Goal: Ask a question

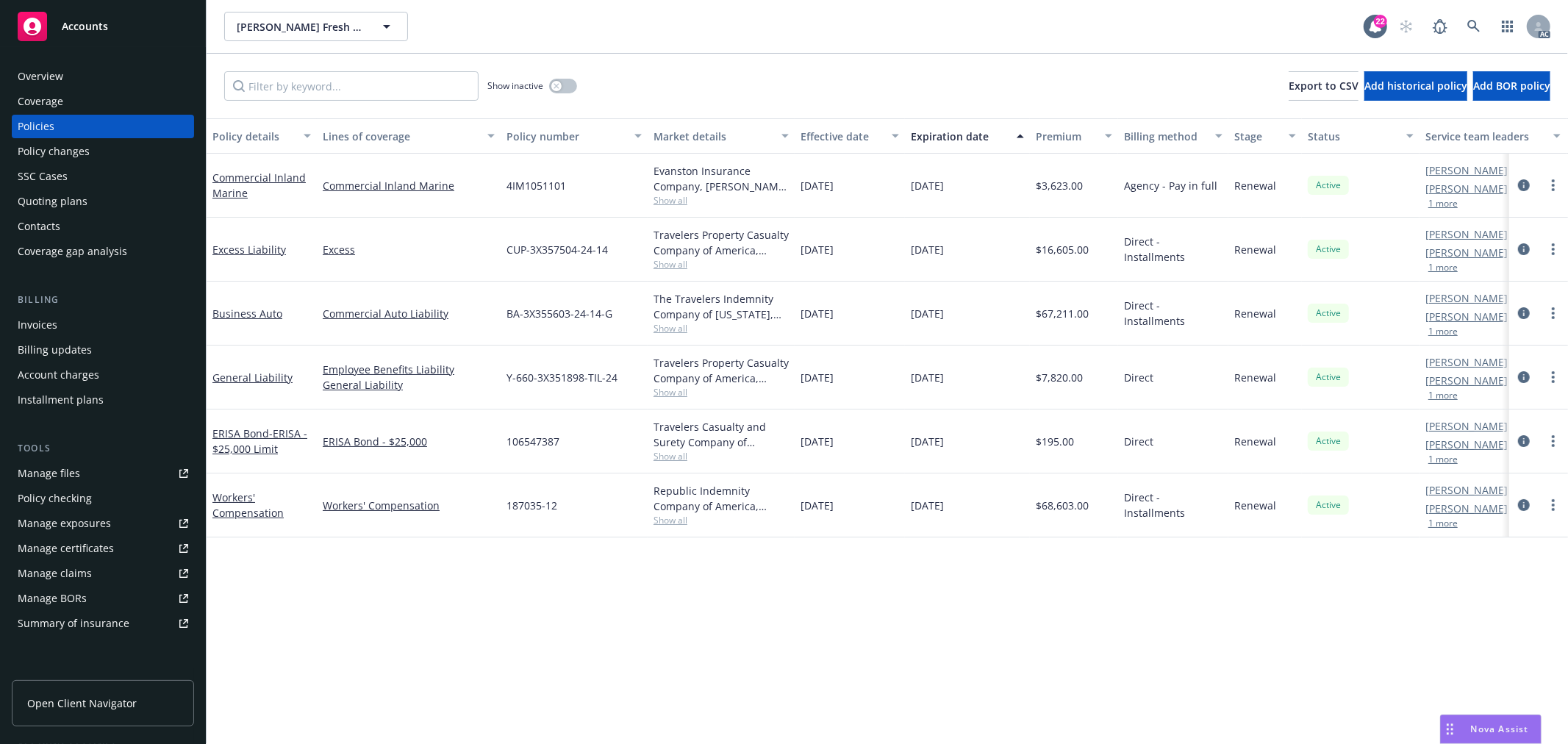
click at [1486, 725] on span "Nova Assist" at bounding box center [1500, 728] width 58 height 12
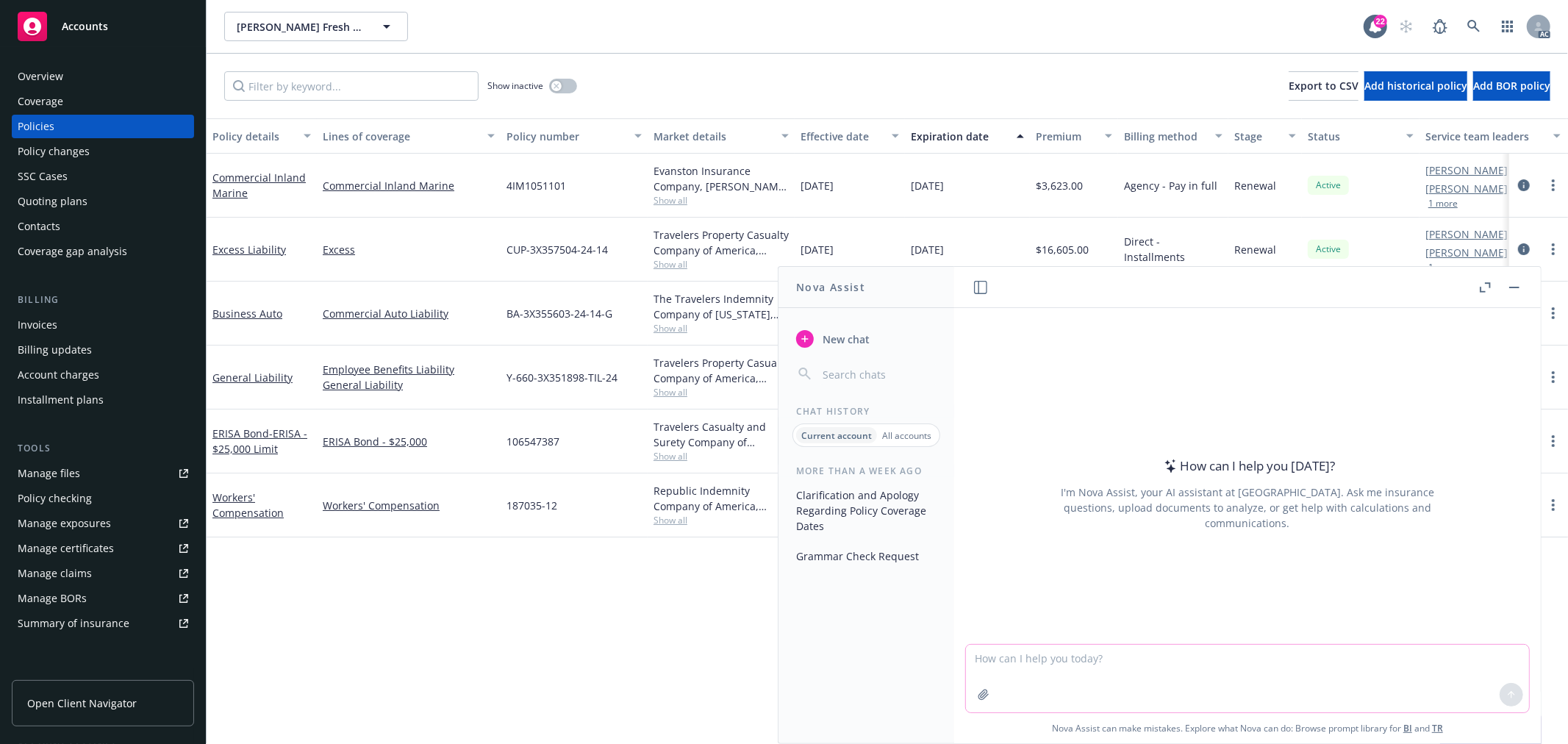
click at [1089, 665] on textarea at bounding box center [1248, 679] width 563 height 68
click at [1316, 656] on textarea at bounding box center [1248, 679] width 563 height 68
paste textarea "Do you mean note them in the Proposal? If yes, I noticed the proposal is publis…"
type textarea "check grammar: Do you mean note them in the Proposal? If yes, I noticed the pro…"
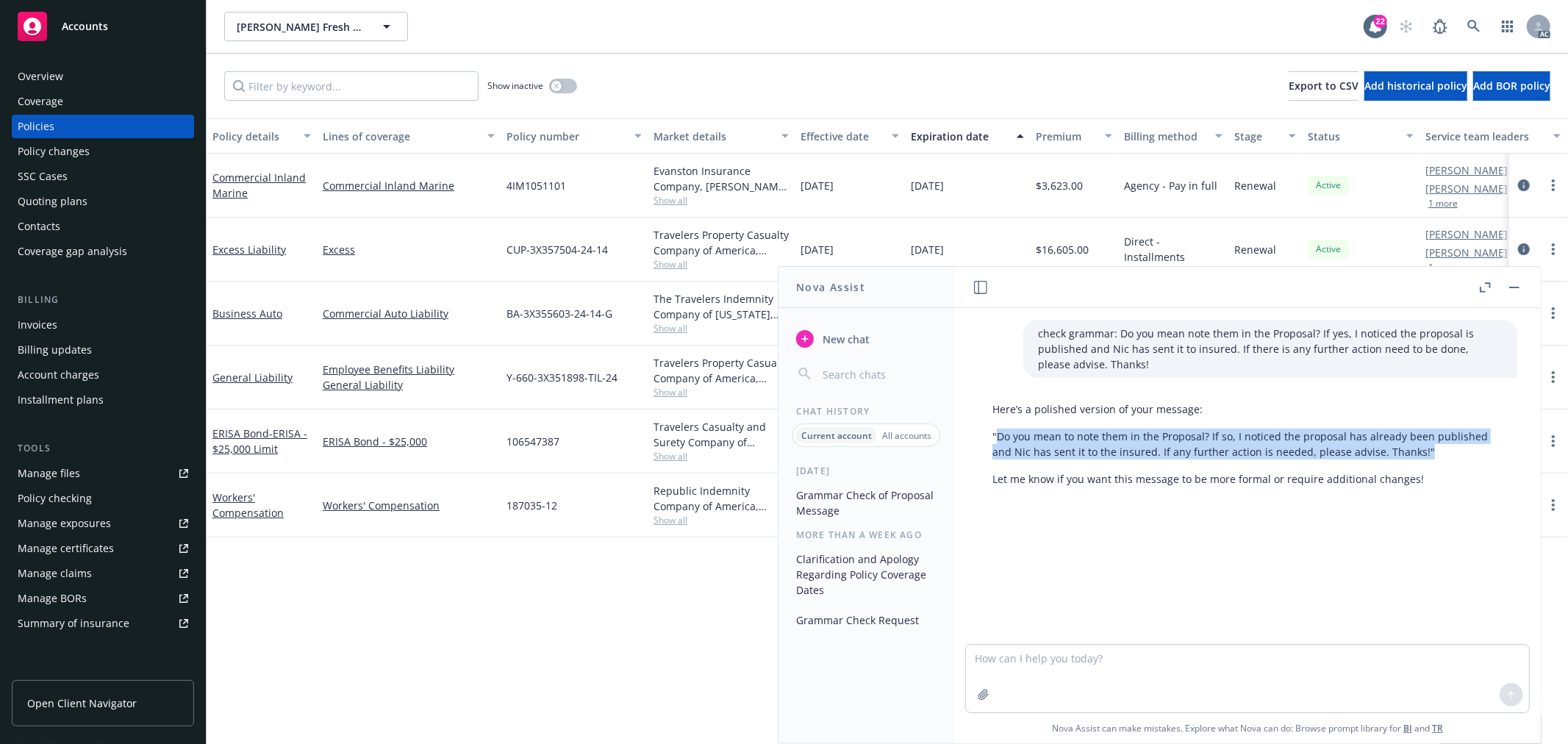
drag, startPoint x: 1415, startPoint y: 445, endPoint x: 998, endPoint y: 442, distance: 417.0
click at [998, 442] on p ""Do you mean to note them in the Proposal? If so, I noticed the proposal has al…" at bounding box center [1248, 444] width 510 height 31
copy p "Do you mean to note them in the Proposal? If so, I noticed the proposal has alr…"
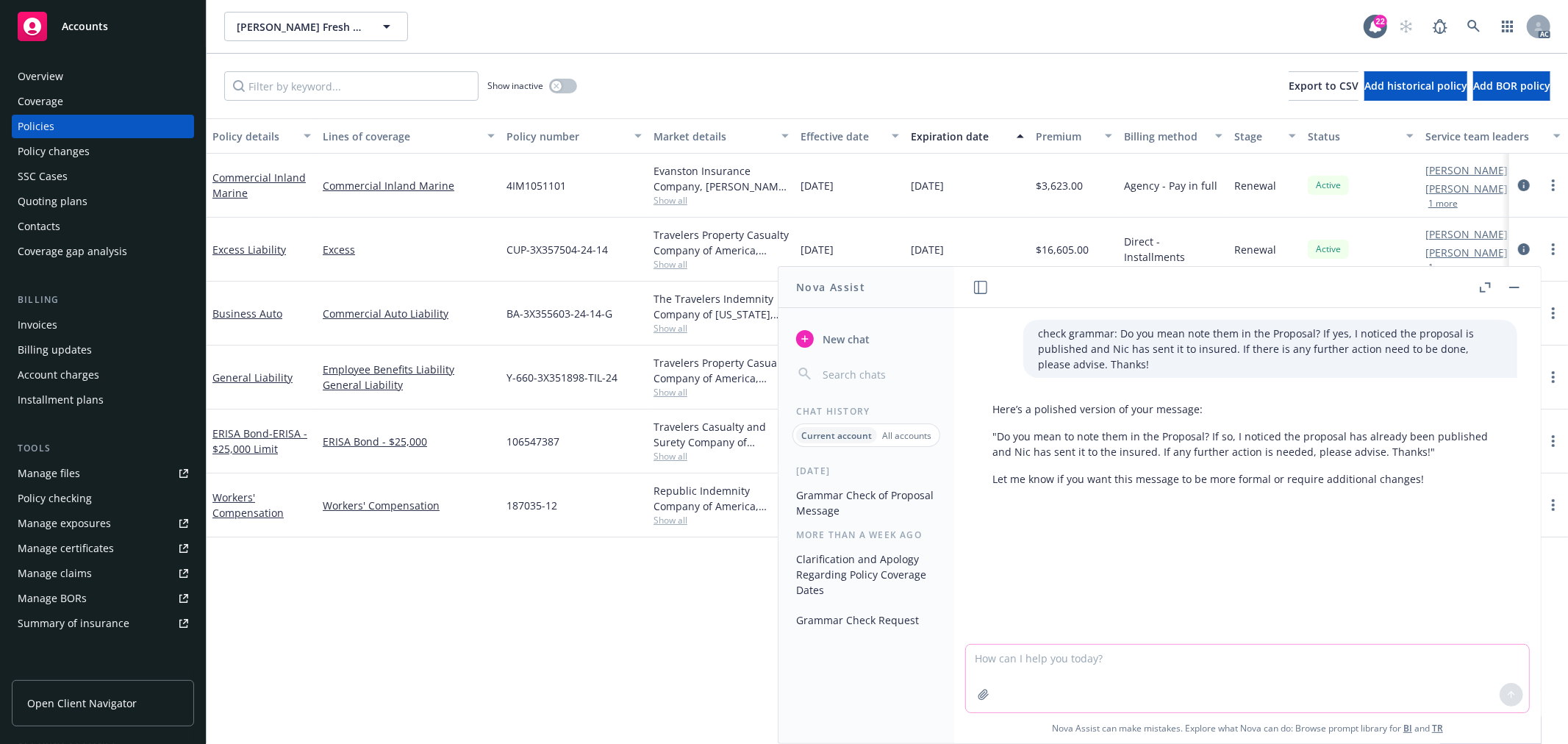
click at [1184, 671] on textarea at bounding box center [1248, 679] width 563 height 68
type textarea "f"
paste textarea "received the response from the UW said that "the loss runs work for now but pri…"
type textarea "draft 英文短消息：received the response from the UW said that "the loss runs work for…"
click at [1045, 662] on textarea "draft 英文短消息：received the response from the UW said that "the loss runs work for…" at bounding box center [1248, 677] width 563 height 69
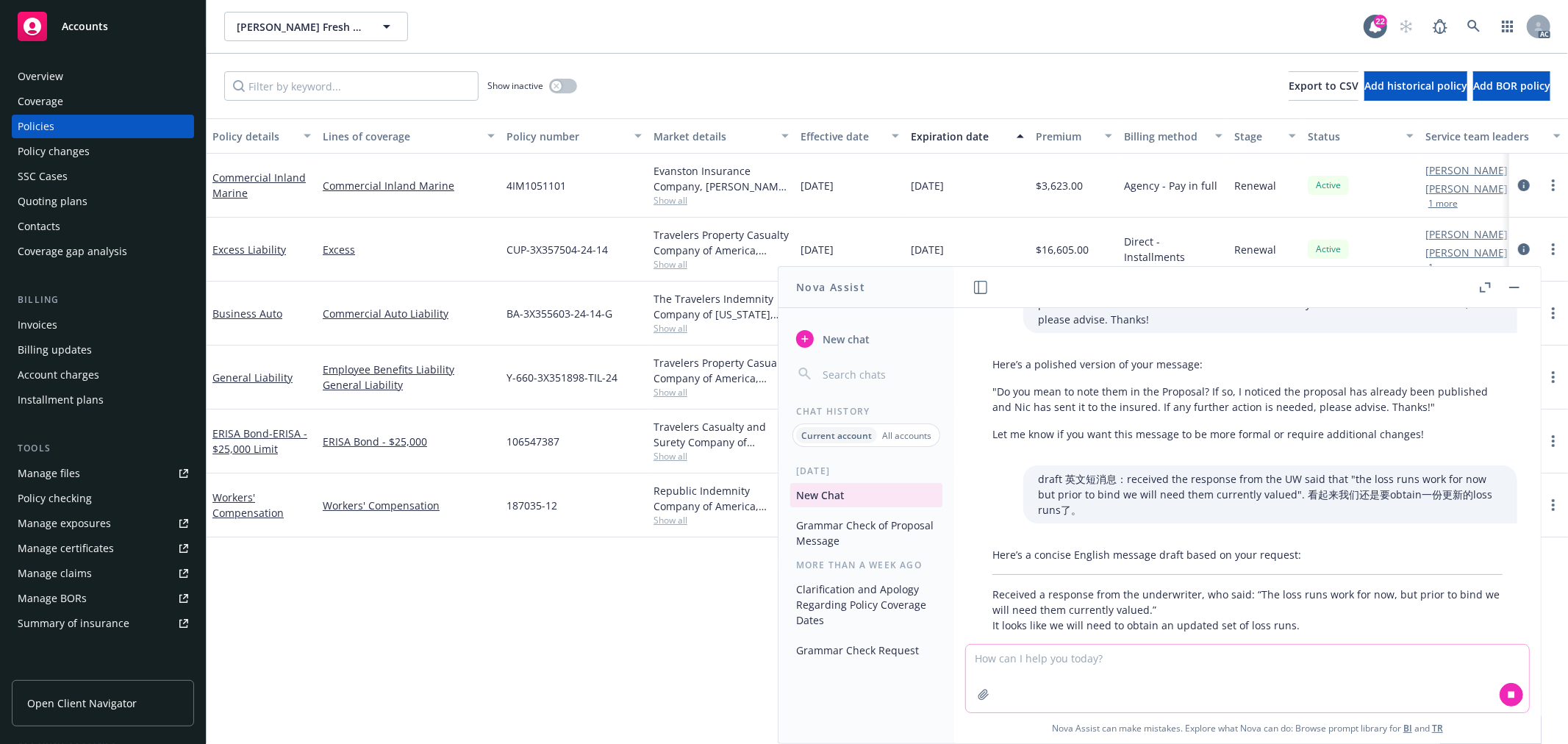
scroll to position [115, 0]
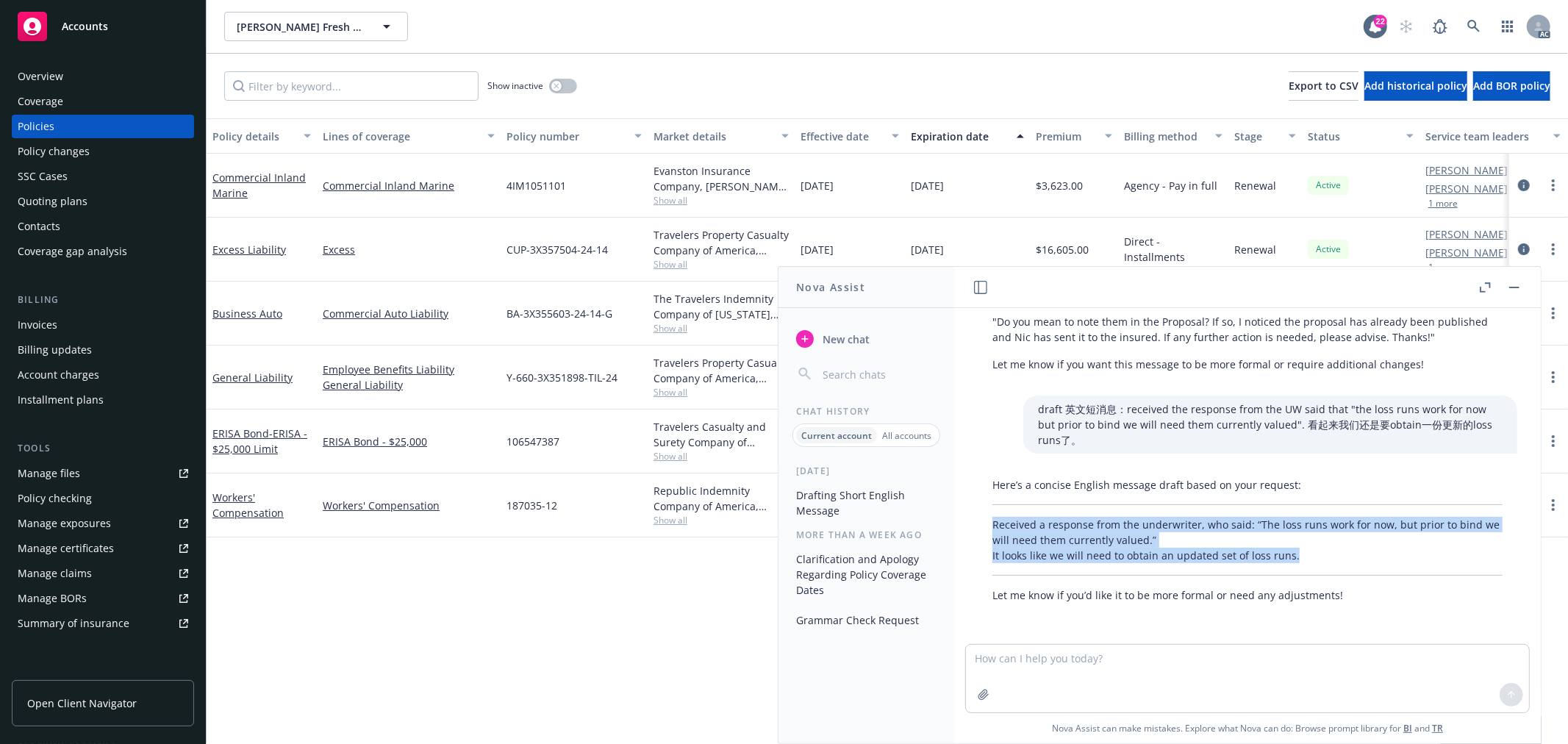
drag, startPoint x: 1282, startPoint y: 555, endPoint x: 990, endPoint y: 524, distance: 293.6
click at [990, 524] on div "Here’s a concise English message draft based on your request: Received a respon…" at bounding box center [1247, 540] width 540 height 137
copy p "Received a response from the underwriter, who said: “The loss runs work for now…"
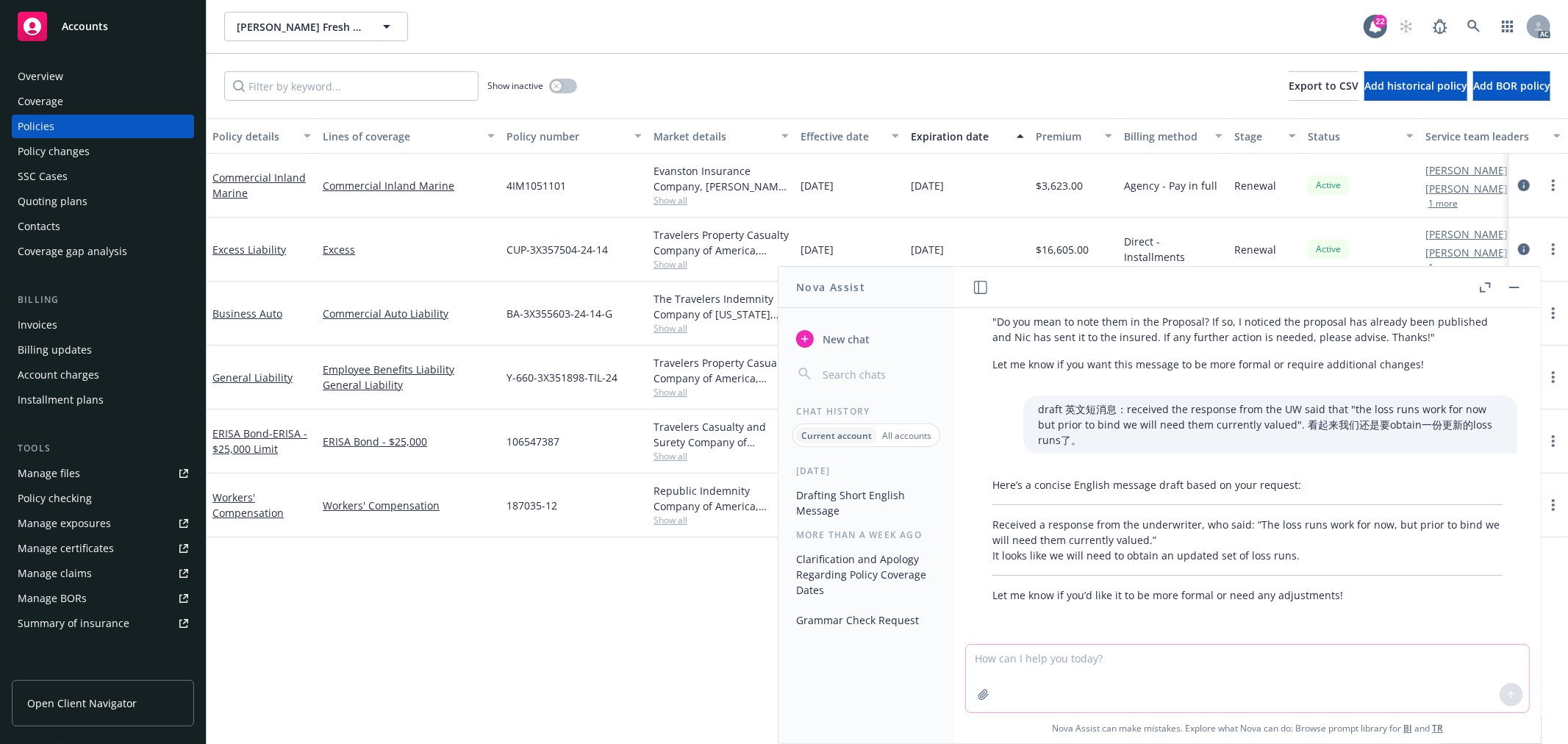
click at [1120, 660] on textarea at bounding box center [1248, 679] width 563 height 68
paste textarea "It looks like we will need to request loss runs again."
type textarea "It looks like we will need to request loss runs again.表达了不确定吗？ 我想表达的是有一些无奈的"
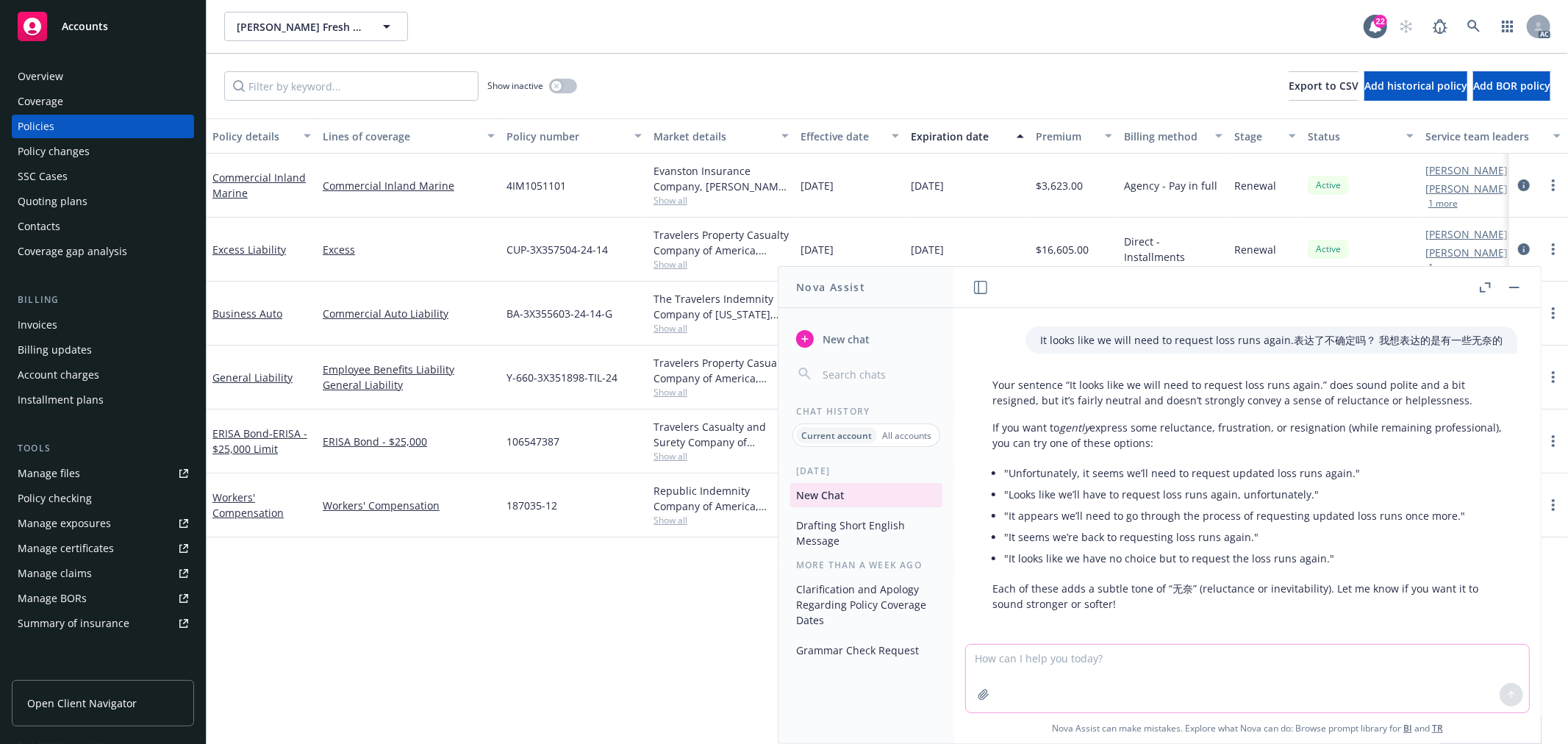
scroll to position [423, 0]
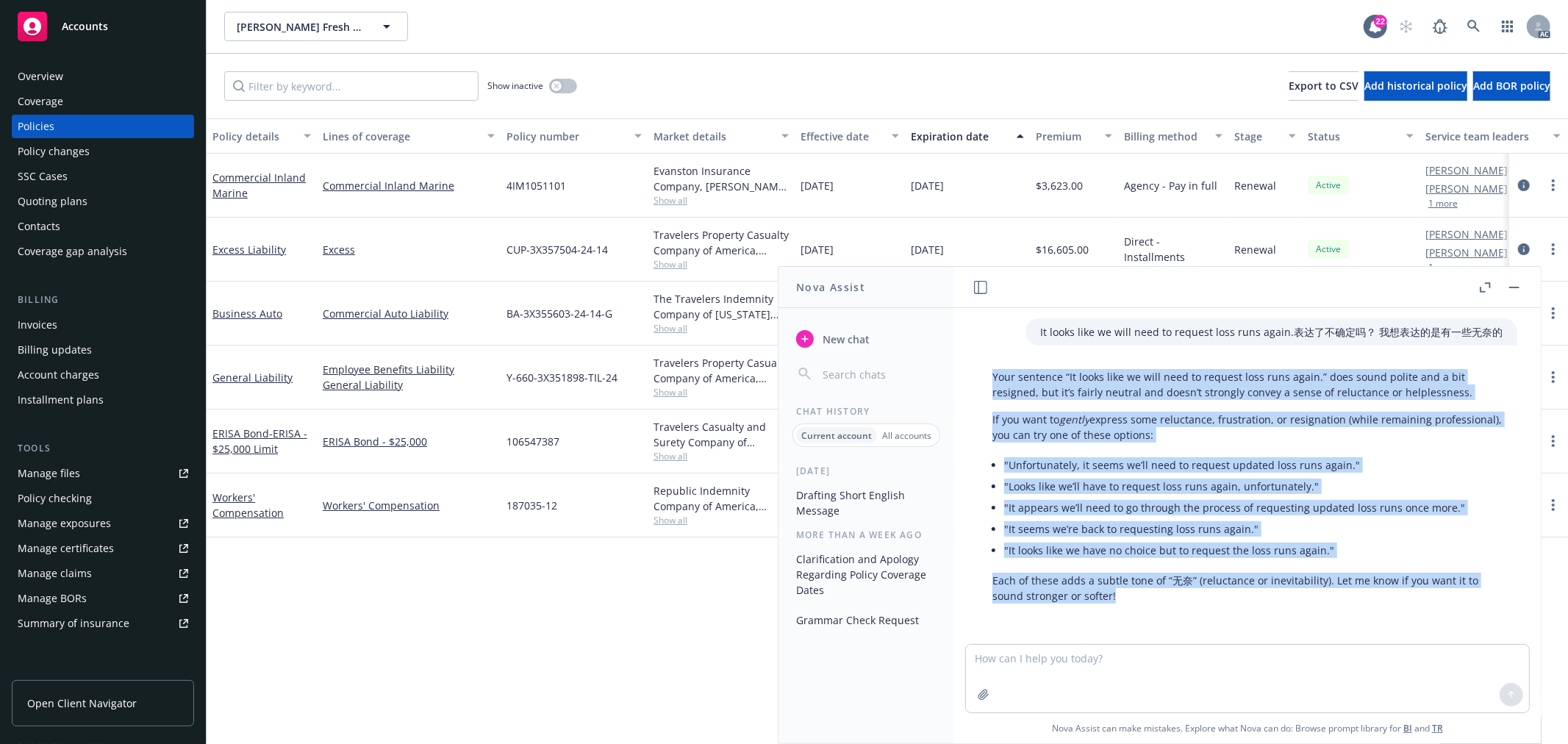
drag, startPoint x: 1088, startPoint y: 589, endPoint x: 976, endPoint y: 383, distance: 234.5
click at [976, 383] on div "Your sentence “It looks like we will need to request loss runs again.” does sou…" at bounding box center [1248, 487] width 563 height 247
copy div "Your sentence “It looks like we will need to request loss runs again.” does sou…"
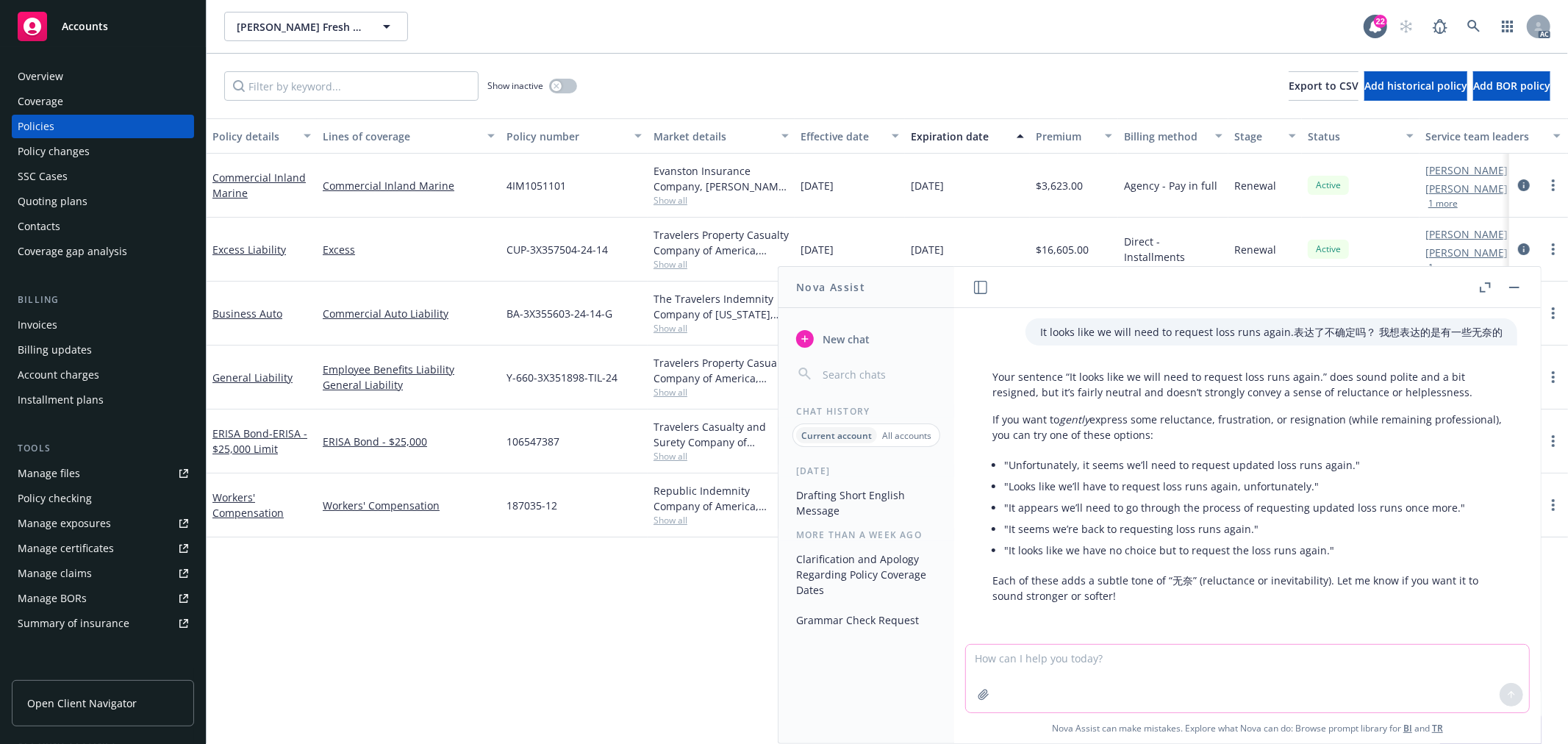
click at [1092, 662] on textarea at bounding box center [1248, 679] width 563 height 68
type textarea "y"
type textarea "语法有问题吗"
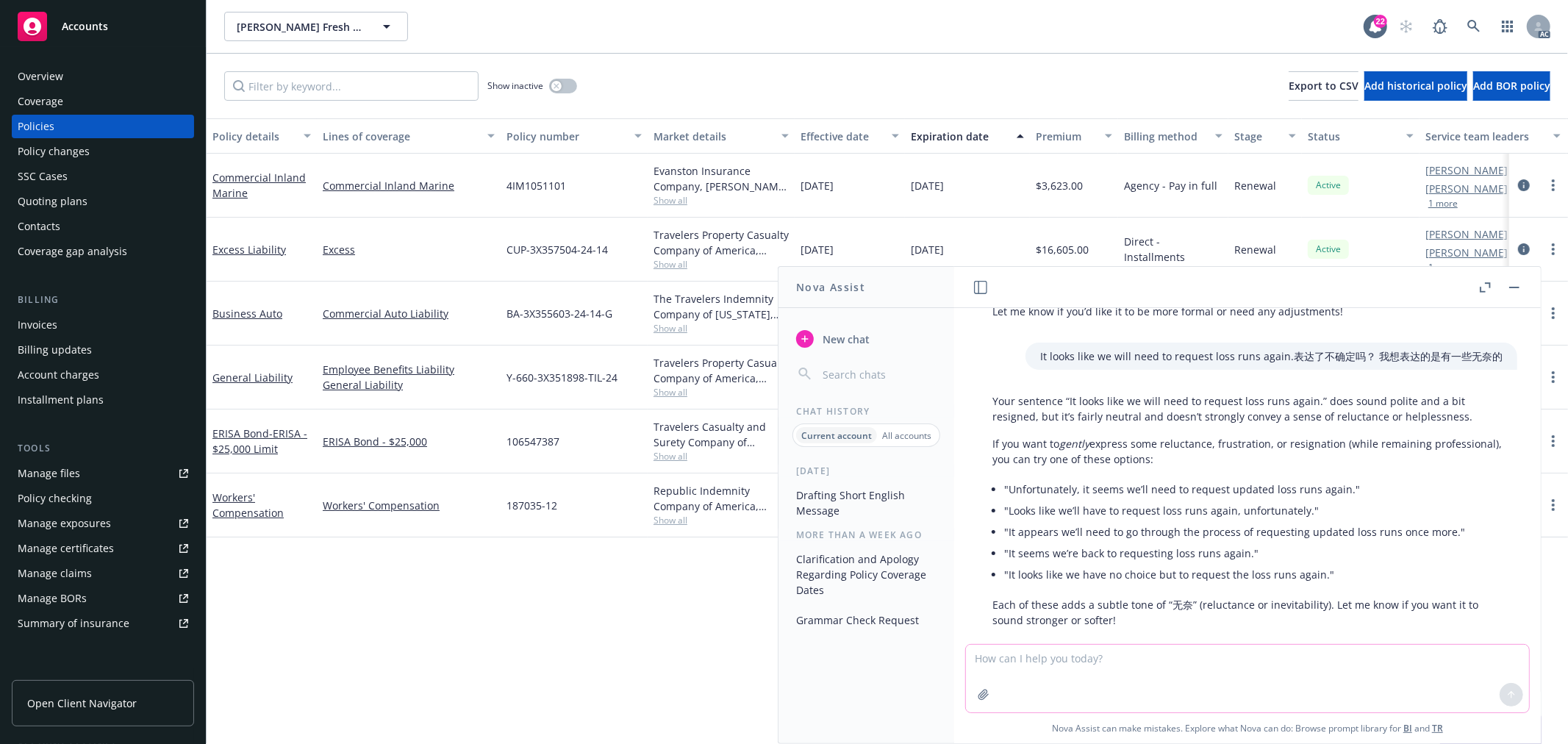
scroll to position [392, 0]
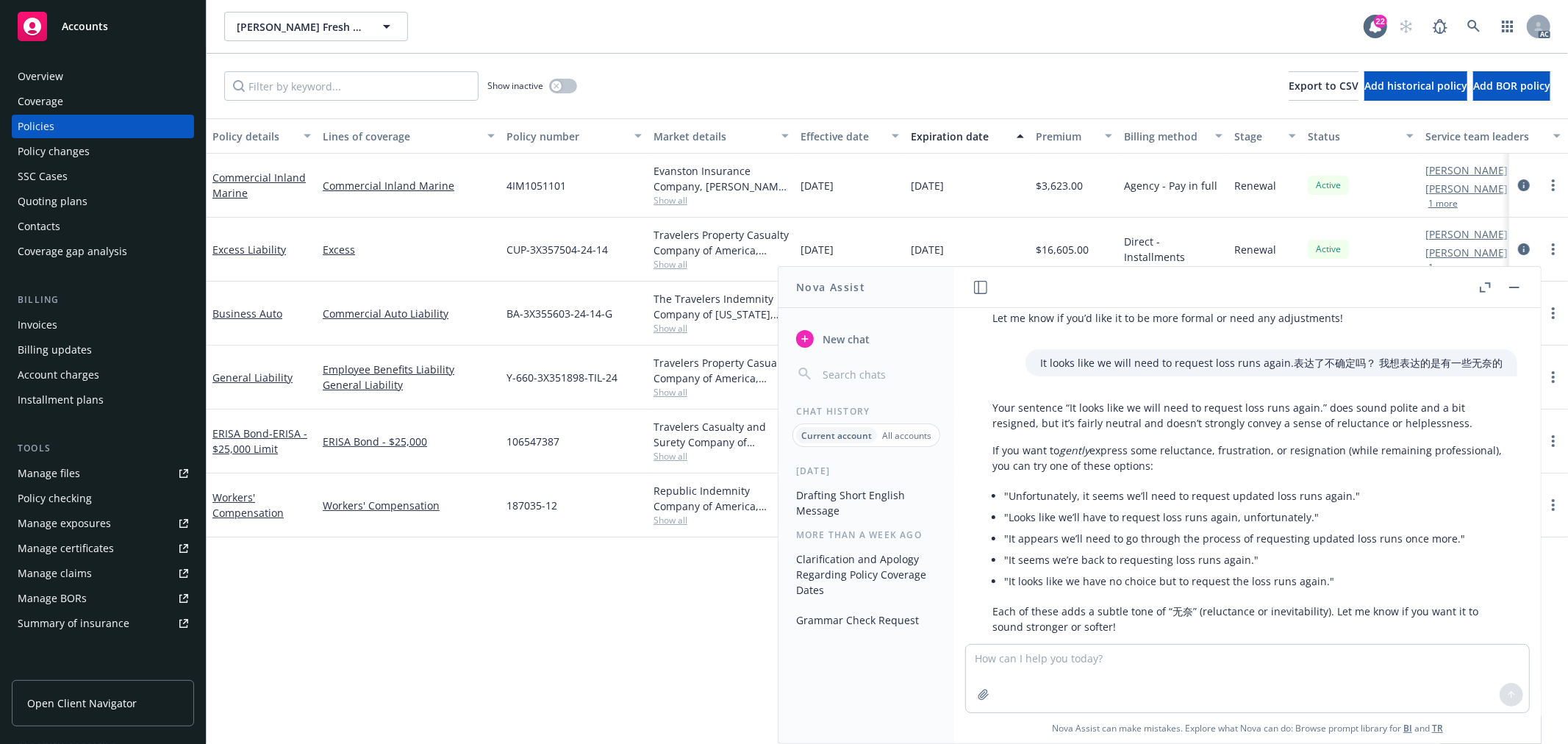
click at [1229, 498] on li ""Unfortunately, it seems we’ll need to request updated loss runs again."" at bounding box center [1253, 495] width 498 height 22
copy li "updated"
click at [1034, 641] on div "check grammar: Do you mean note them in the Proposal? If yes, I noticed the pro…" at bounding box center [1247, 476] width 587 height 336
click at [1024, 663] on textarea at bounding box center [1248, 679] width 563 height 68
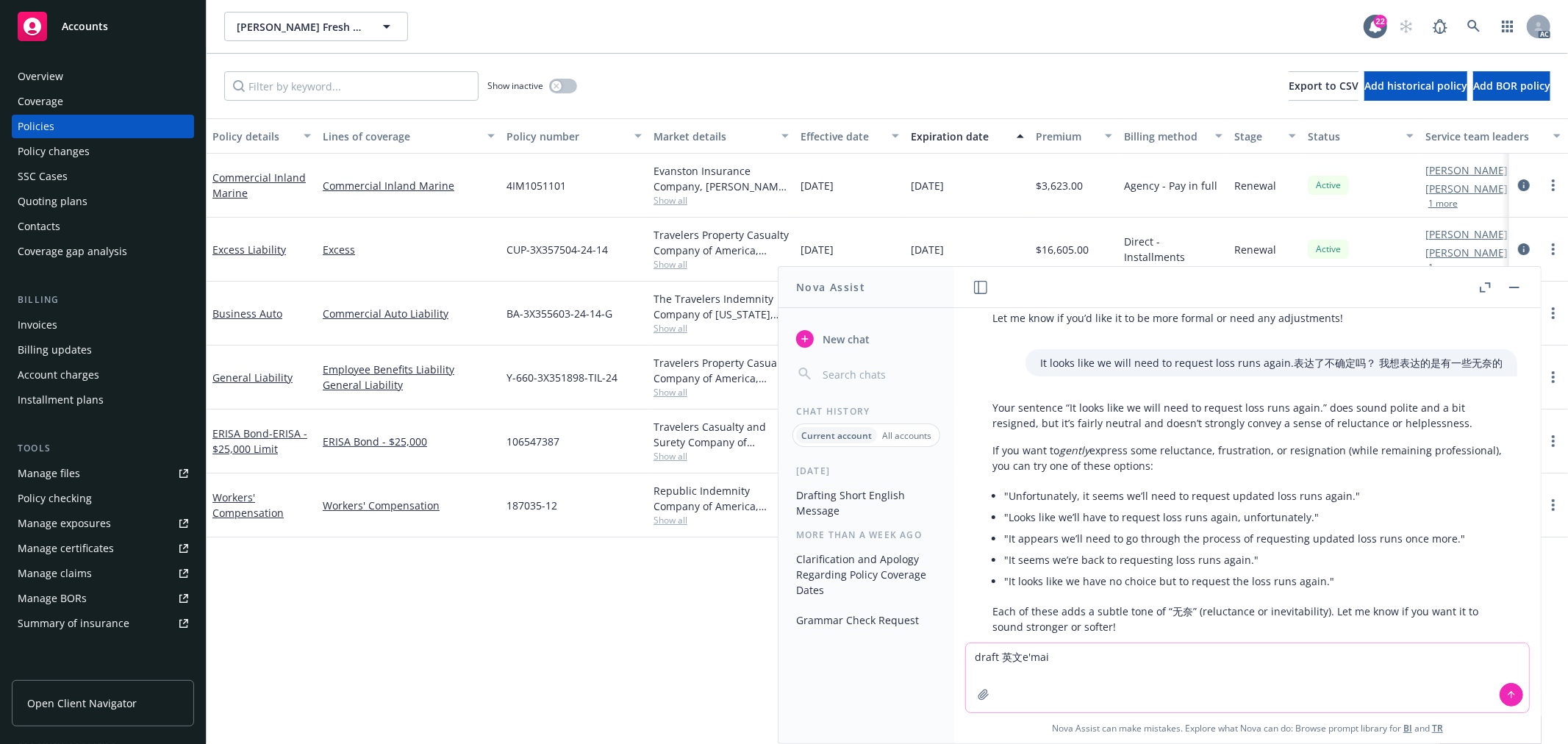
type textarea "draft 英文email"
drag, startPoint x: 1071, startPoint y: 658, endPoint x: 946, endPoint y: 647, distance: 125.5
click at [953, 647] on div "Nova Assist New chat Chat History Current account All accounts Today Drafting S…" at bounding box center [1247, 505] width 588 height 477
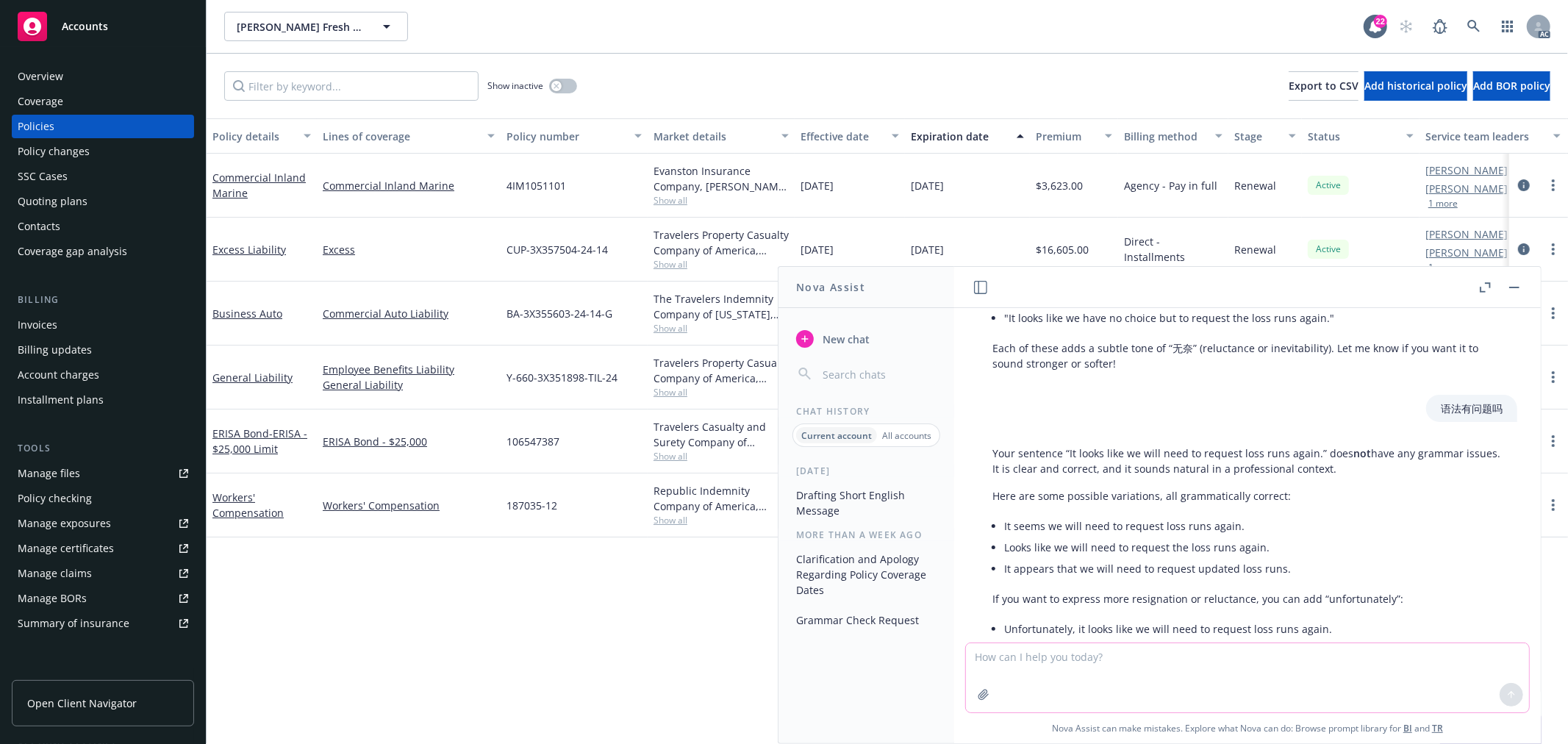
scroll to position [720, 0]
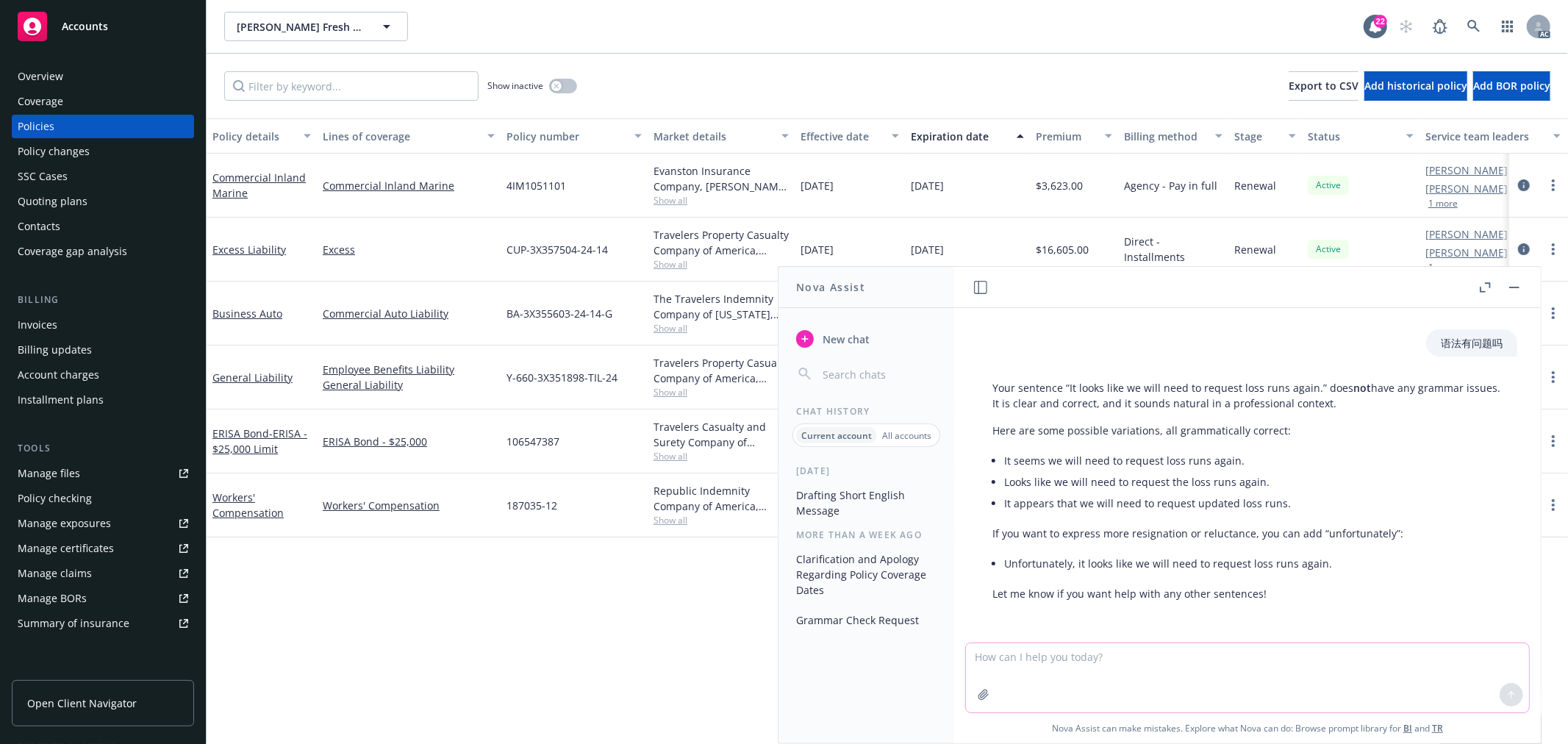
click at [1003, 656] on textarea at bounding box center [1248, 677] width 563 height 69
paste textarea "Hi Marc, I hope you are having a great week! The underwriter still need the con…"
type textarea "润色使其更有礼貌，因为来回已经问了三次问题了：Hi Marc, I hope you are having a great week! The underwr…"
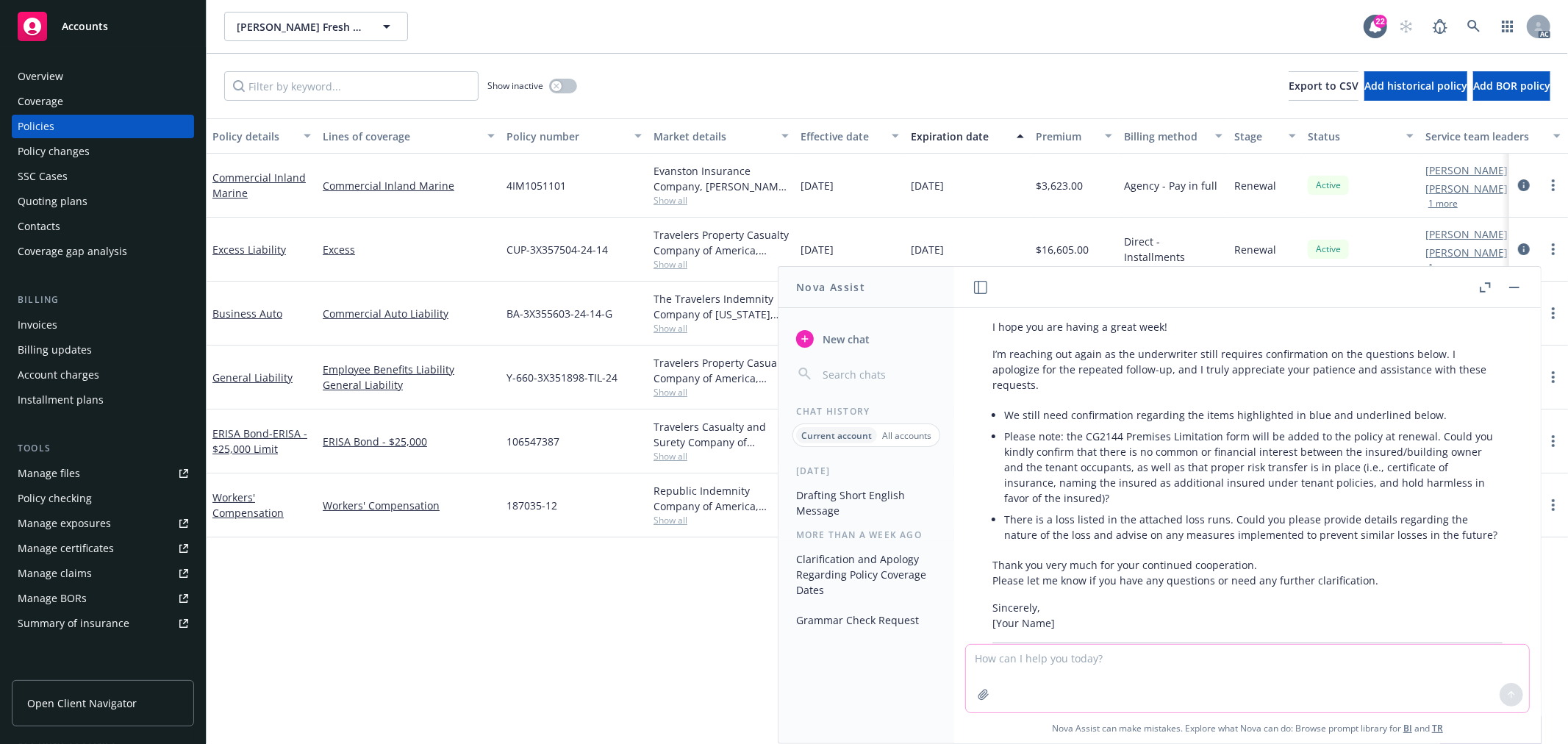
scroll to position [1283, 0]
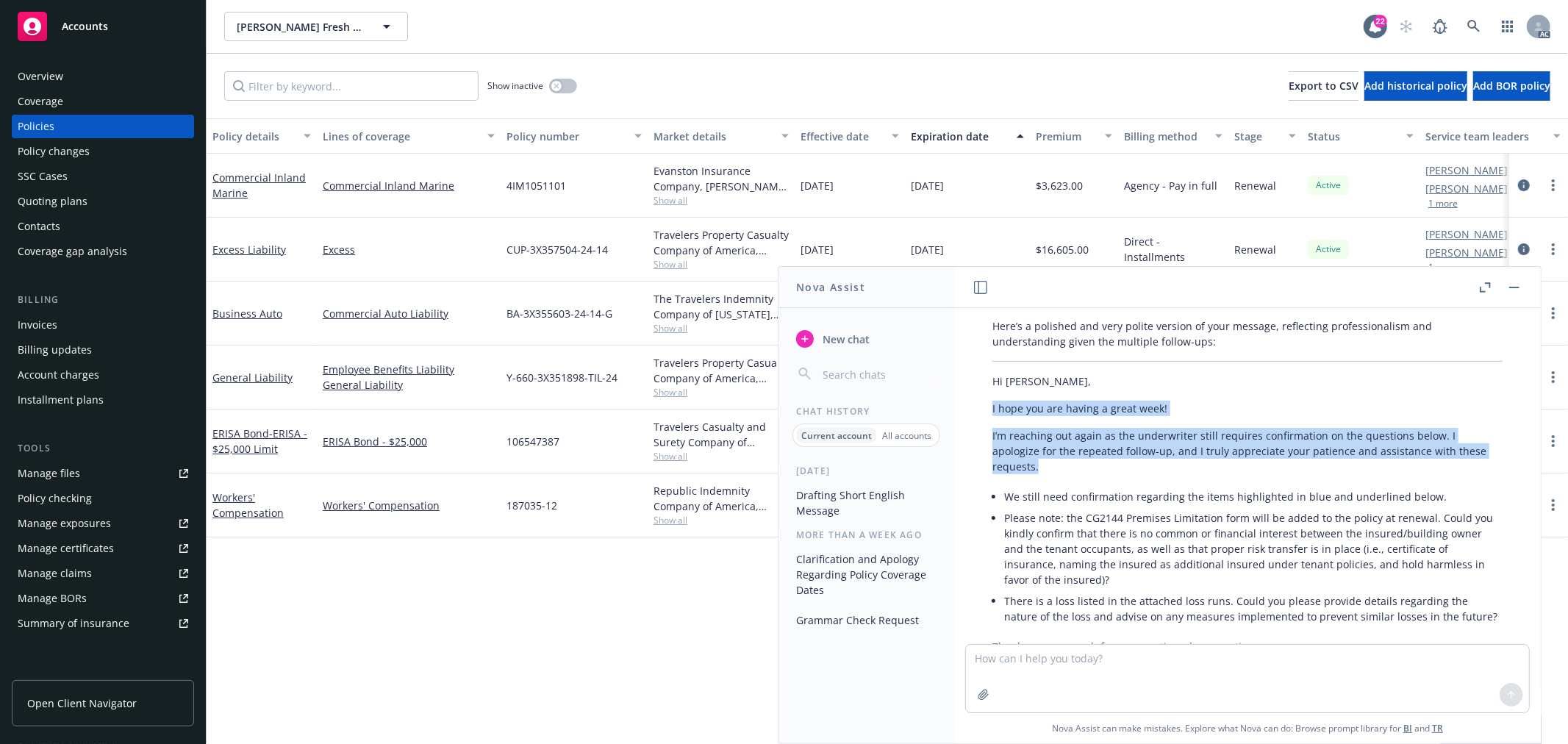
drag, startPoint x: 1041, startPoint y: 471, endPoint x: 991, endPoint y: 408, distance: 80.4
click at [991, 408] on div "Here’s a polished and very polite version of your message, reflecting professio…" at bounding box center [1247, 535] width 540 height 445
copy div "I hope you are having a great week! I’m reaching out again as the underwriter s…"
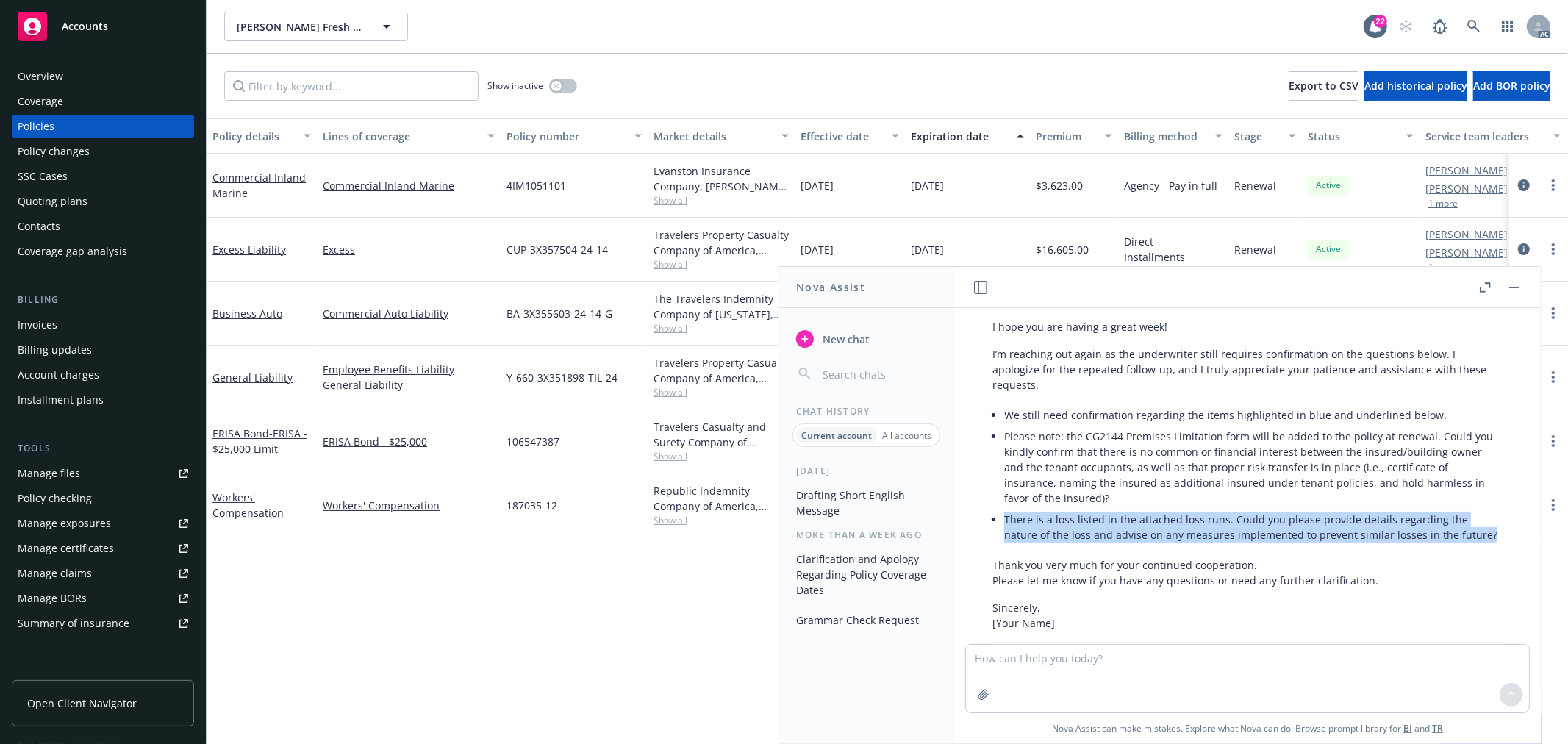
drag, startPoint x: 1044, startPoint y: 546, endPoint x: 1006, endPoint y: 521, distance: 45.5
click at [1006, 521] on li "There is a loss listed in the attached loss runs. Could you please provide deta…" at bounding box center [1253, 526] width 498 height 37
copy li "There is a loss listed in the attached loss runs. Could you please provide deta…"
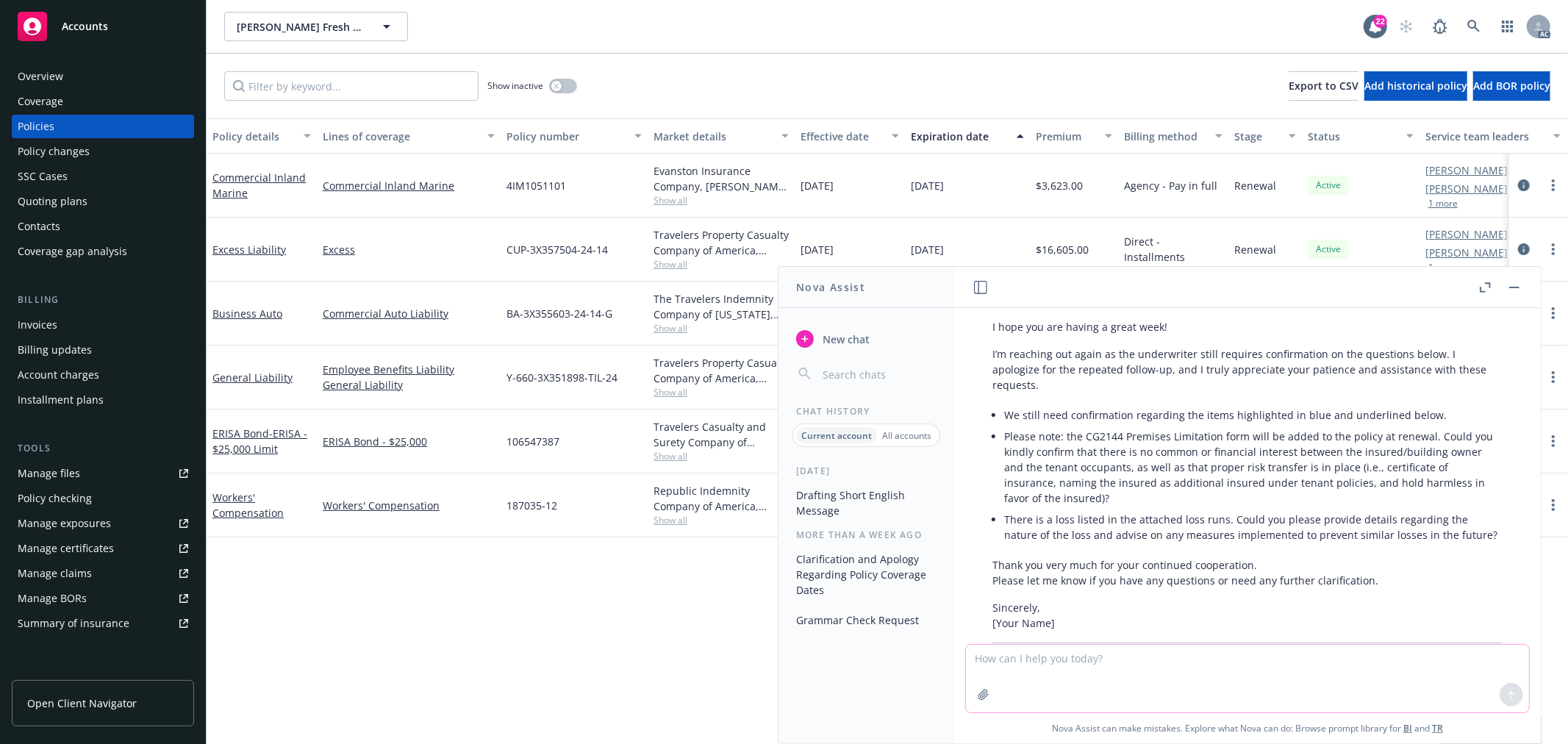
click at [1034, 655] on textarea at bounding box center [1248, 679] width 563 height 68
paste textarea "Could you please provide details regarding what the loss was and what has been …"
type textarea "Could you please provide details regarding what the loss was and what has been …"
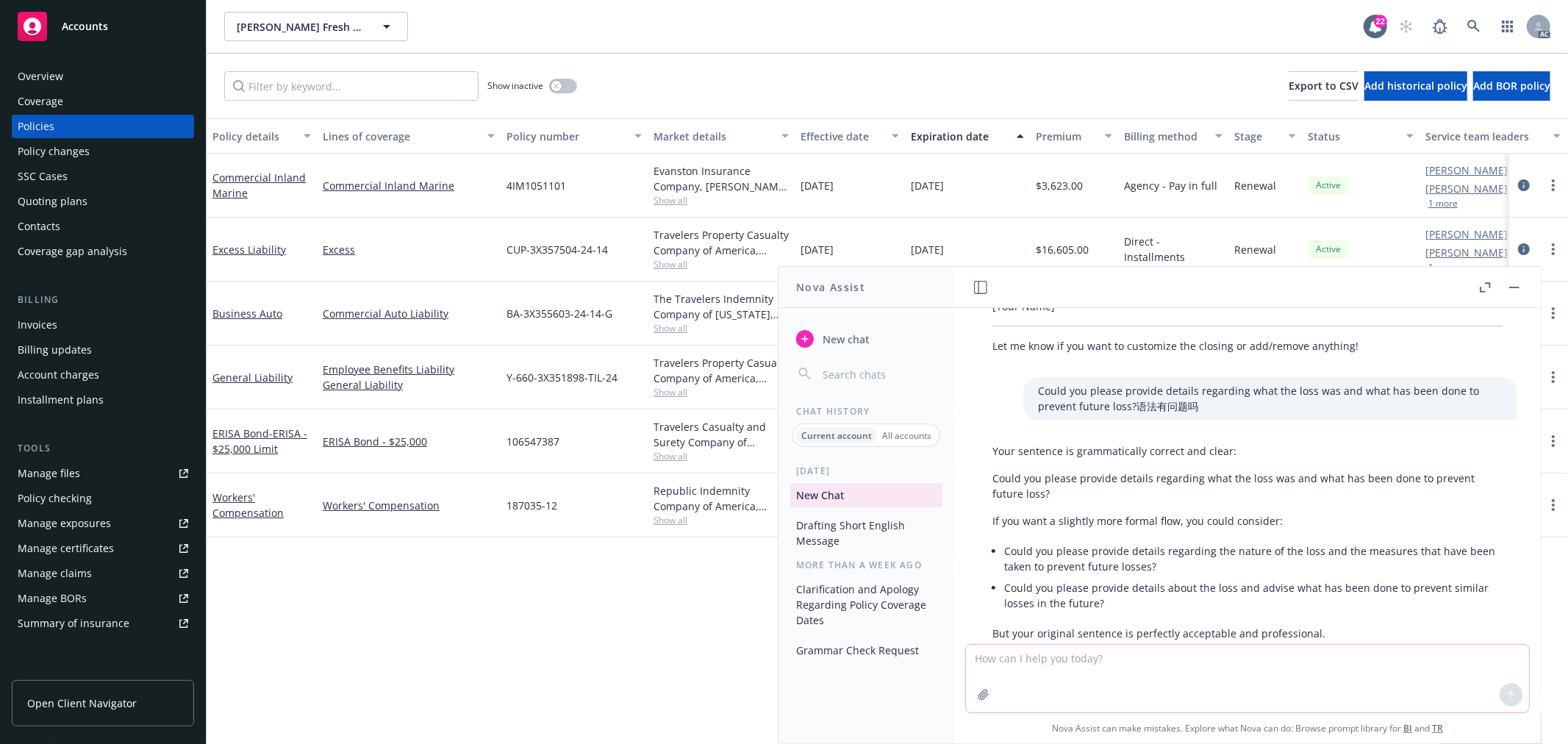
scroll to position [1734, 0]
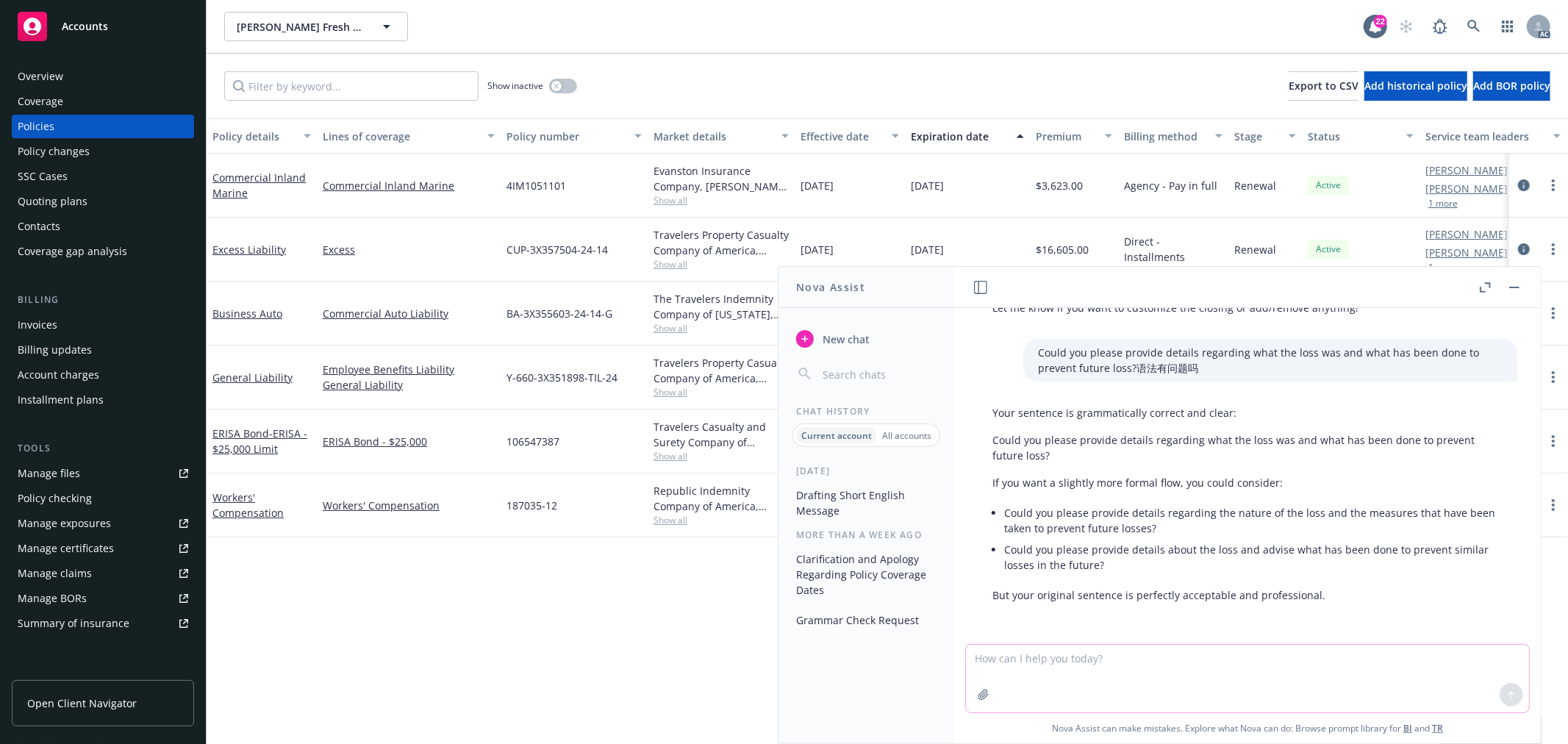
click at [1022, 659] on textarea at bounding box center [1248, 679] width 563 height 68
paste textarea "Yes, could you please provide the underwriter contact info from RT and updated …"
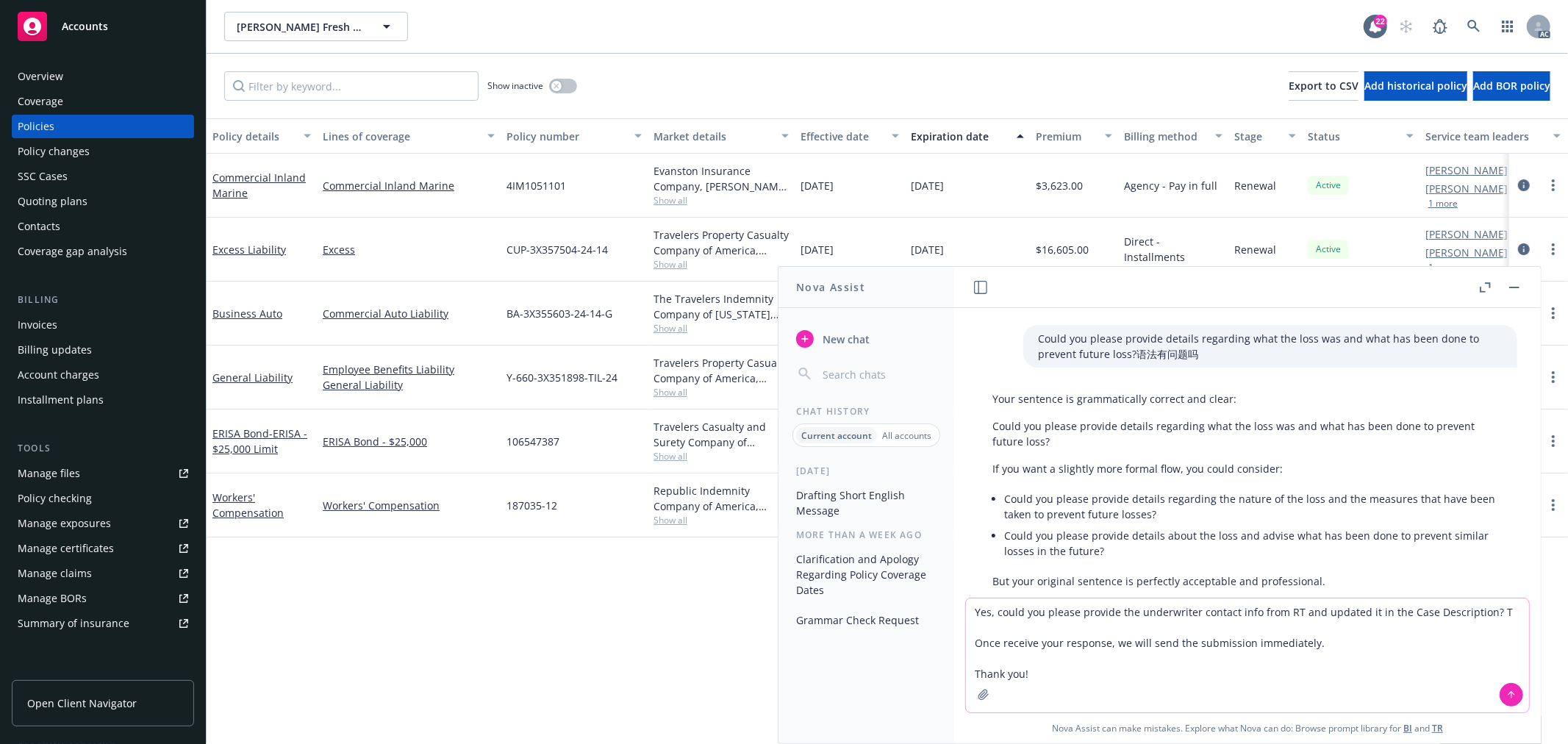
click at [973, 608] on textarea "Yes, could you please provide the underwriter contact info from RT and updated …" at bounding box center [1248, 655] width 563 height 114
type textarea "语气更友好：Yes, could you please provide the underwriter contact info from RT and up…"
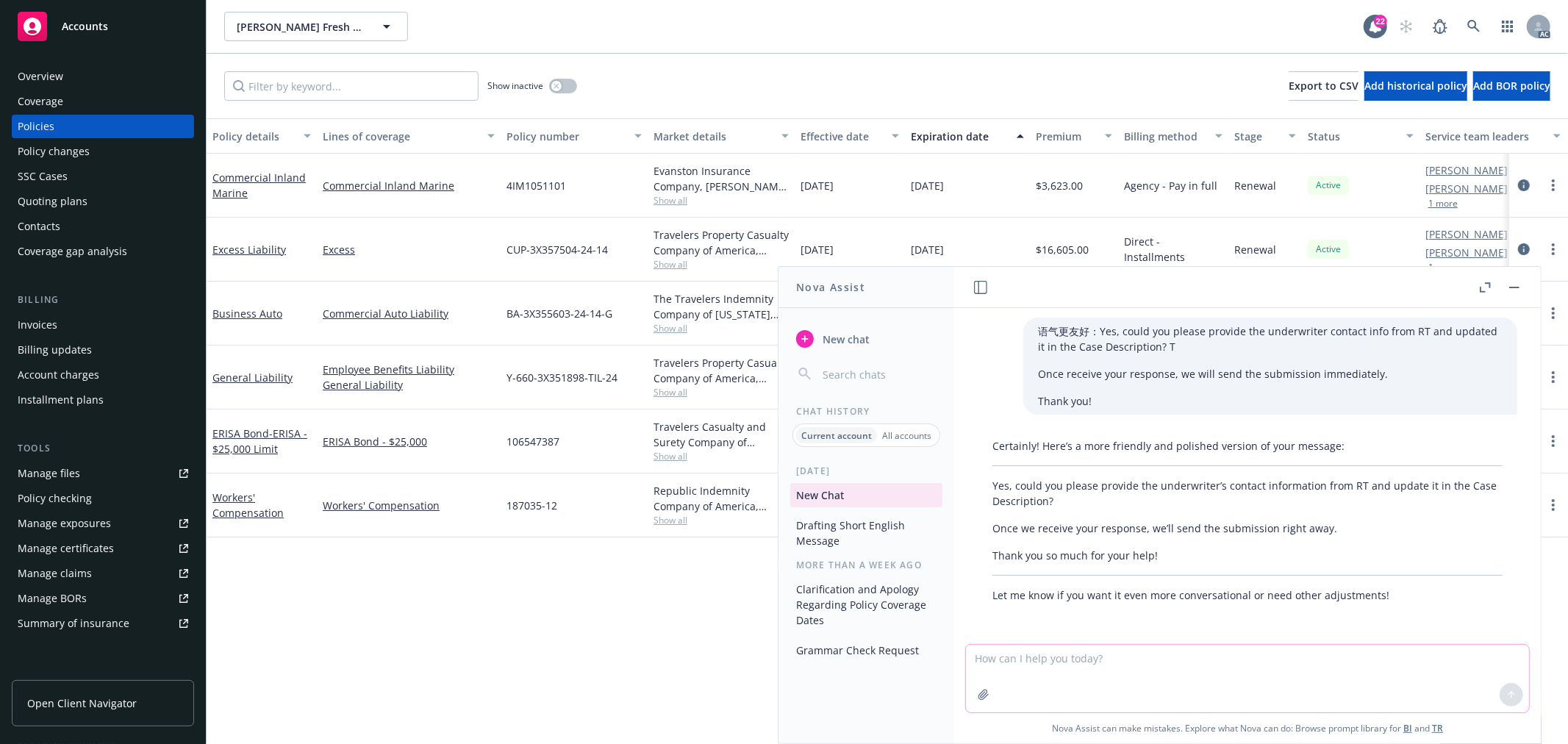
scroll to position [2037, 0]
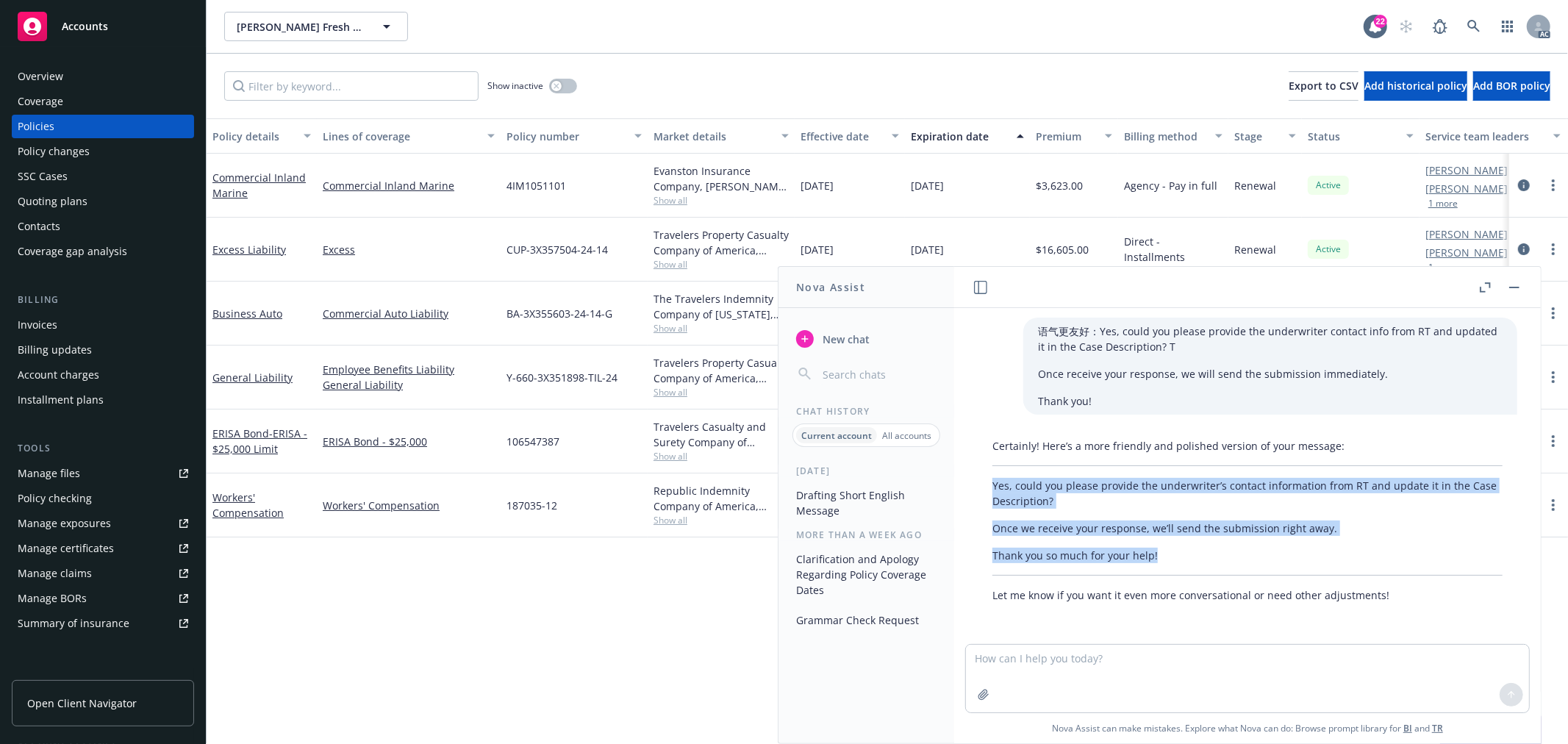
drag, startPoint x: 1164, startPoint y: 564, endPoint x: 989, endPoint y: 488, distance: 190.8
click at [989, 488] on div "Certainly! Here’s a more friendly and polished version of your message: Yes, co…" at bounding box center [1247, 520] width 540 height 176
copy div "Yes, could you please provide the underwriter’s contact information from RT and…"
click at [1196, 655] on textarea at bounding box center [1248, 679] width 563 height 68
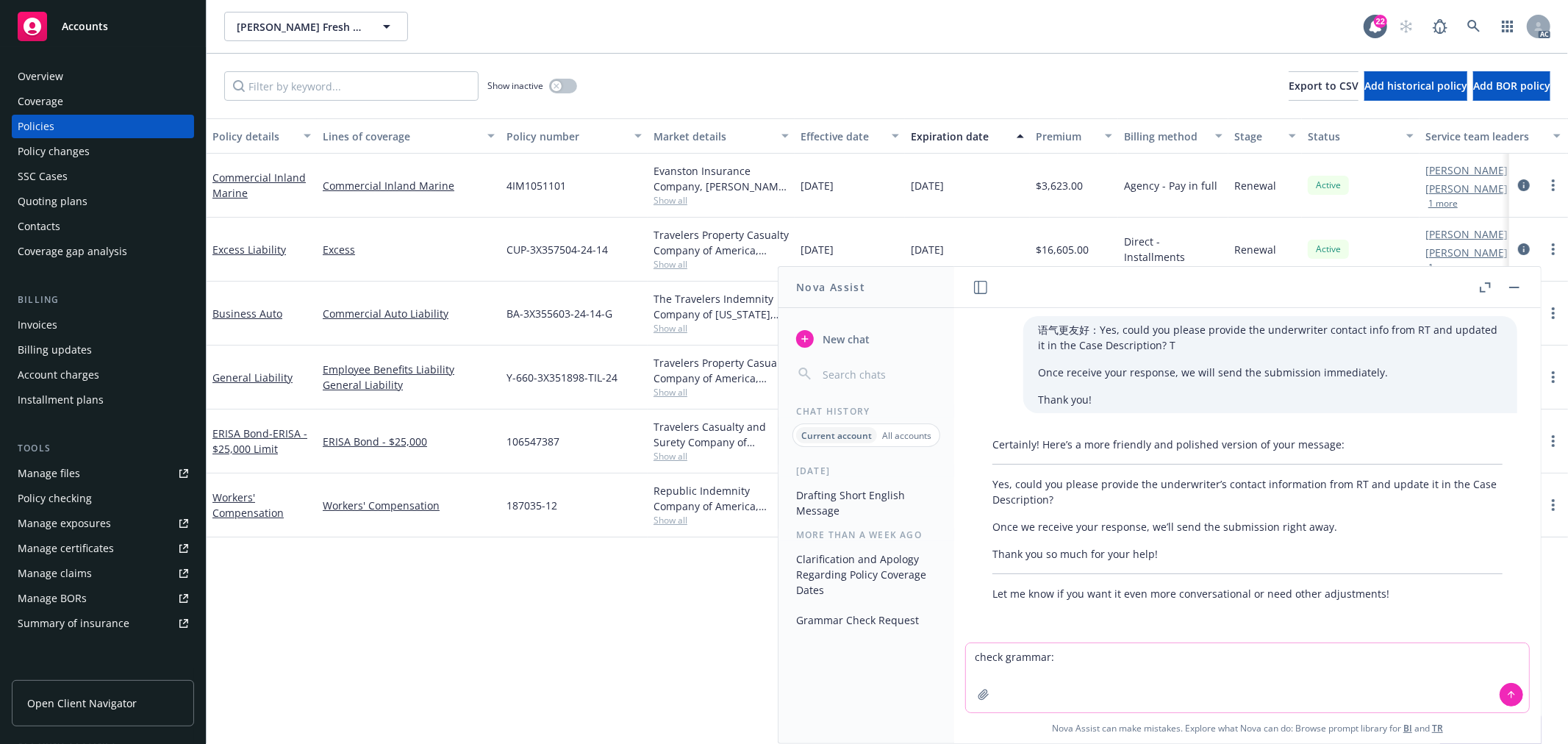
paste textarea "Additionally, we are still pending the confirmation regarding the percentage of…"
type textarea "check grammar: Additionally, we are still pending the confirmation regarding th…"
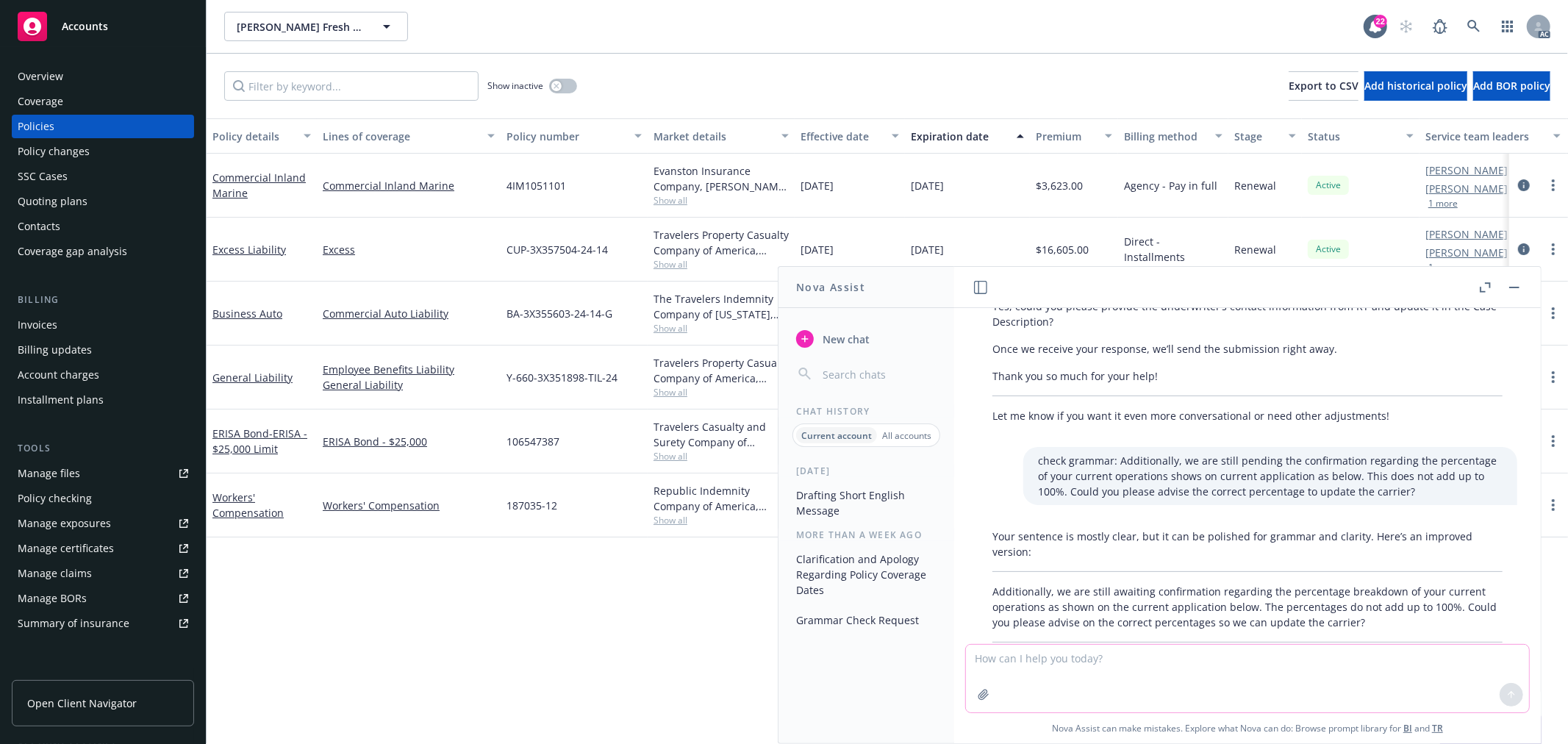
scroll to position [2289, 0]
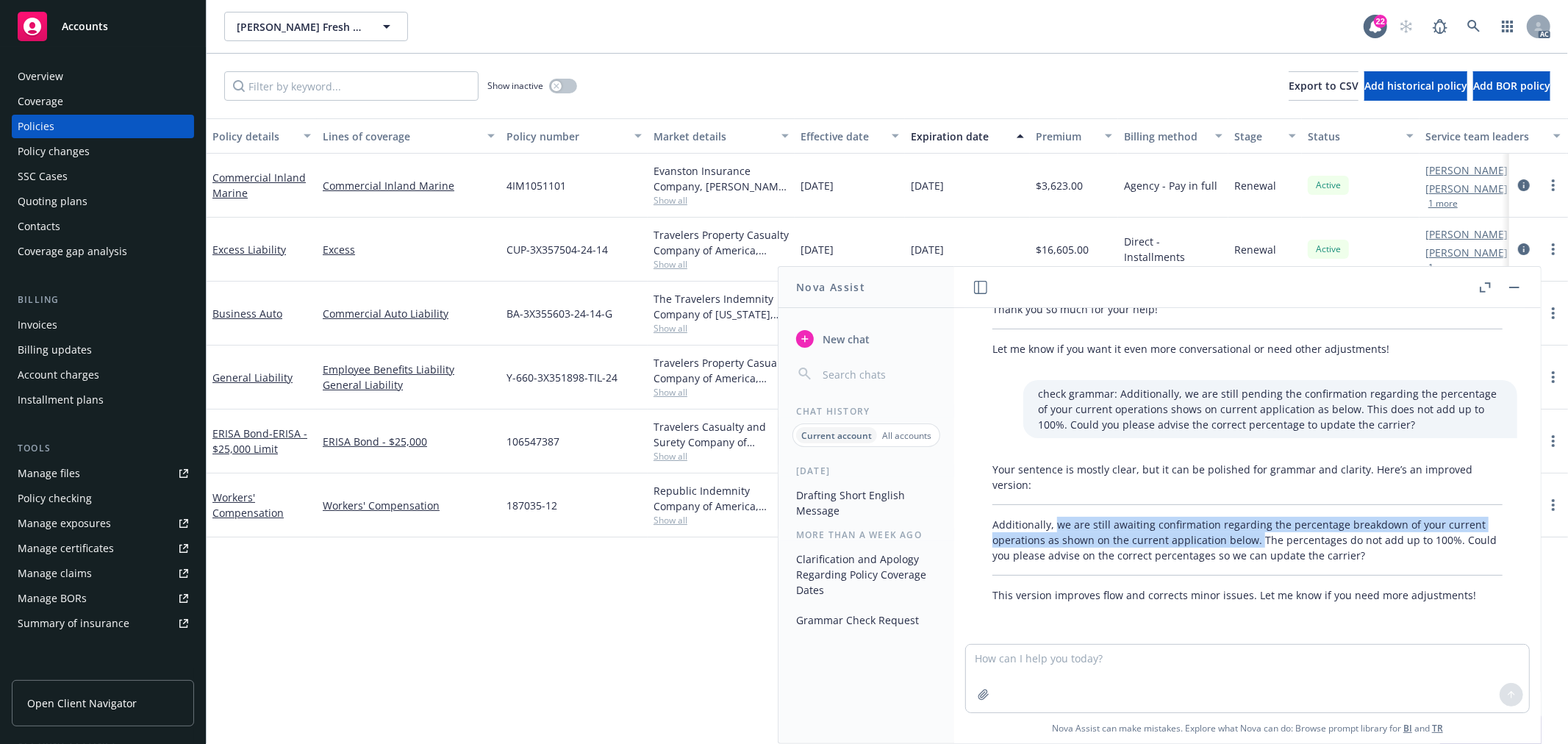
drag, startPoint x: 1056, startPoint y: 524, endPoint x: 1255, endPoint y: 541, distance: 199.7
click at [1255, 541] on p "Additionally, we are still awaiting confirmation regarding the percentage break…" at bounding box center [1248, 540] width 510 height 46
copy p "we are still awaiting confirmation regarding the percentage breakdown of your c…"
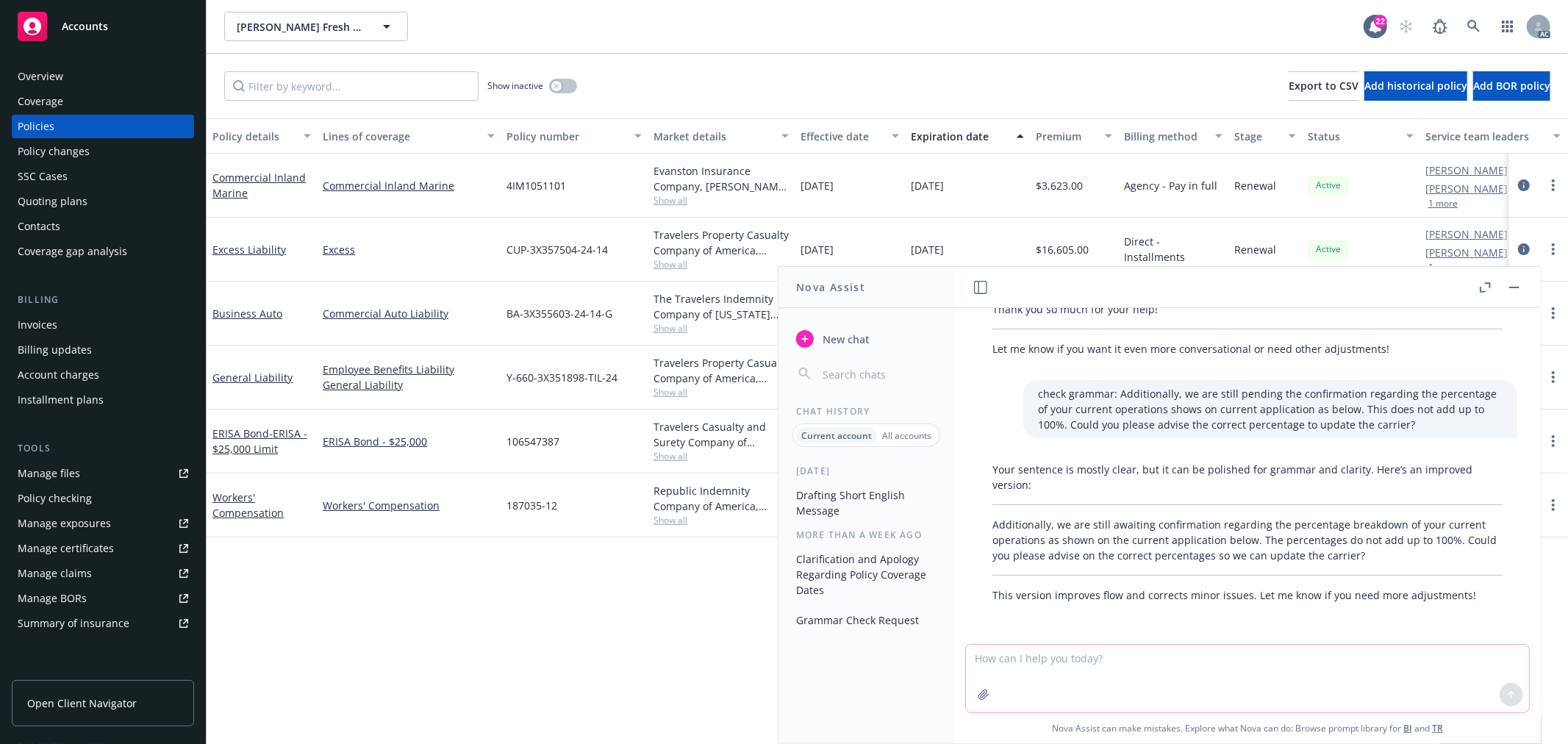
click at [1039, 653] on textarea at bounding box center [1248, 679] width 563 height 68
paste textarea "Thank you for reaching out! Apologies for the system reminder. We have turned o…"
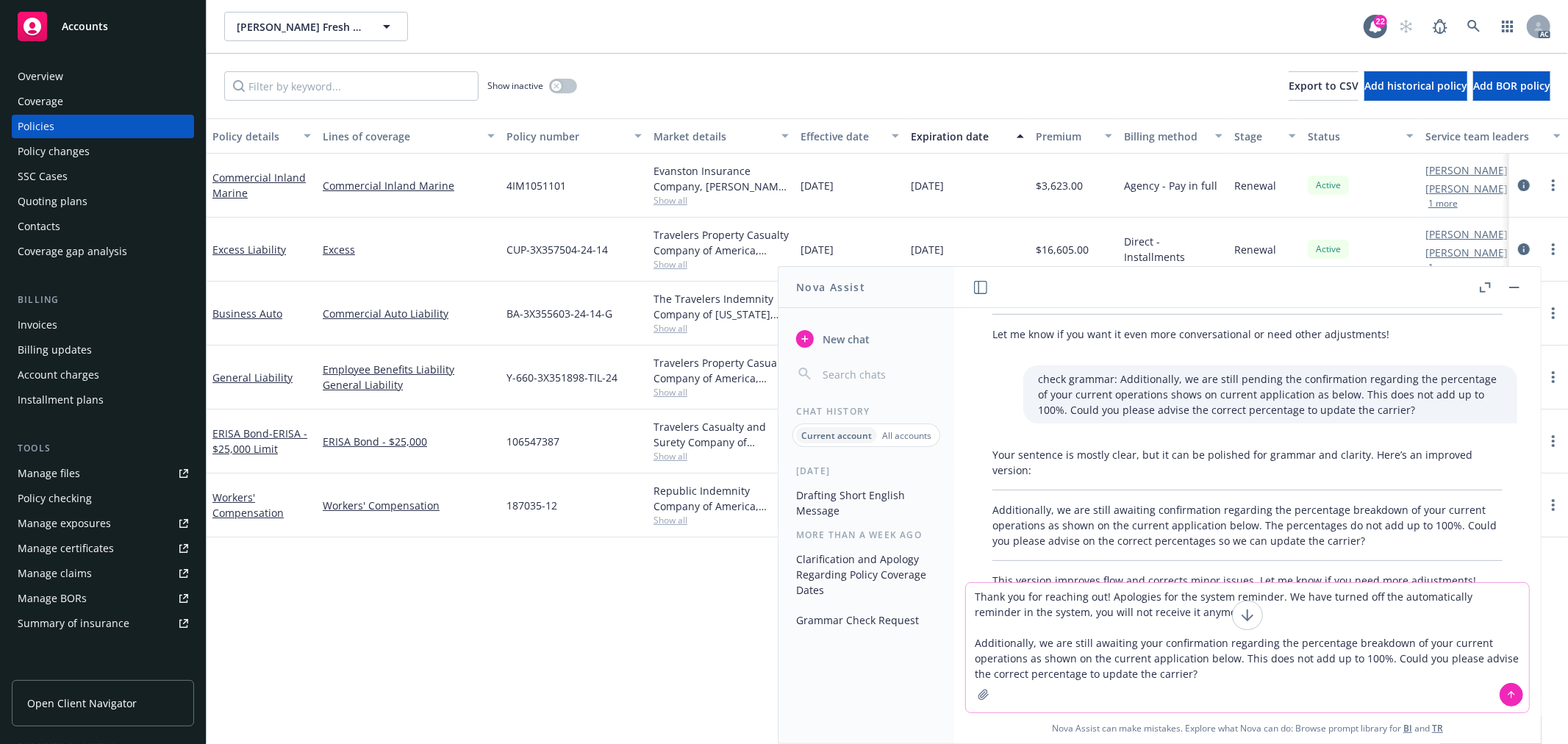
click at [991, 643] on textarea "Thank you for reaching out! Apologies for the system reminder. We have turned o…" at bounding box center [1248, 647] width 563 height 129
click at [1225, 673] on textarea "Thank you for reaching out! Apologies for the system reminder. We have turned o…" at bounding box center [1248, 647] width 563 height 129
click at [967, 591] on textarea "Thank you for reaching out! Apologies for the system reminder. We have turned o…" at bounding box center [1248, 647] width 563 height 129
paste textarea "Additionally"
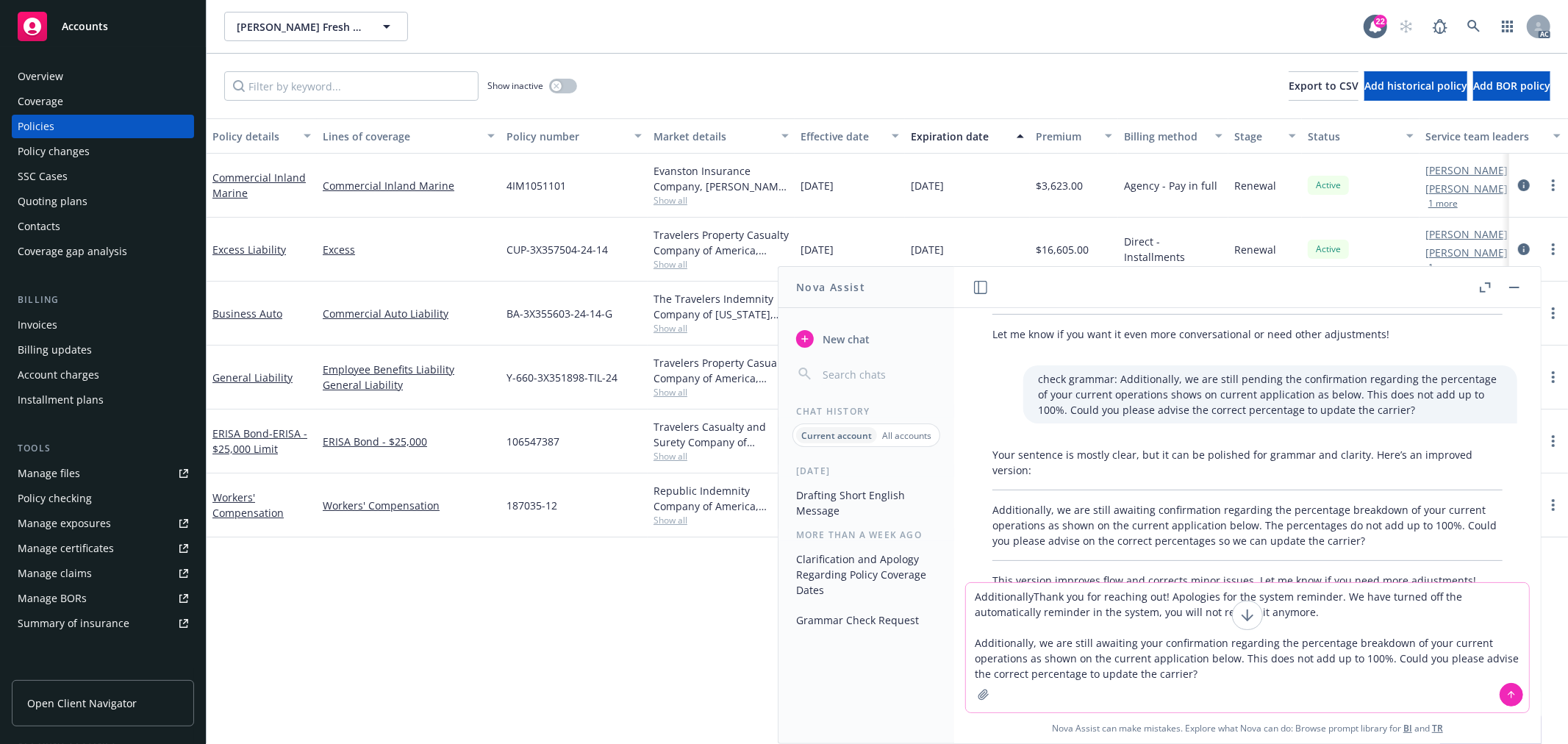
drag, startPoint x: 1008, startPoint y: 608, endPoint x: 1029, endPoint y: 598, distance: 23.3
click at [1029, 598] on textarea "AdditionallyThank you for reaching out! Apologies for the system reminder. We h…" at bounding box center [1248, 647] width 563 height 129
type textarea "Additionally在下文中生硬吗？ 是否缺乏礼貌Thank you for reaching out! Apologies for the system…"
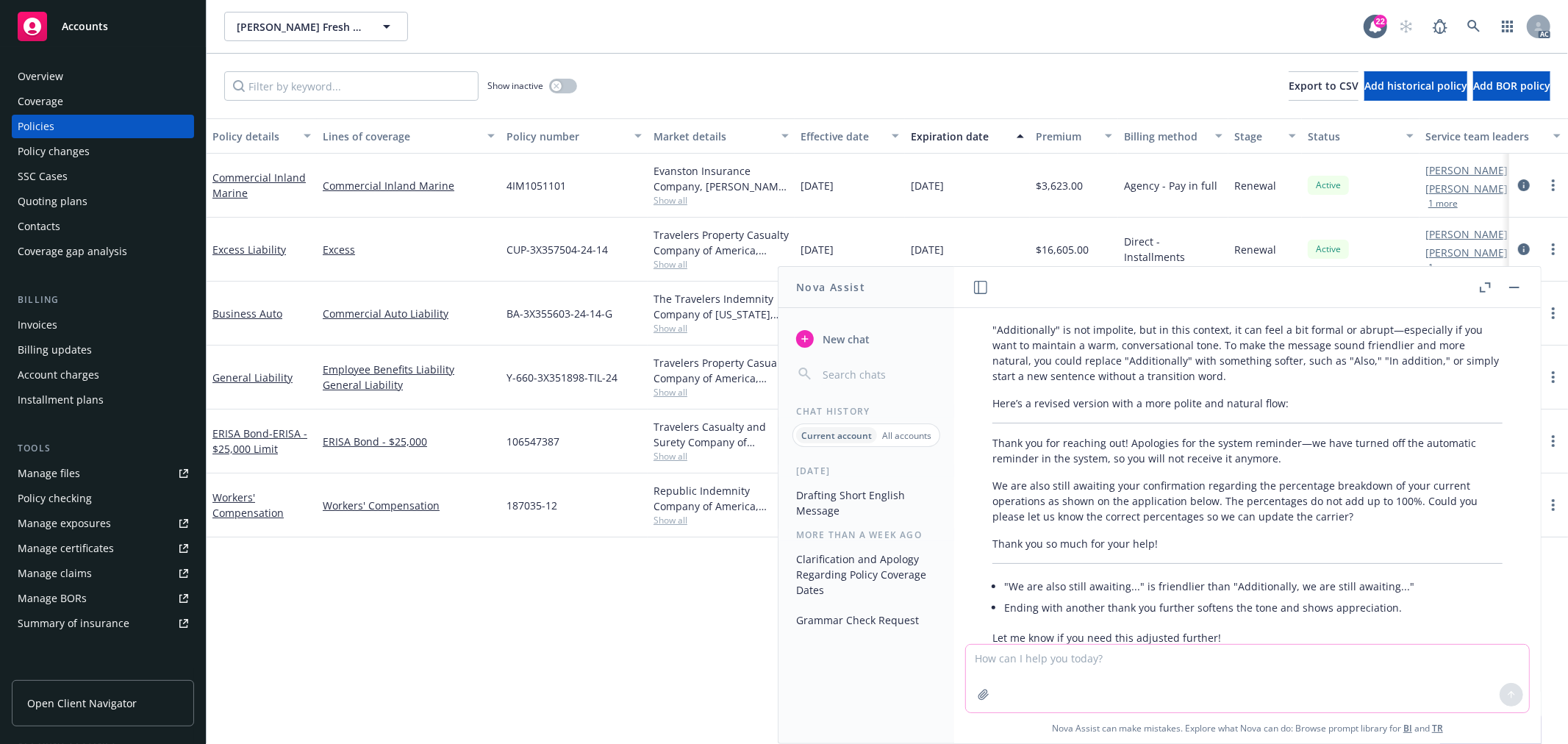
scroll to position [2693, 0]
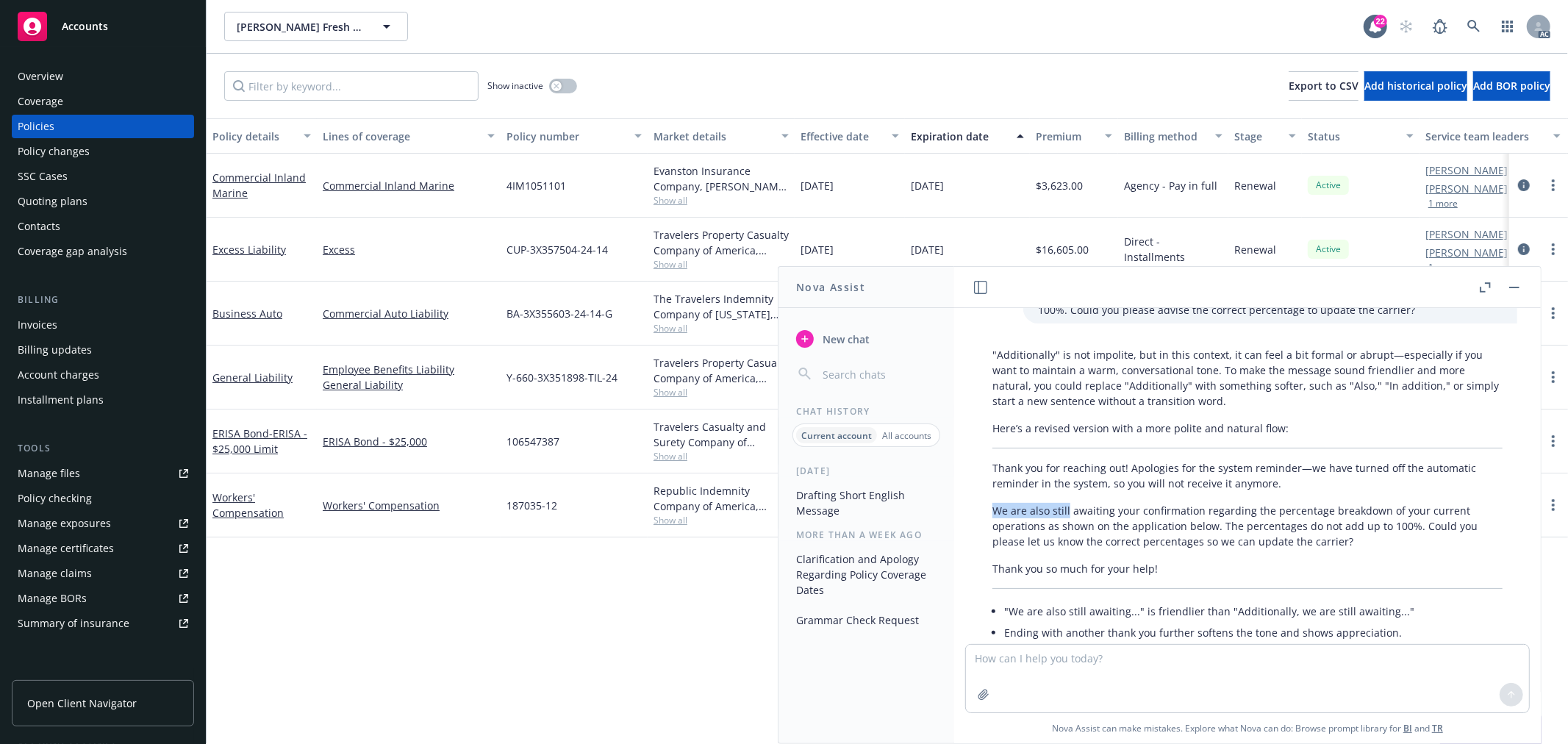
drag, startPoint x: 994, startPoint y: 523, endPoint x: 1067, endPoint y: 523, distance: 73.0
click at [1067, 523] on p "We are also still awaiting your confirmation regarding the percentage breakdown…" at bounding box center [1248, 526] width 510 height 46
copy p "We are also still"
click at [1168, 670] on textarea at bounding box center [1248, 679] width 563 height 68
paste textarea "we received the confirmation from the underwriter said that this member’s polic…"
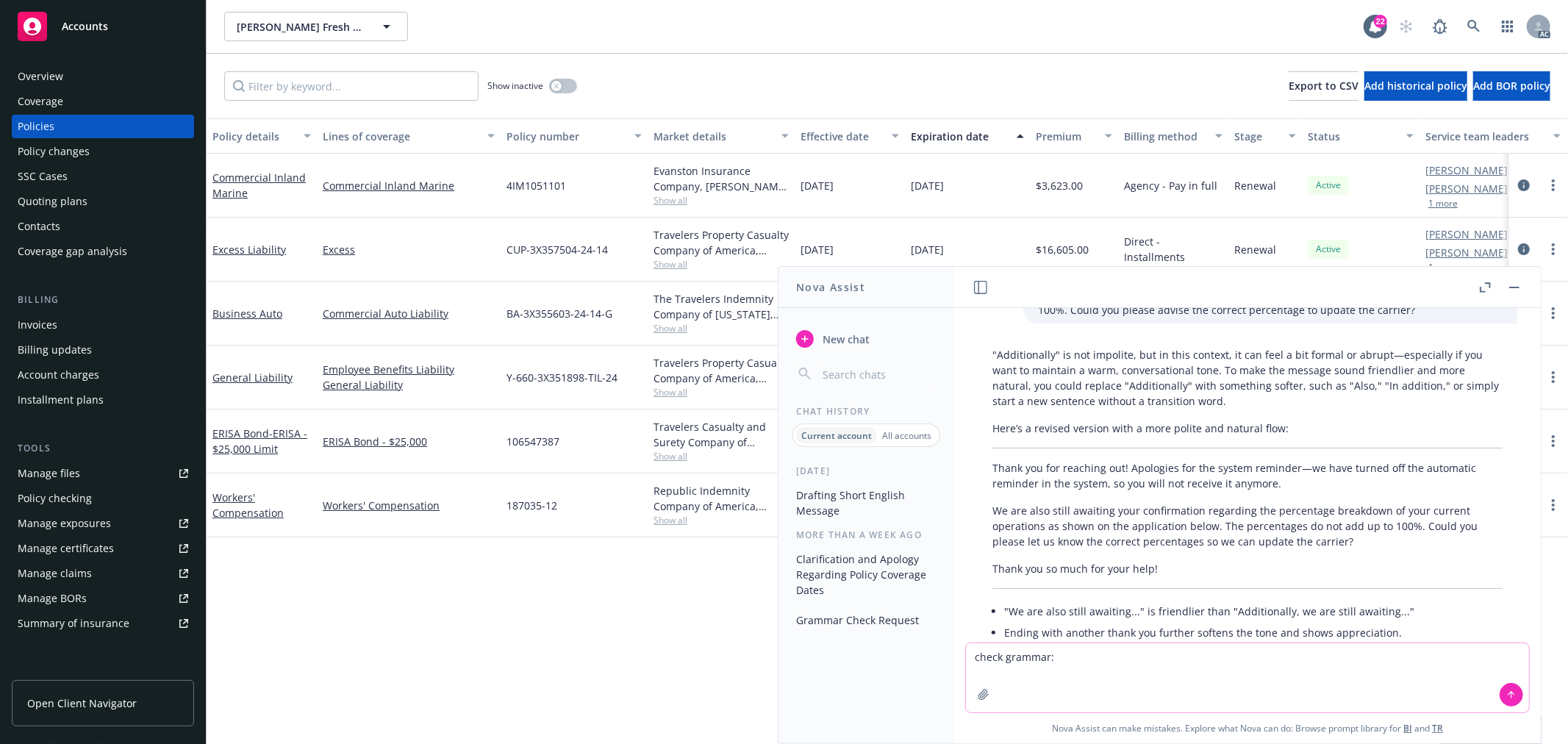
type textarea "check grammar: we received the confirmation from the underwriter said that this…"
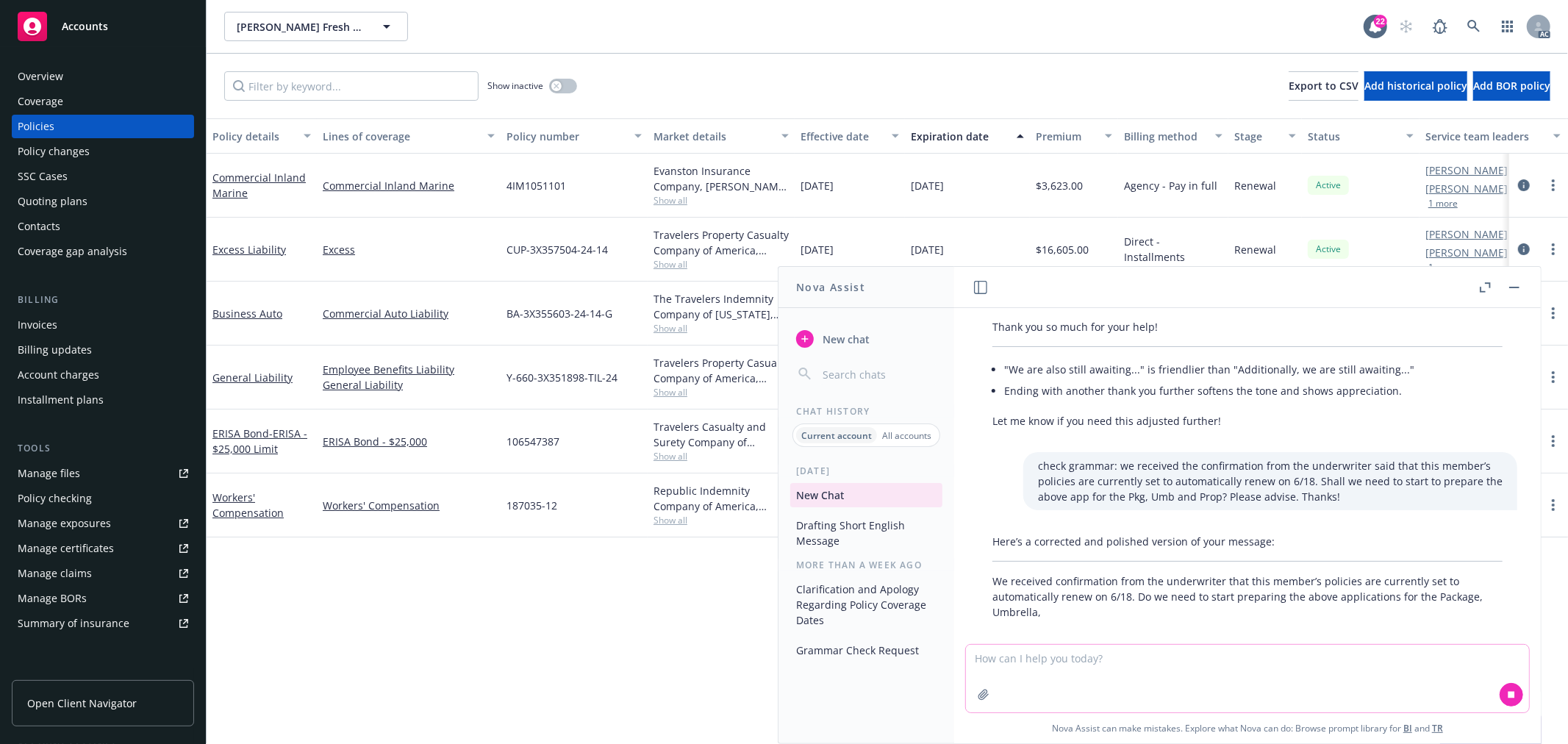
scroll to position [2967, 0]
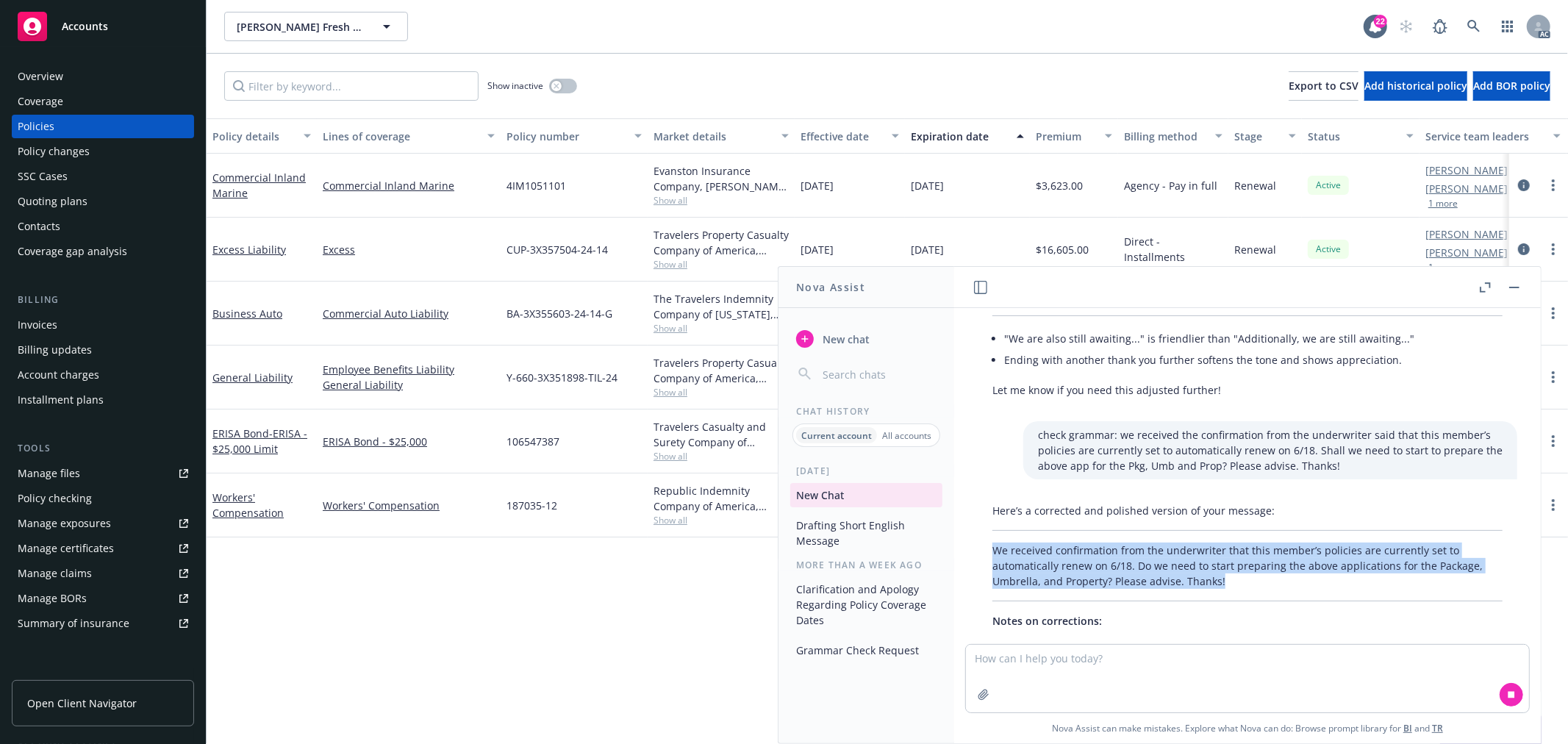
drag, startPoint x: 1186, startPoint y: 586, endPoint x: 994, endPoint y: 562, distance: 193.5
click at [994, 562] on p "We received confirmation from the underwriter that this member’s policies are c…" at bounding box center [1248, 565] width 510 height 46
copy p "We received confirmation from the underwriter that this member’s policies are c…"
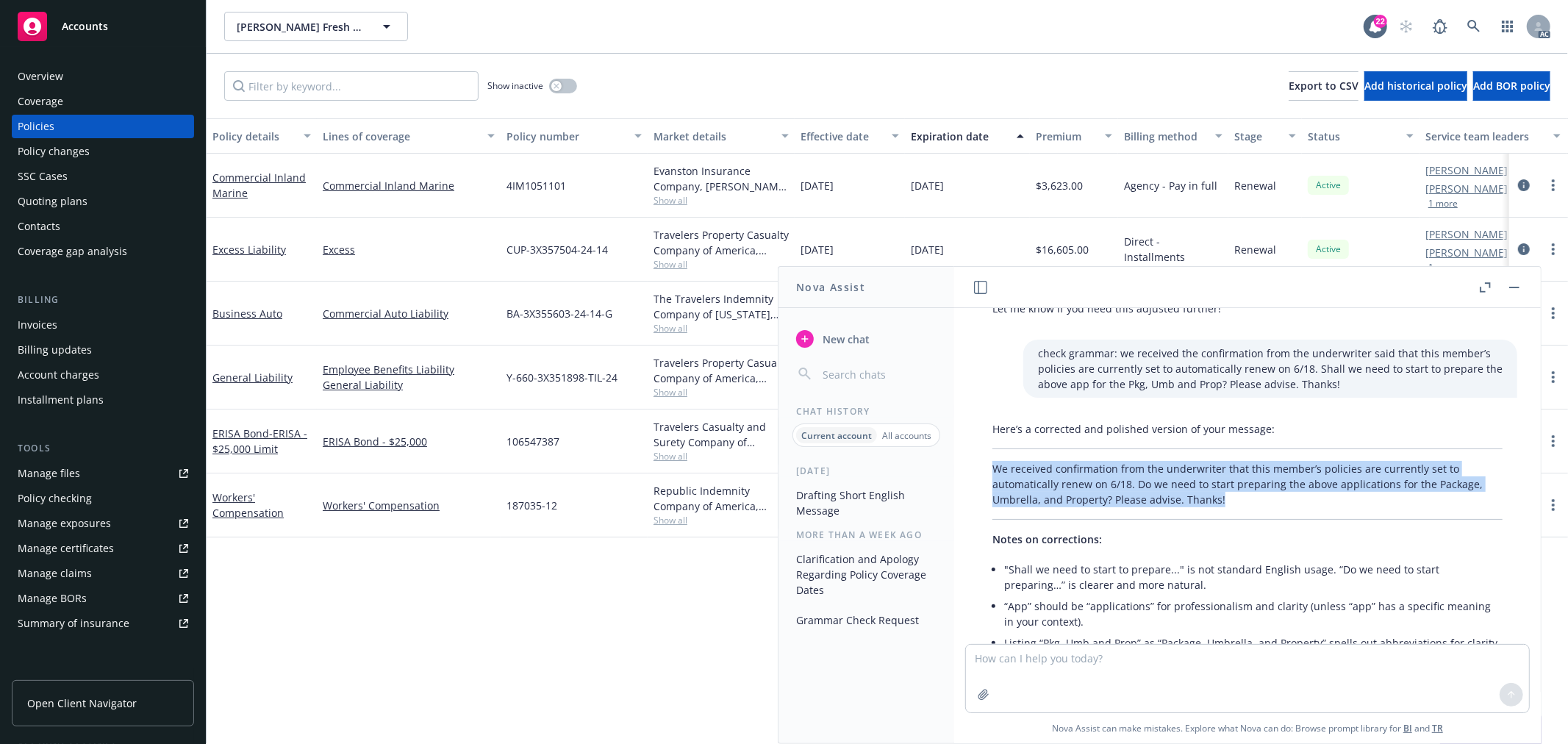
scroll to position [3155, 0]
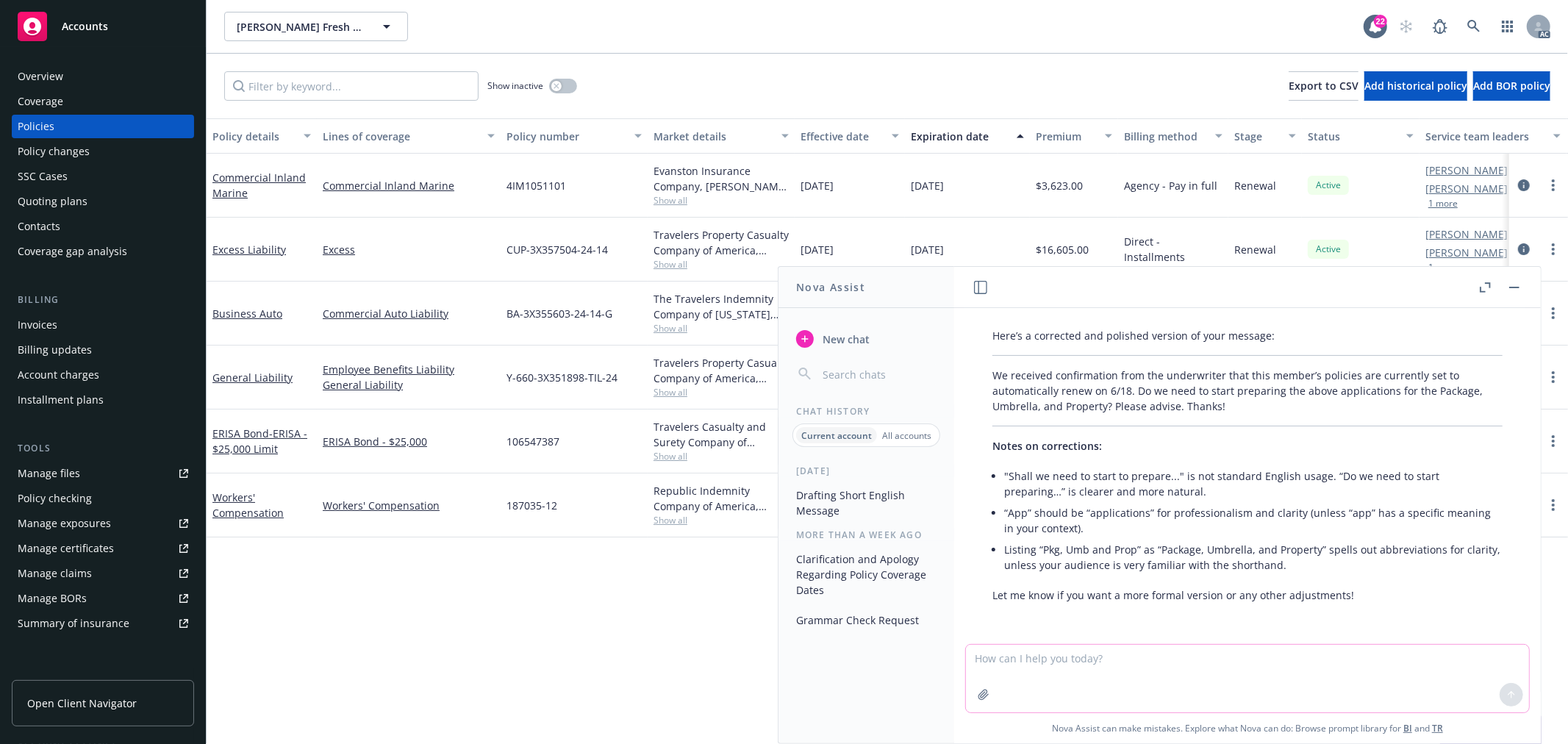
click at [1064, 657] on textarea at bounding box center [1248, 679] width 563 height 68
click at [1057, 670] on textarea at bounding box center [1248, 679] width 563 height 68
paste textarea "We received automatically renew notice on 6/18. Do we still need to start prepa…"
drag, startPoint x: 1296, startPoint y: 655, endPoint x: 1296, endPoint y: 670, distance: 15.0
click at [1296, 670] on textarea "draft 英文短消息：We received automatically renew notice on 6/18. Do we still need to…" at bounding box center [1248, 677] width 563 height 69
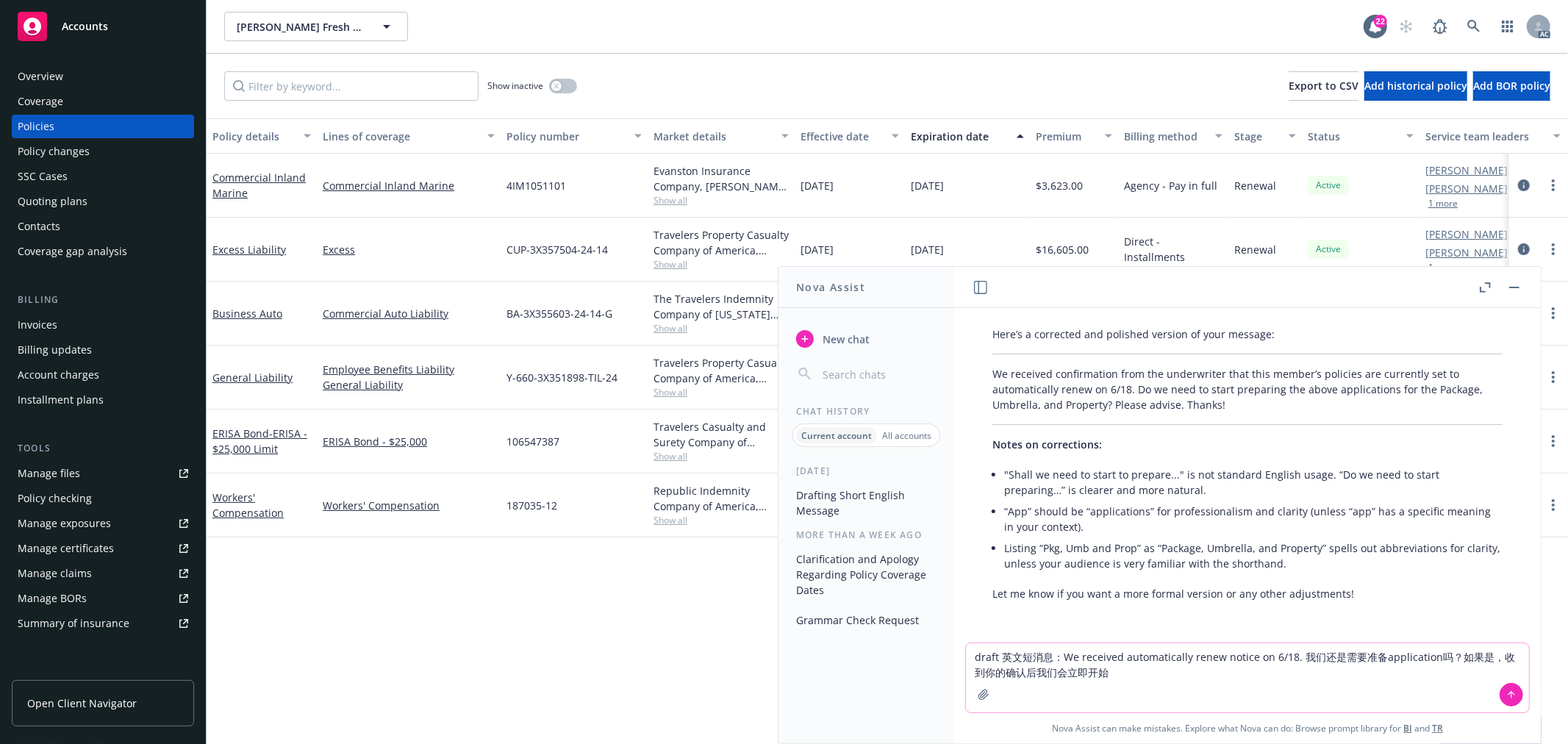
type textarea "draft 英文短消息：We received automatically renew notice on 6/18. 我们还是需要准备application…"
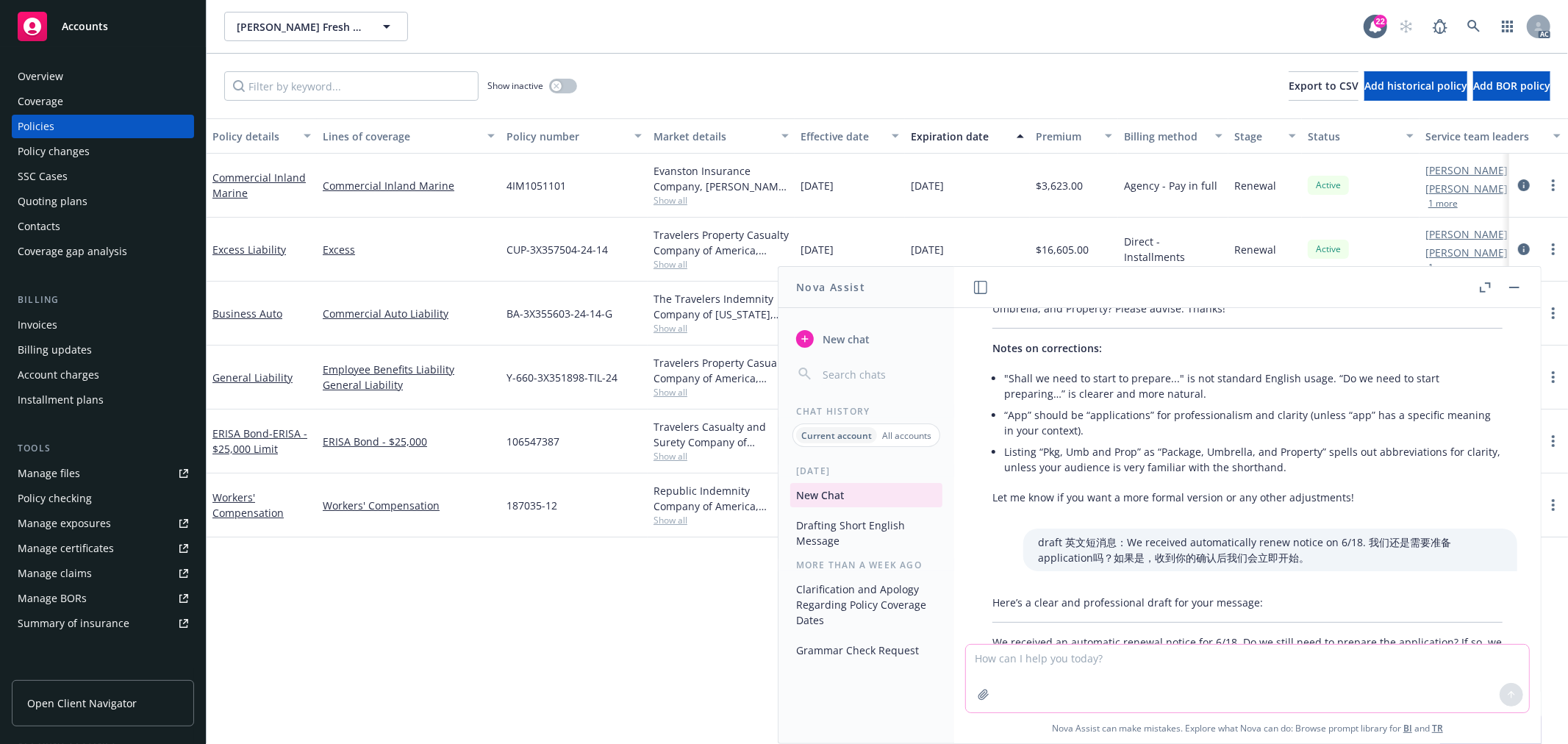
scroll to position [3356, 0]
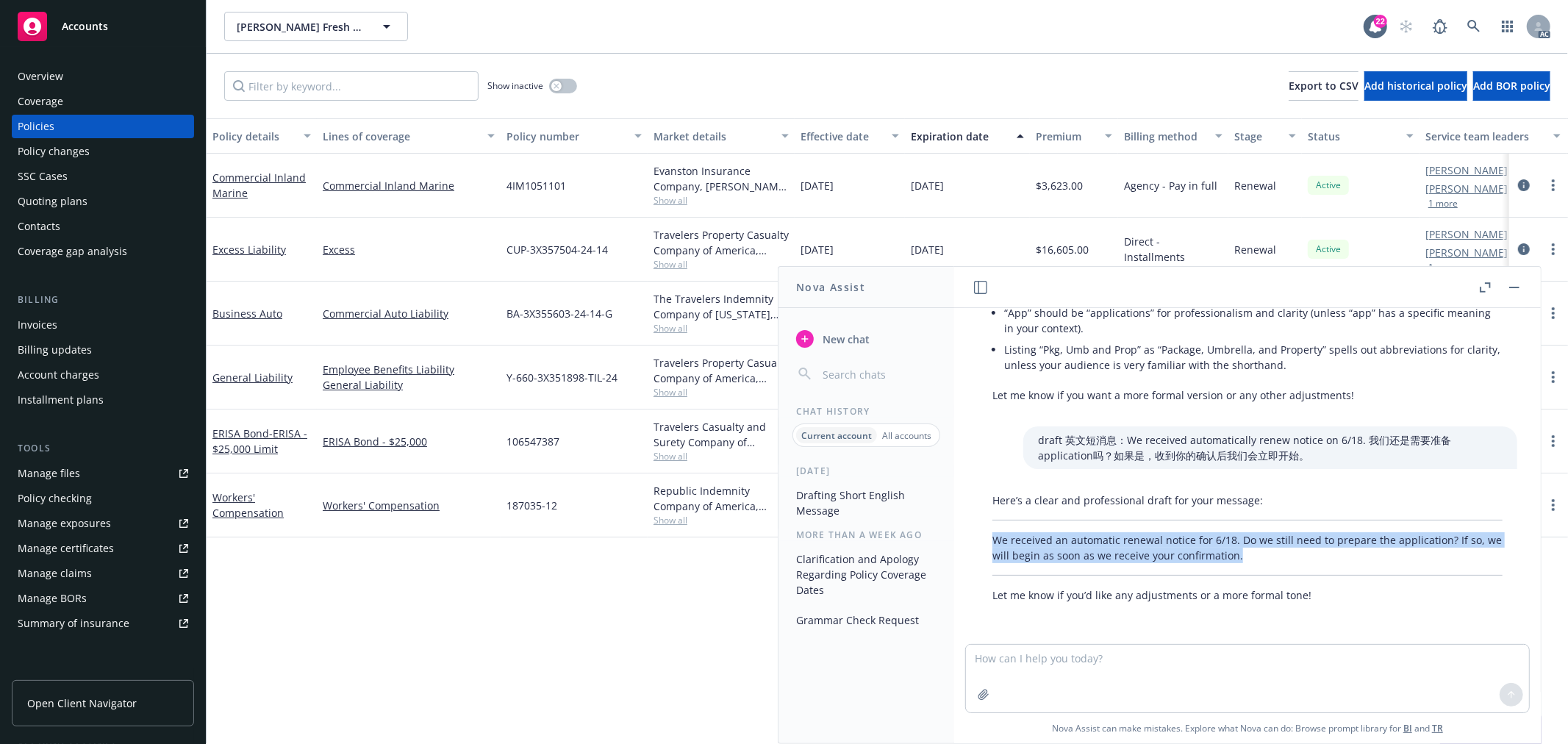
drag, startPoint x: 1252, startPoint y: 554, endPoint x: 991, endPoint y: 542, distance: 261.3
click at [989, 542] on div "Here’s a clear and professional draft for your message: We received an automati…" at bounding box center [1247, 548] width 540 height 122
click at [1126, 676] on textarea at bounding box center [1248, 679] width 563 height 68
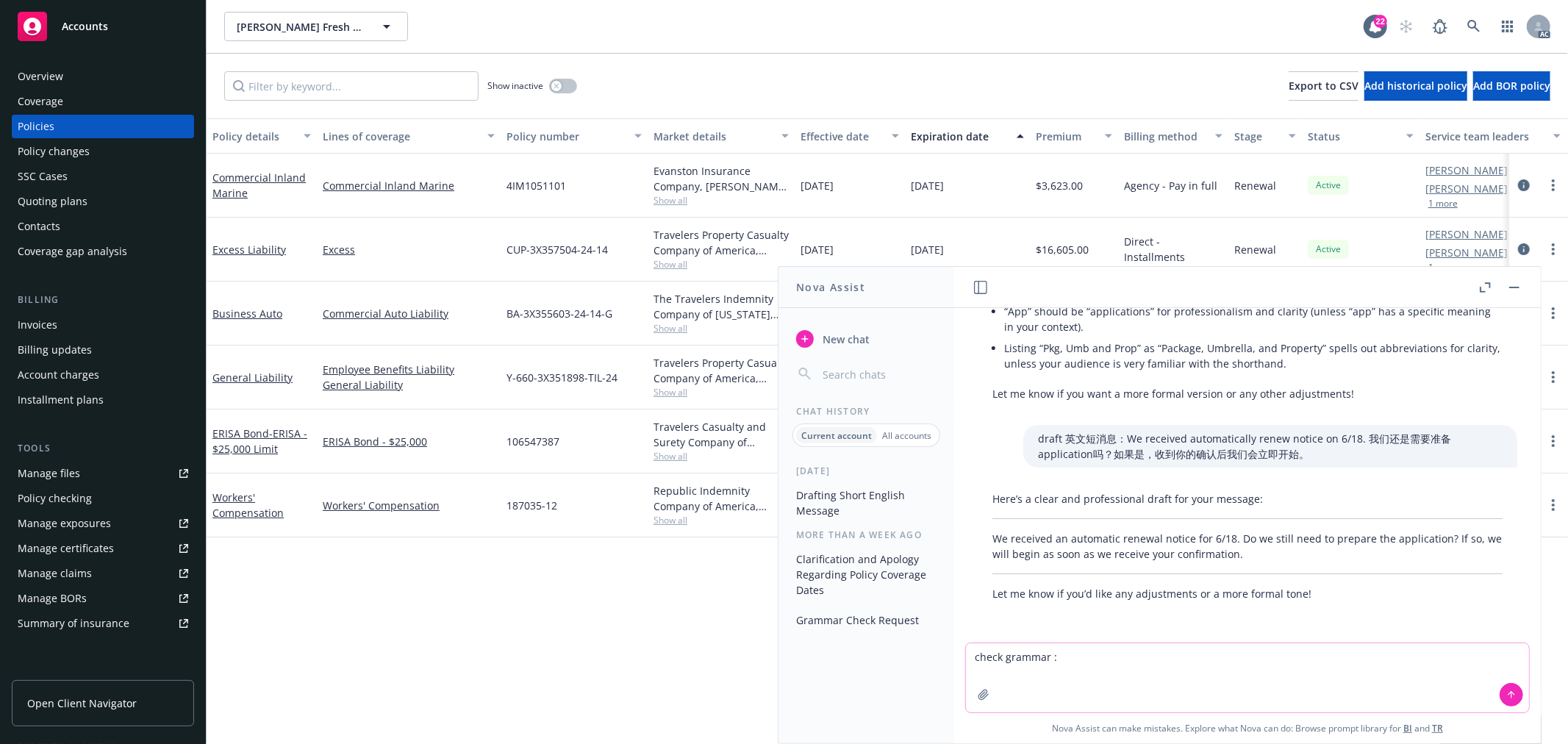
paste textarea "CA exclusion form received. It seems this need to be send to insured via DocuSi…"
type textarea "check grammar :CA exclusion form received. It seems this need to be send to ins…"
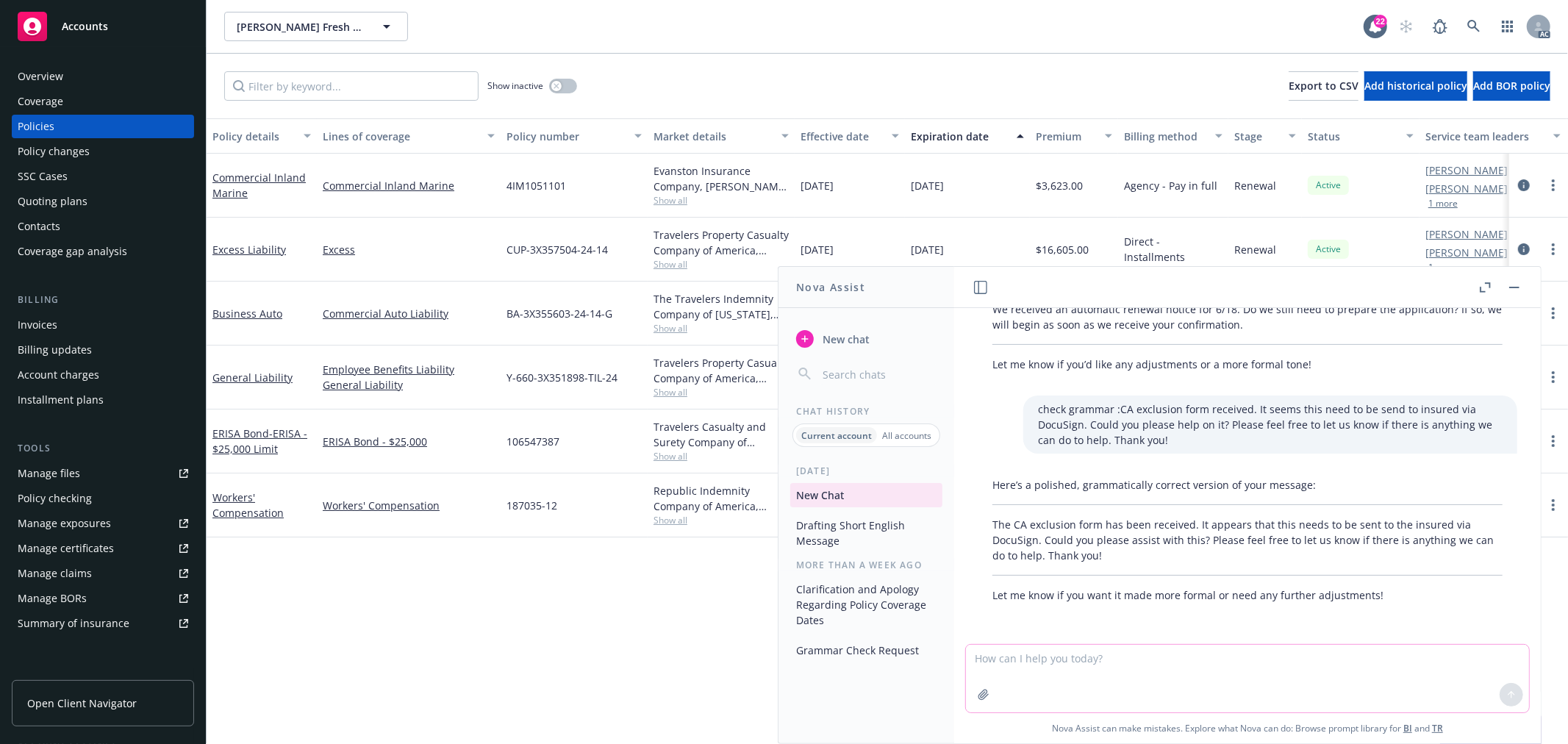
scroll to position [3586, 0]
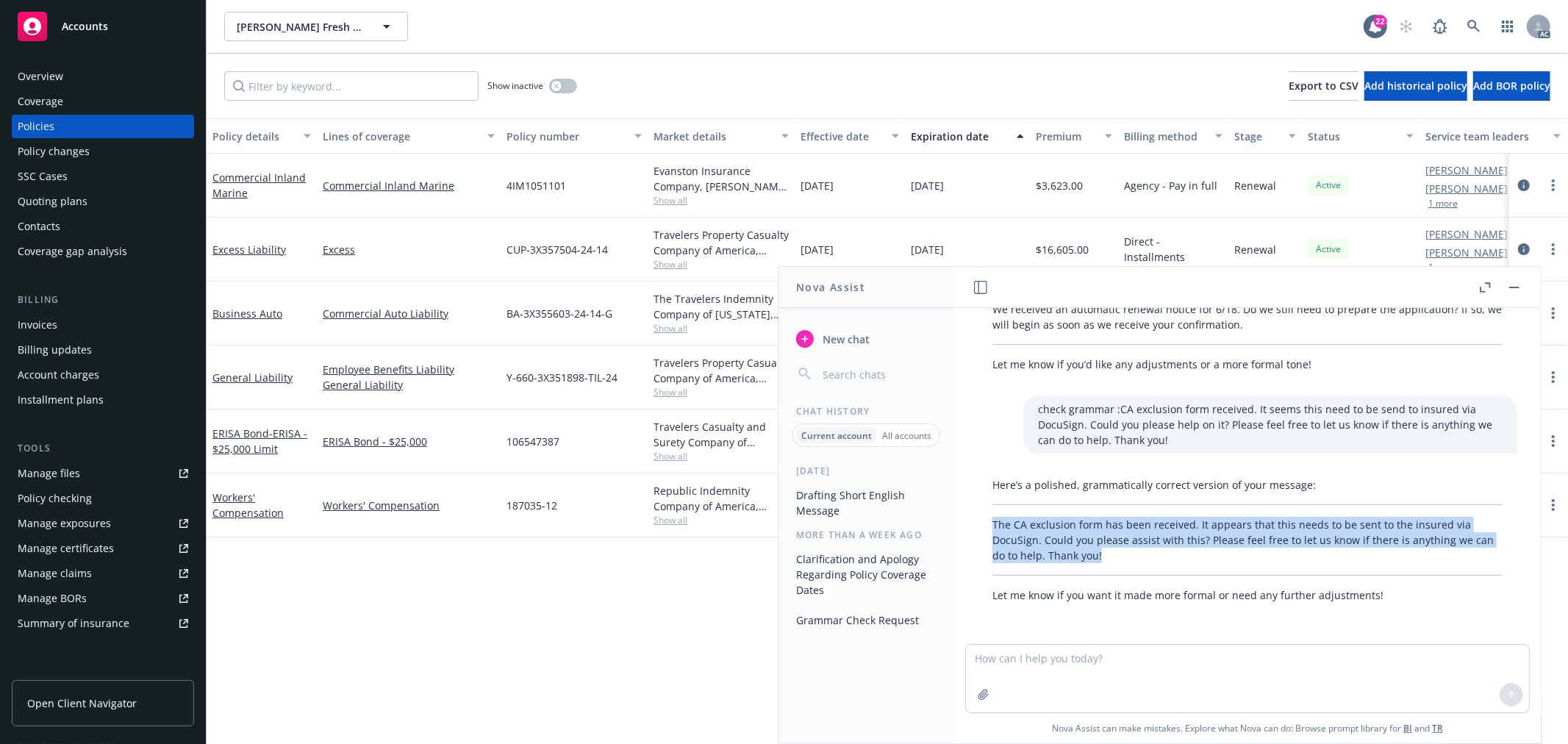
drag, startPoint x: 1112, startPoint y: 555, endPoint x: 988, endPoint y: 521, distance: 128.6
click at [988, 521] on div "Here’s a polished, grammatically correct version of your message: The CA exclus…" at bounding box center [1247, 540] width 540 height 137
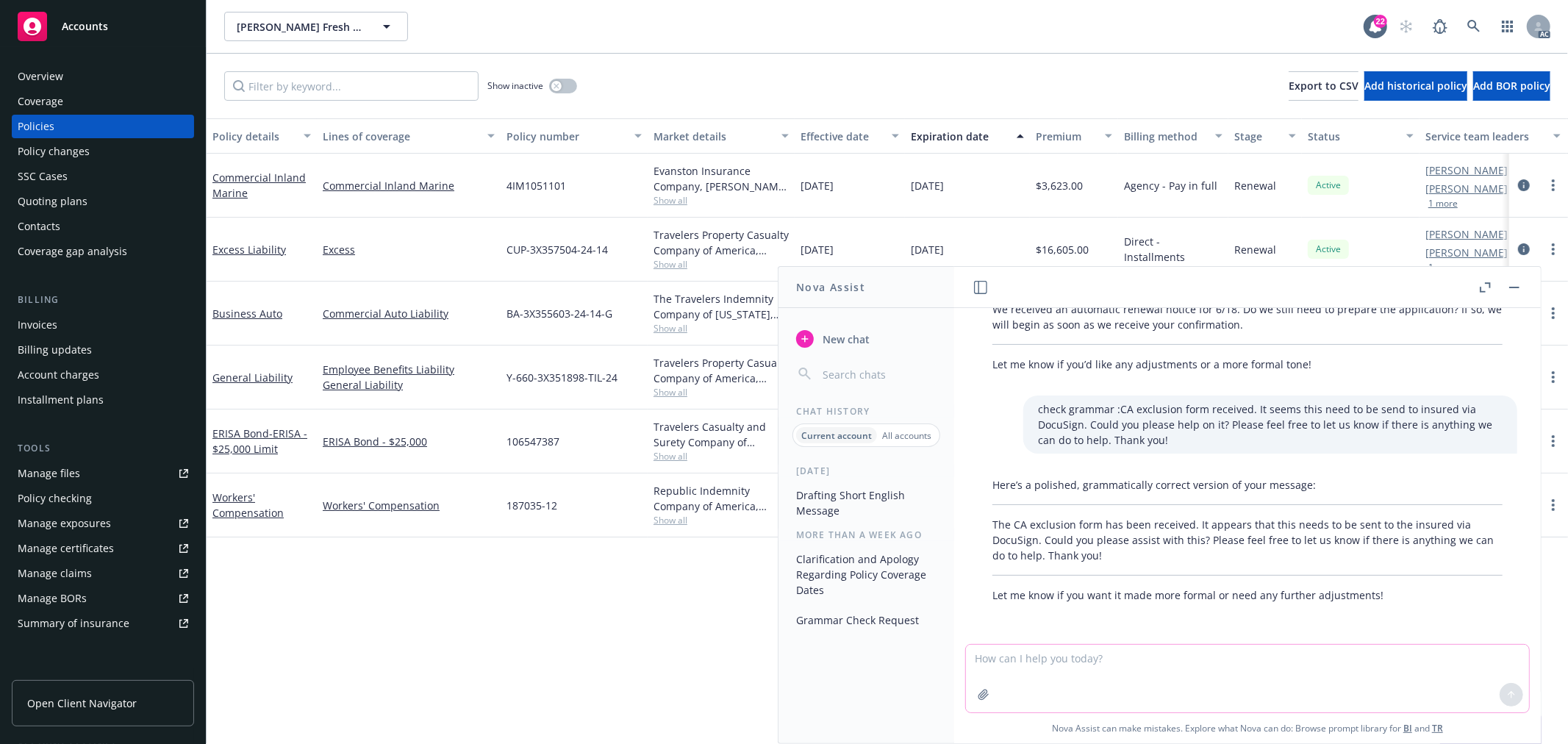
click at [1042, 662] on textarea at bounding box center [1248, 679] width 563 height 68
paste textarea "I hope you’re having a wonderful week! I wanted to follow up and see if you’ve …"
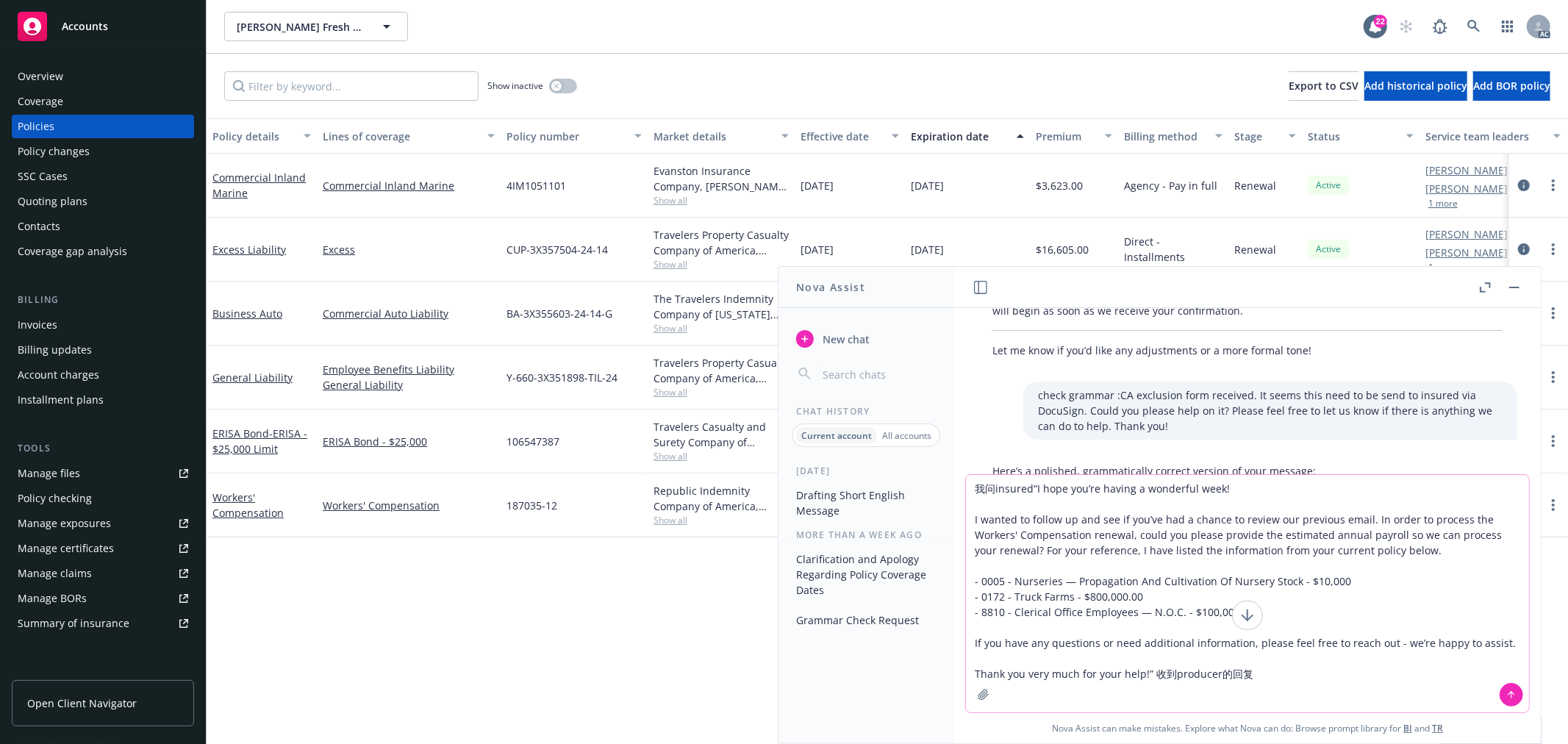
click at [1285, 680] on textarea "我问insured“I hope you’re having a wonderful week! I wanted to follow up and see …" at bounding box center [1248, 593] width 563 height 237
paste textarea "These PR figures are good for now. They are chasing a very large contract and s…"
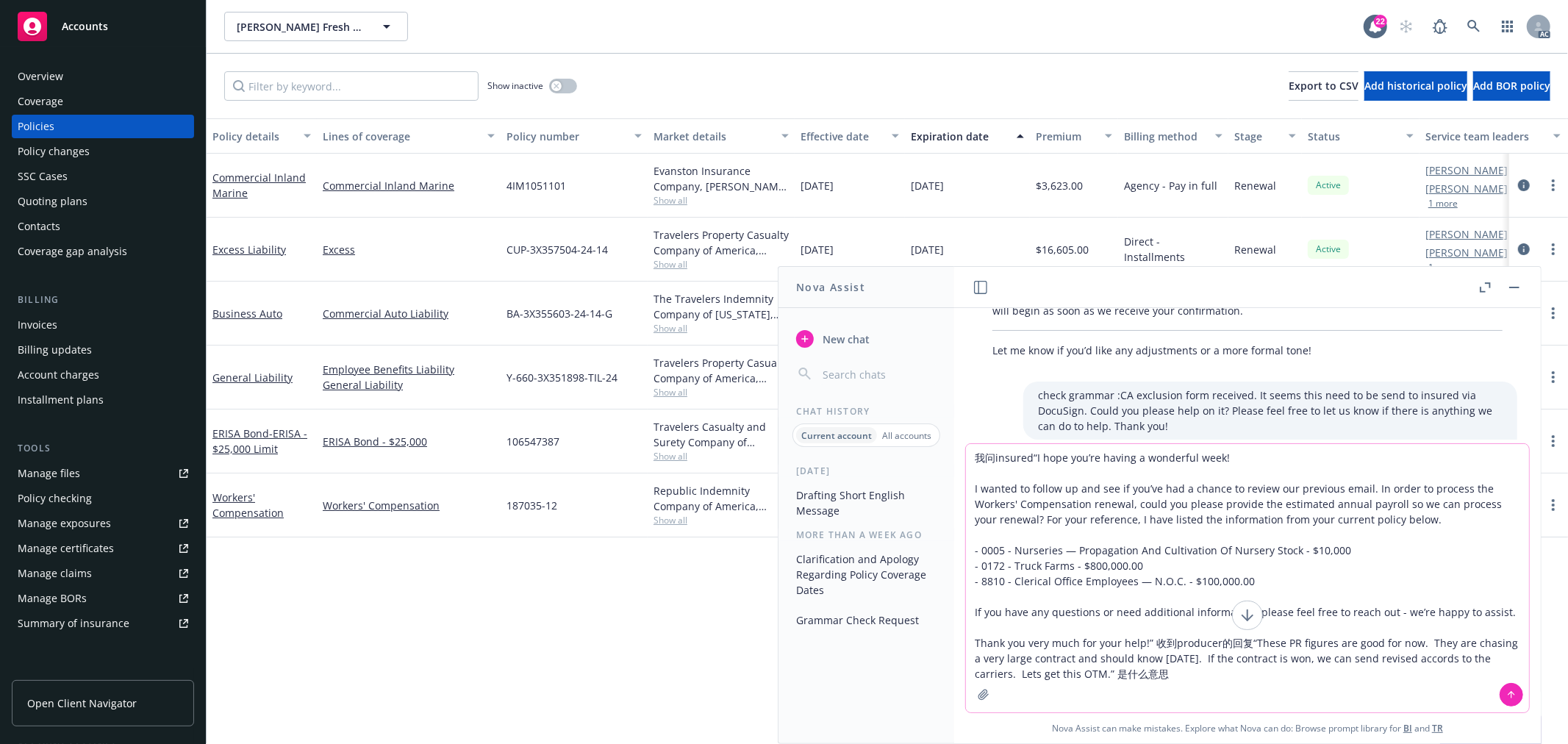
type textarea "我问insured“I hope you’re having a wonderful week! I wanted to follow up and see …"
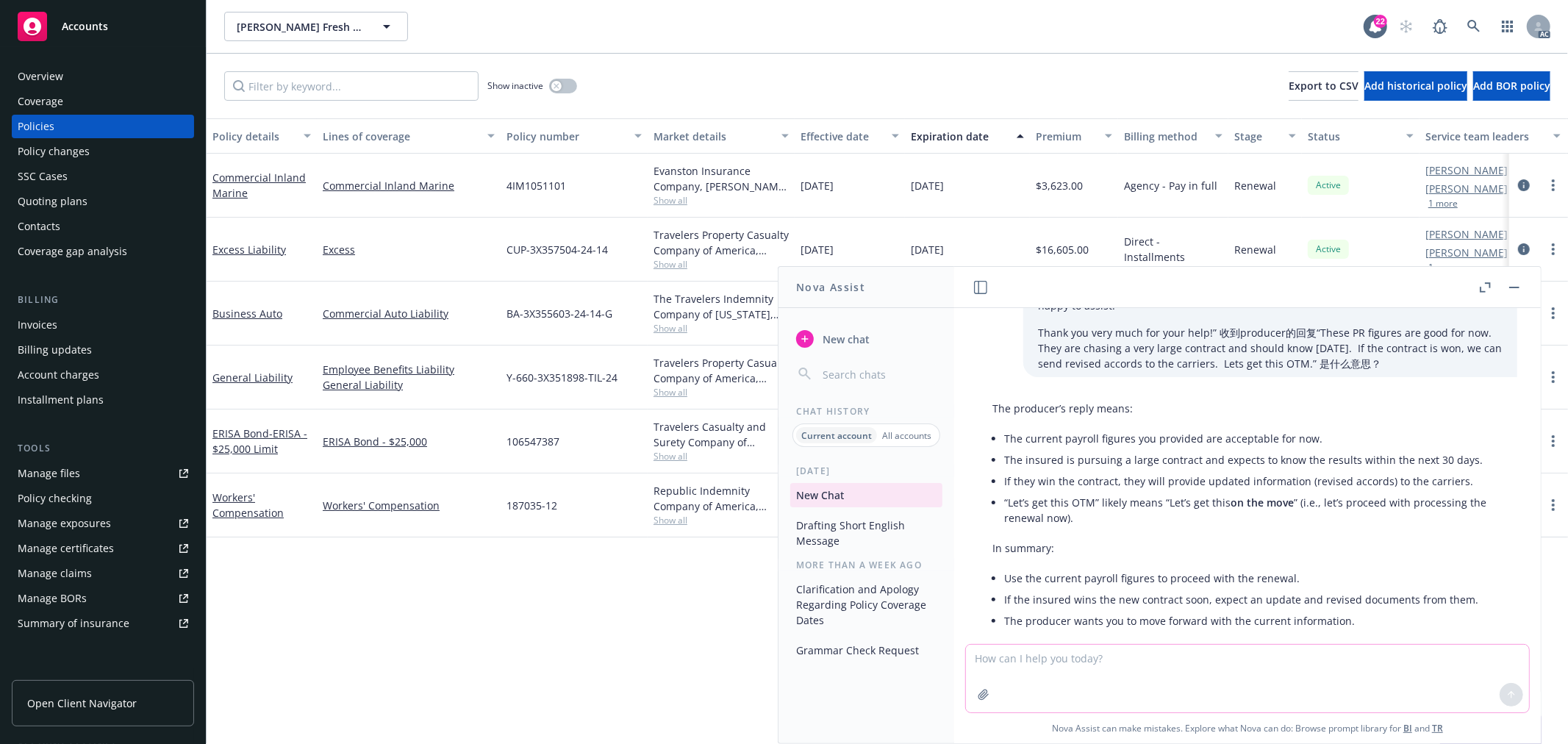
scroll to position [4168, 0]
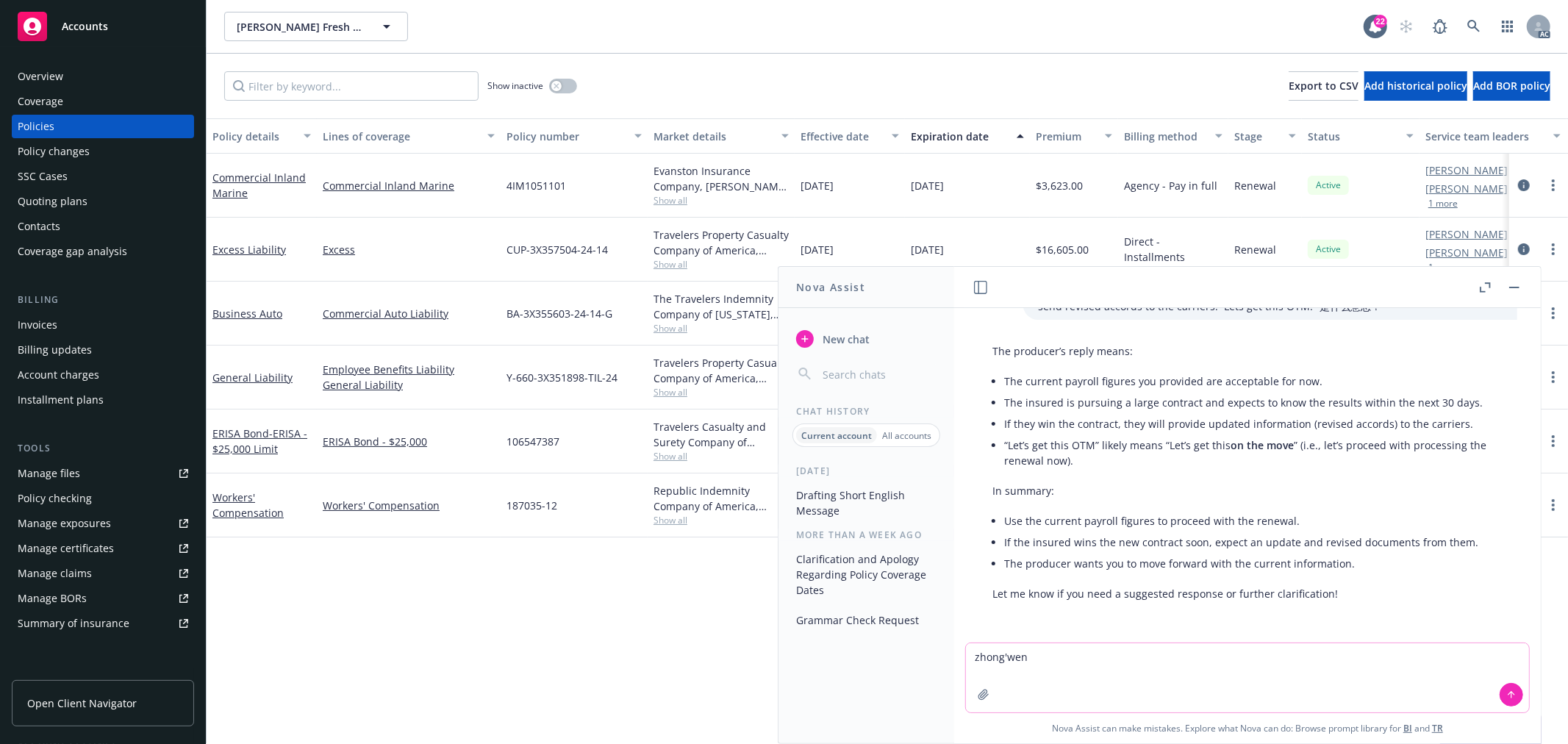
type textarea "中文"
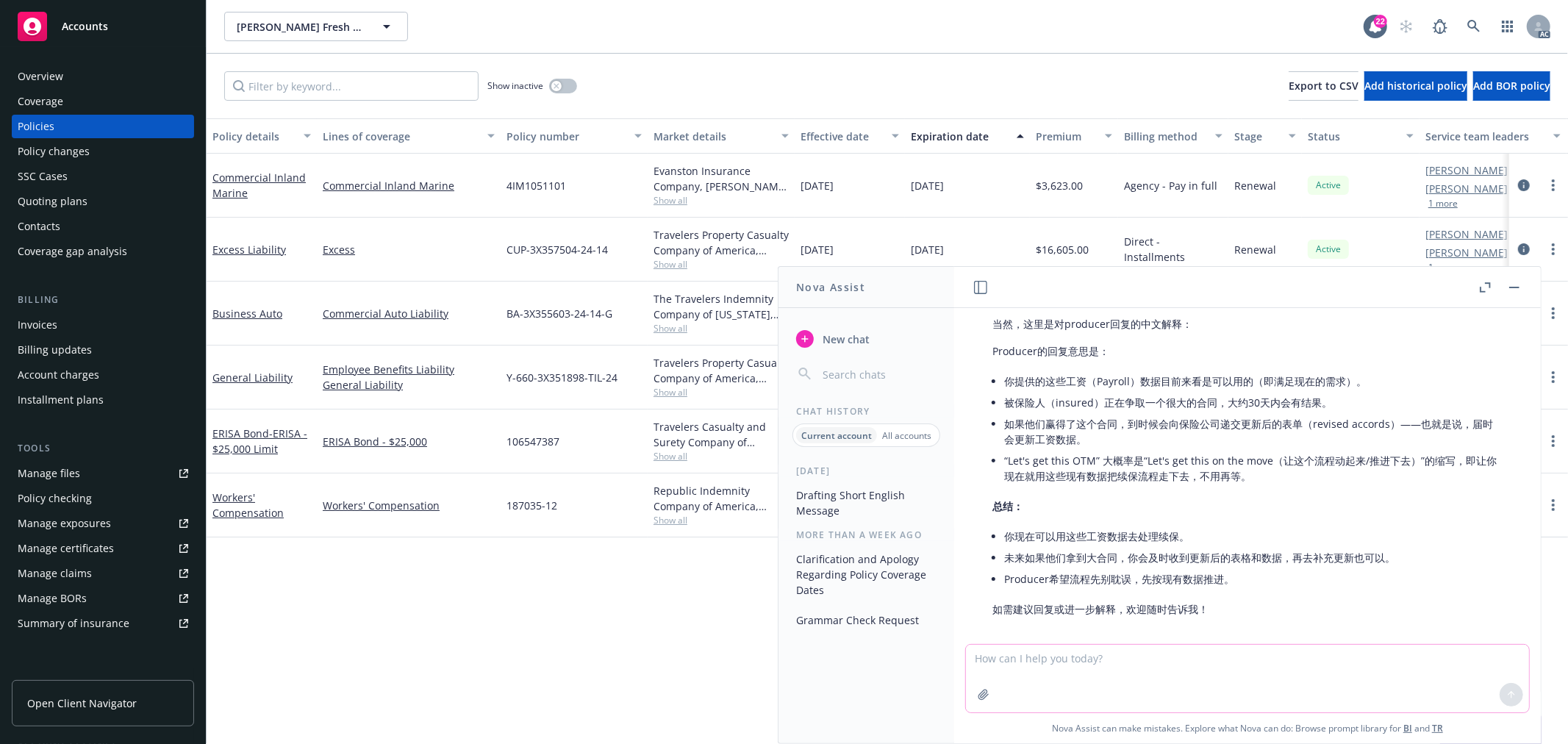
scroll to position [4543, 0]
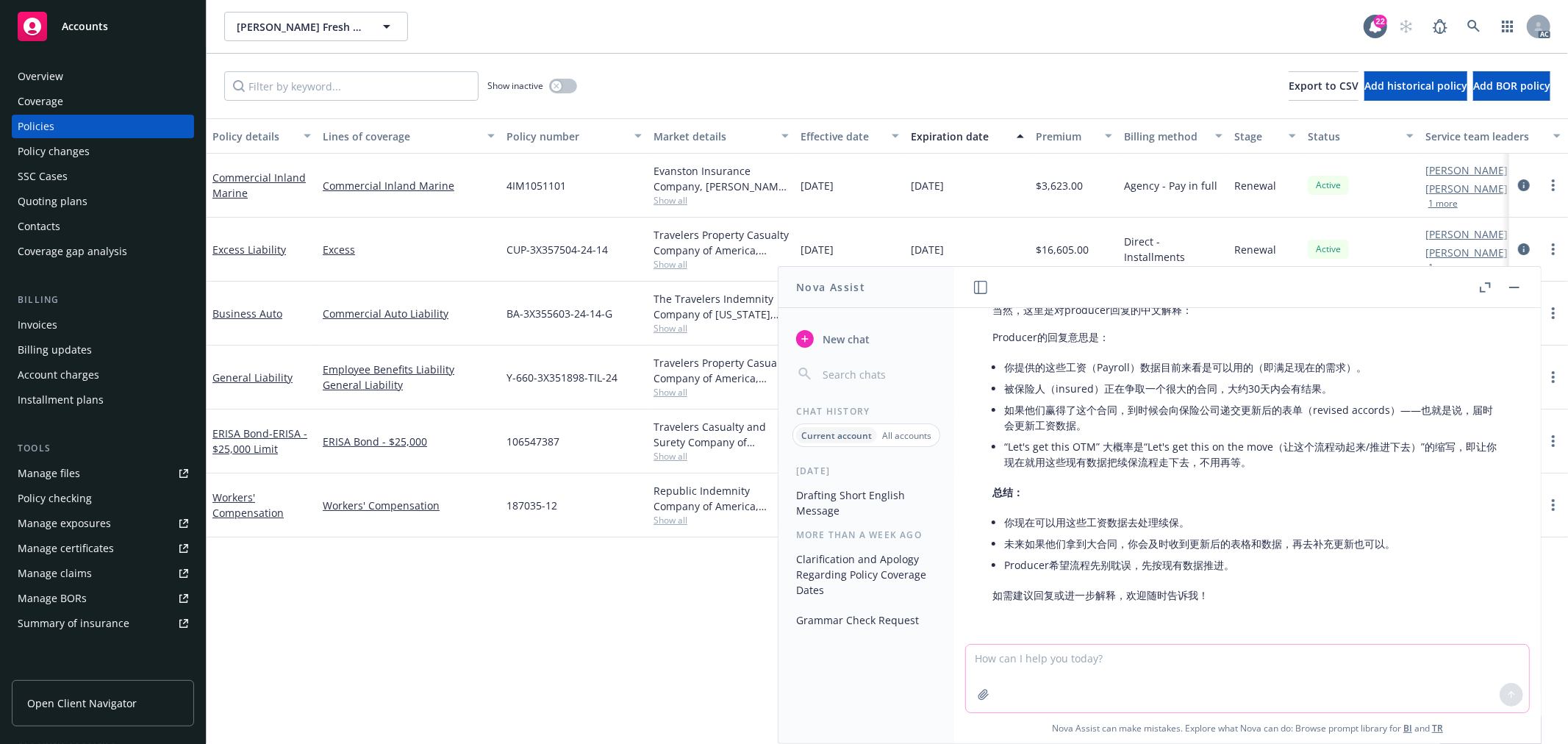
click at [1059, 659] on textarea at bounding box center [1248, 679] width 563 height 68
type textarea "draft 一封简短的回复，口语化一点"
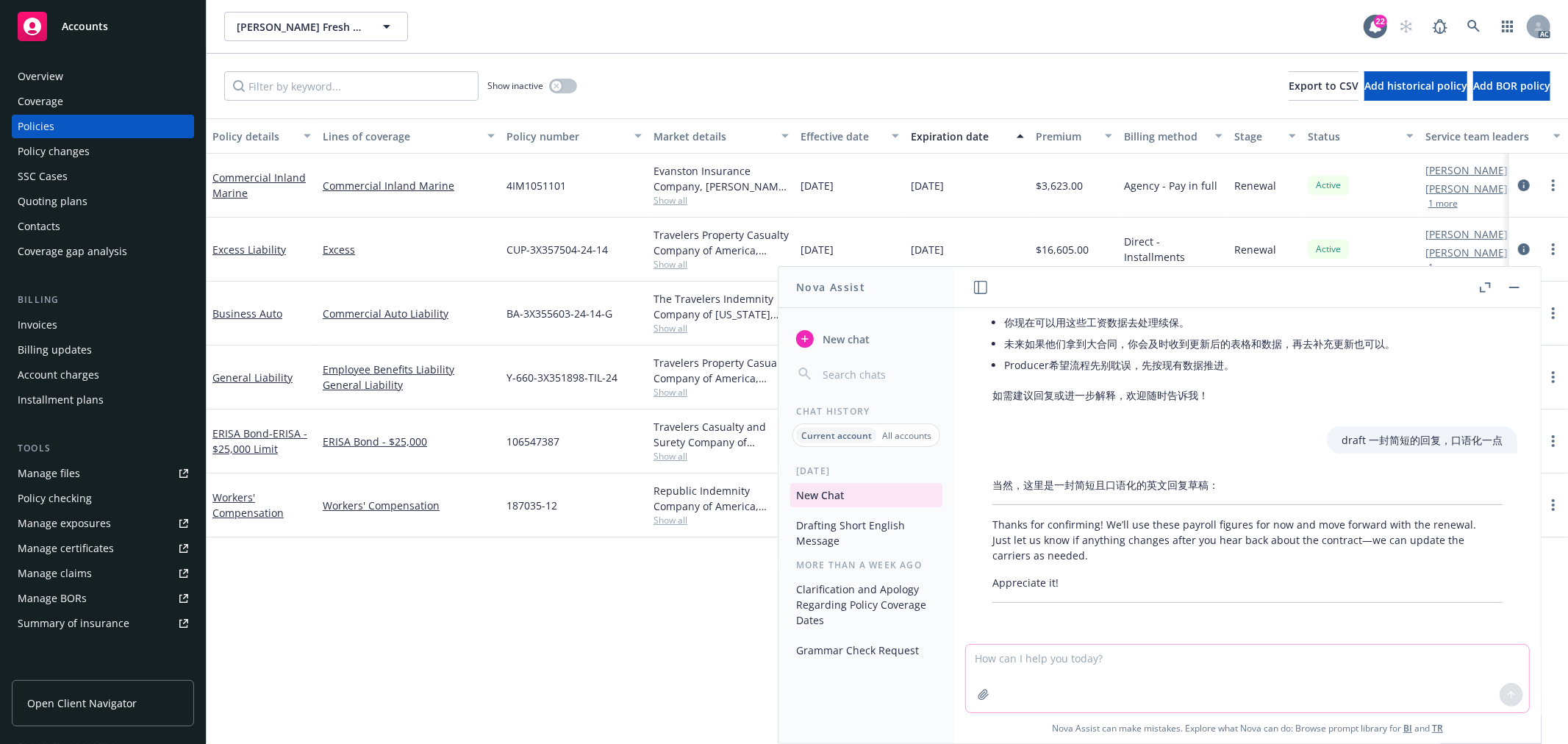
scroll to position [4744, 0]
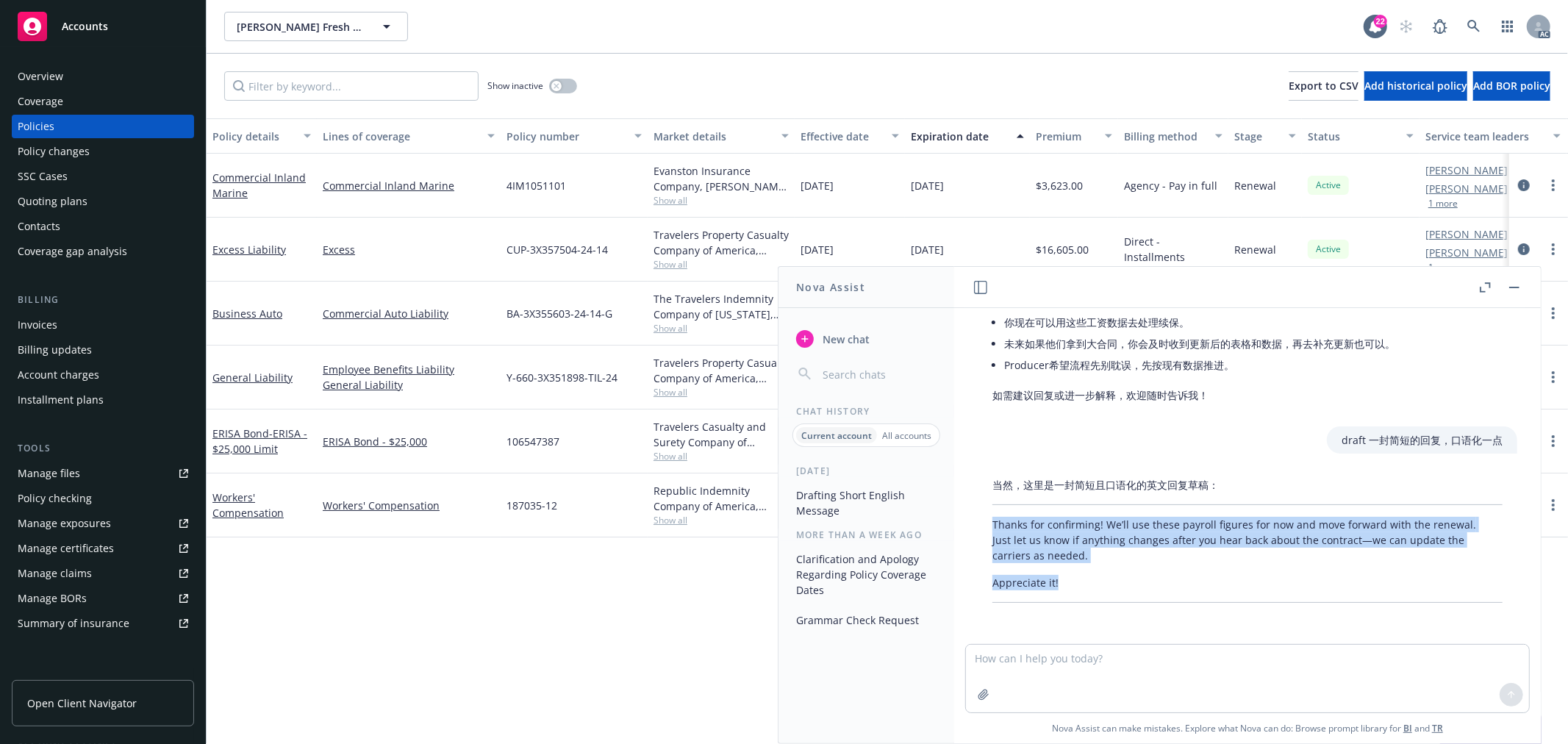
drag, startPoint x: 990, startPoint y: 519, endPoint x: 1135, endPoint y: 582, distance: 158.1
click at [1135, 582] on div "当然，这里是一封简短且口语化的英文回复草稿： Thanks for confirming! We’ll use these payroll figures f…" at bounding box center [1247, 540] width 540 height 137
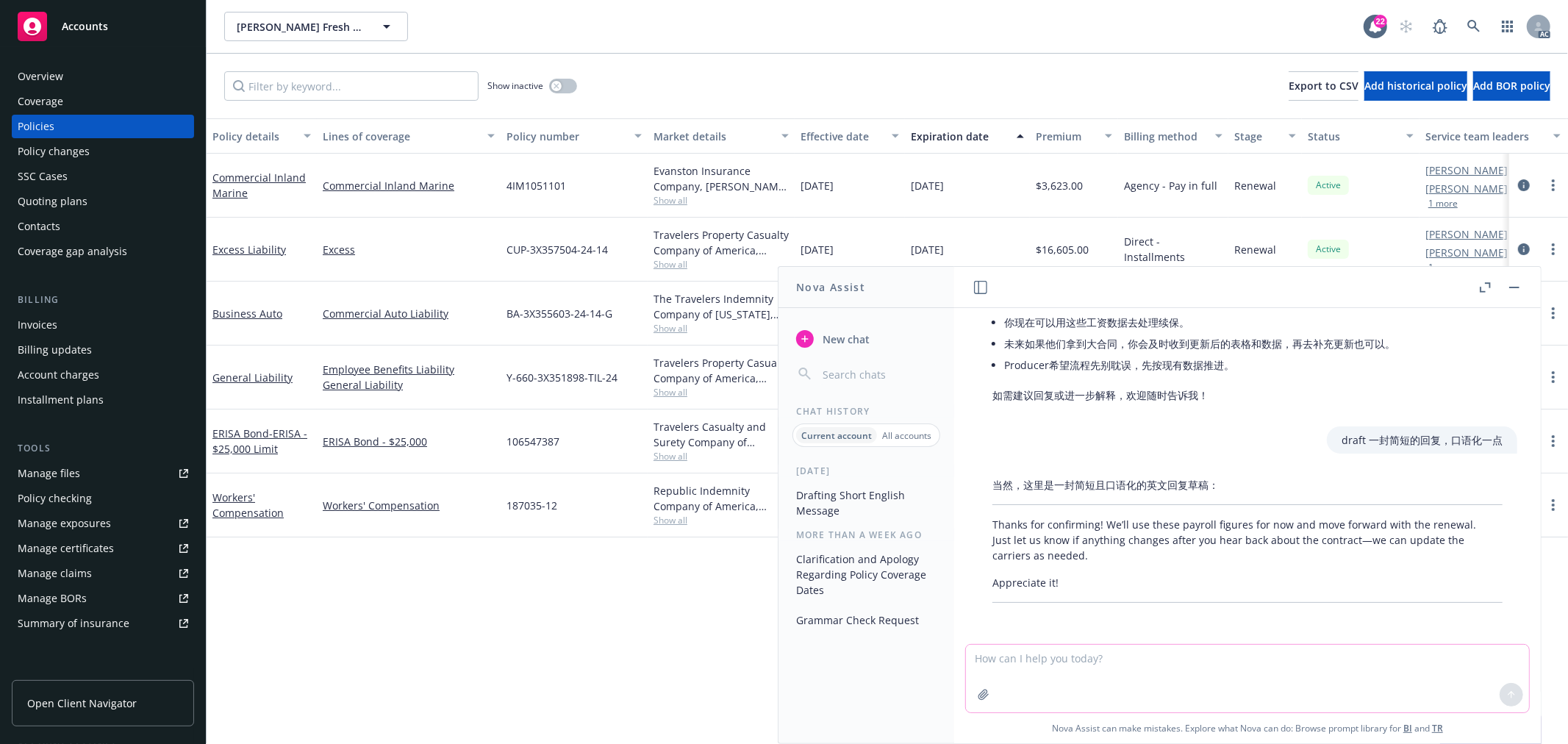
click at [1162, 673] on textarea at bounding box center [1248, 679] width 563 height 68
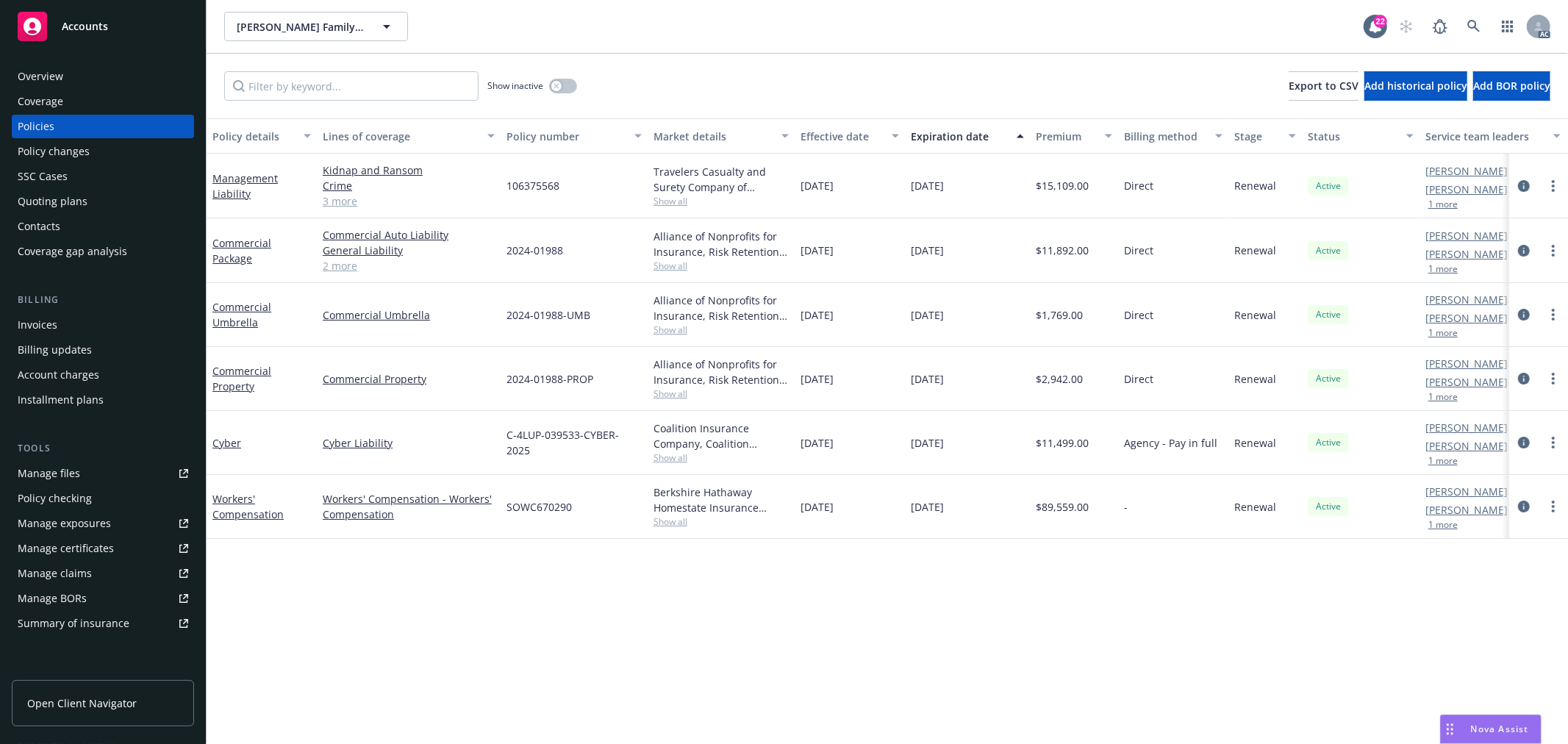
click at [1444, 267] on button "1 more" at bounding box center [1443, 268] width 29 height 8
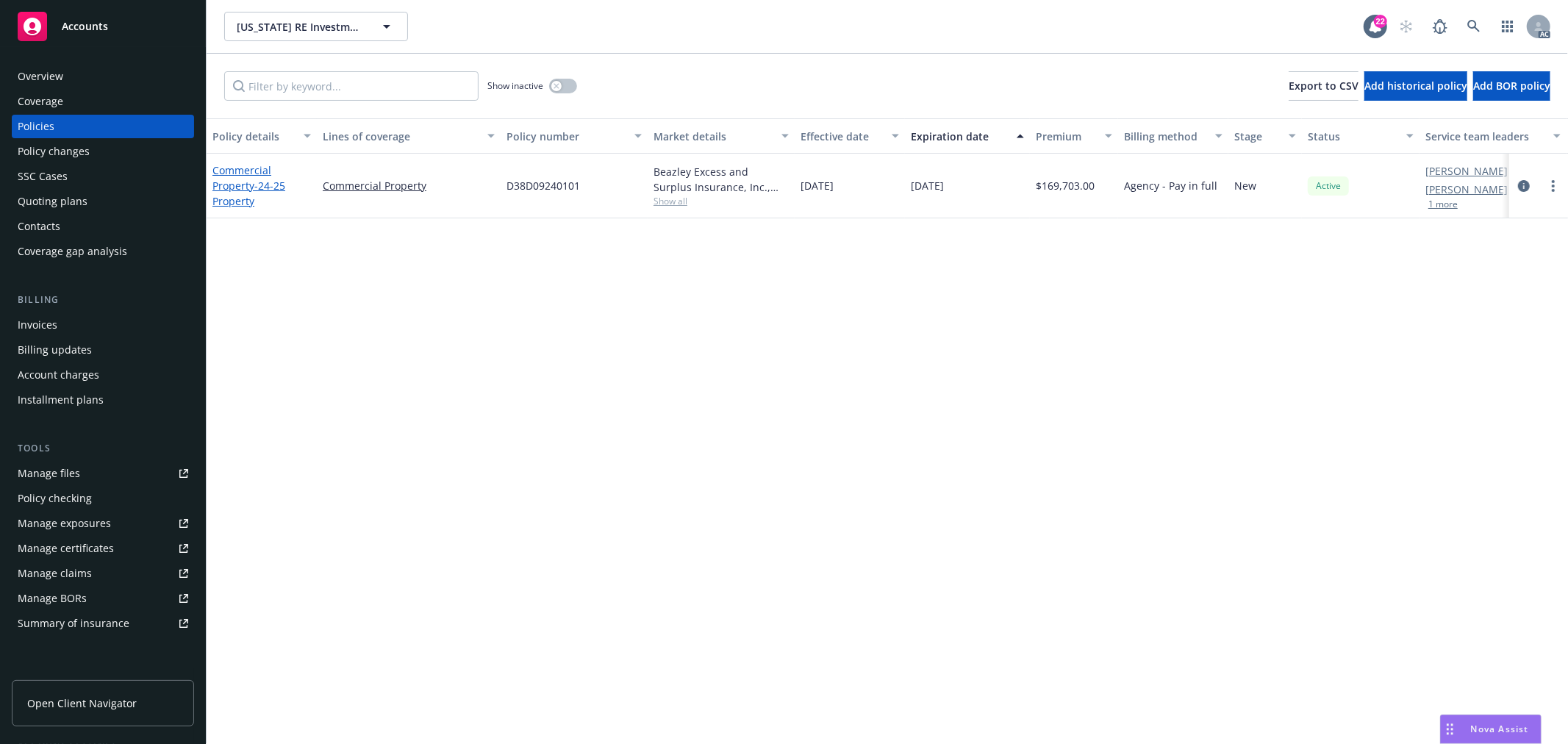
click at [262, 185] on span "- 24-25 Property" at bounding box center [249, 193] width 73 height 29
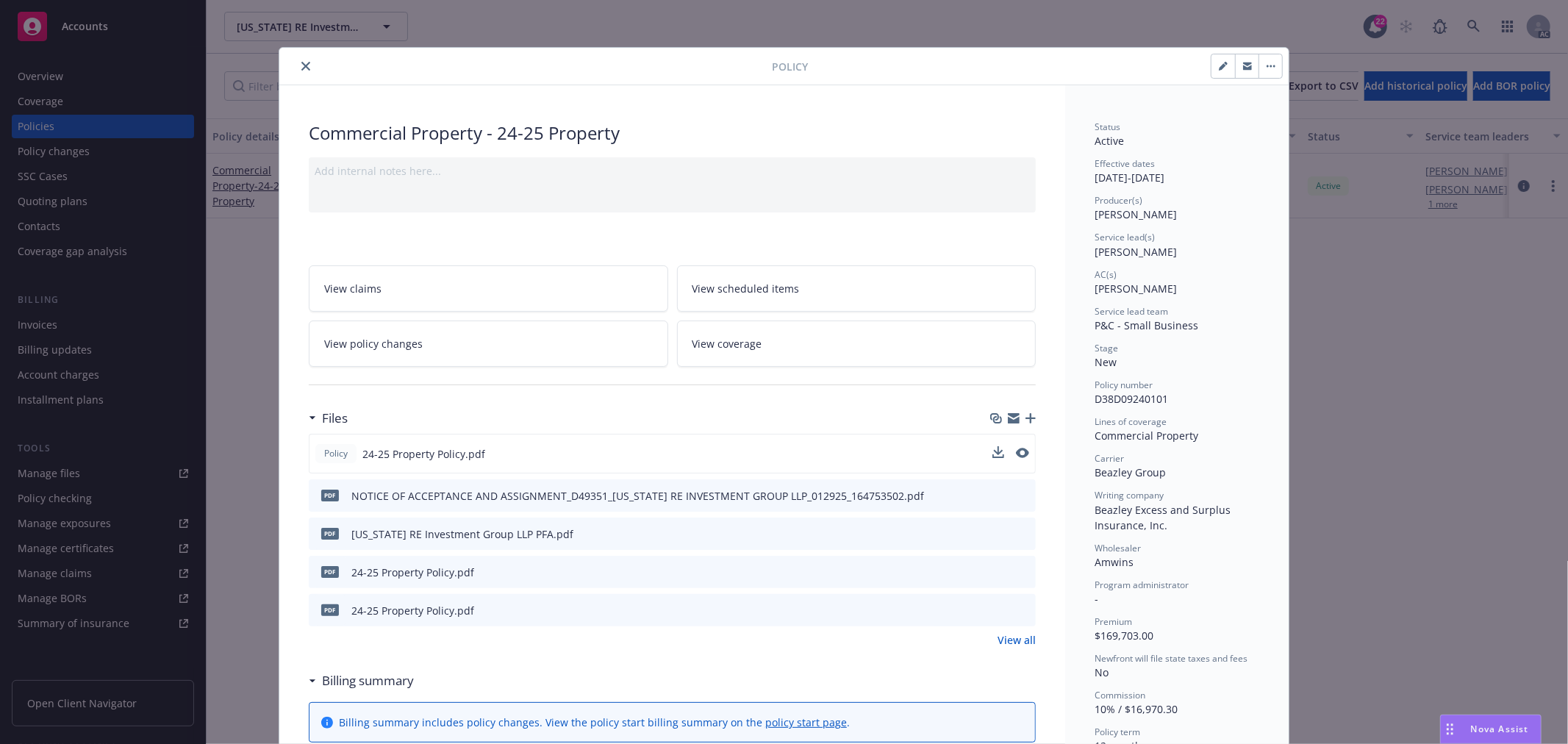
drag, startPoint x: 1034, startPoint y: 454, endPoint x: 1025, endPoint y: 454, distance: 9.0
click at [1021, 454] on div "Policy 24-25 Property Policy.pdf" at bounding box center [672, 454] width 727 height 40
click at [1017, 452] on icon "preview file" at bounding box center [1021, 452] width 13 height 10
click at [1004, 635] on link "View all" at bounding box center [1016, 639] width 39 height 15
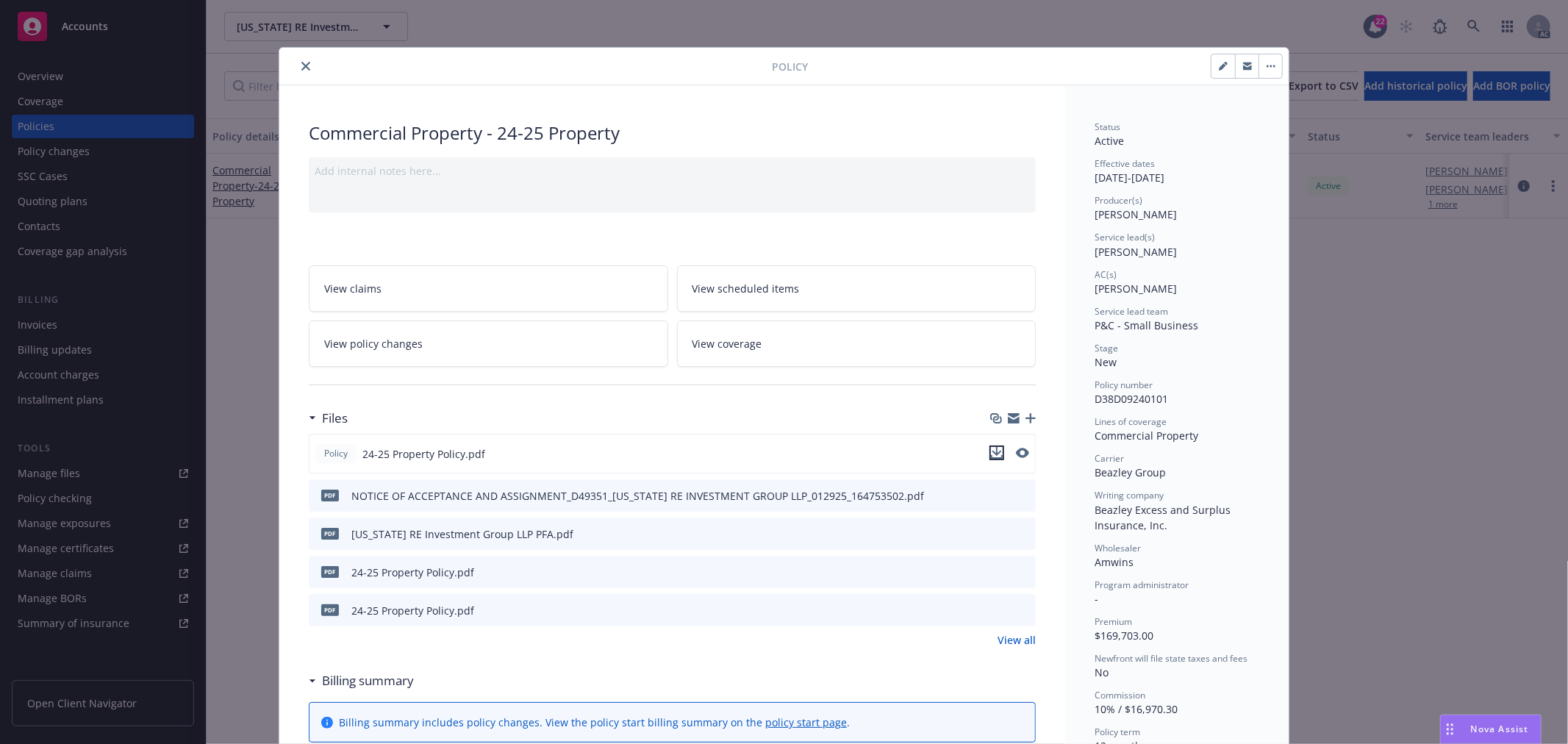
click at [991, 456] on icon "download file" at bounding box center [996, 453] width 11 height 11
click at [1485, 730] on span "Nova Assist" at bounding box center [1500, 728] width 58 height 12
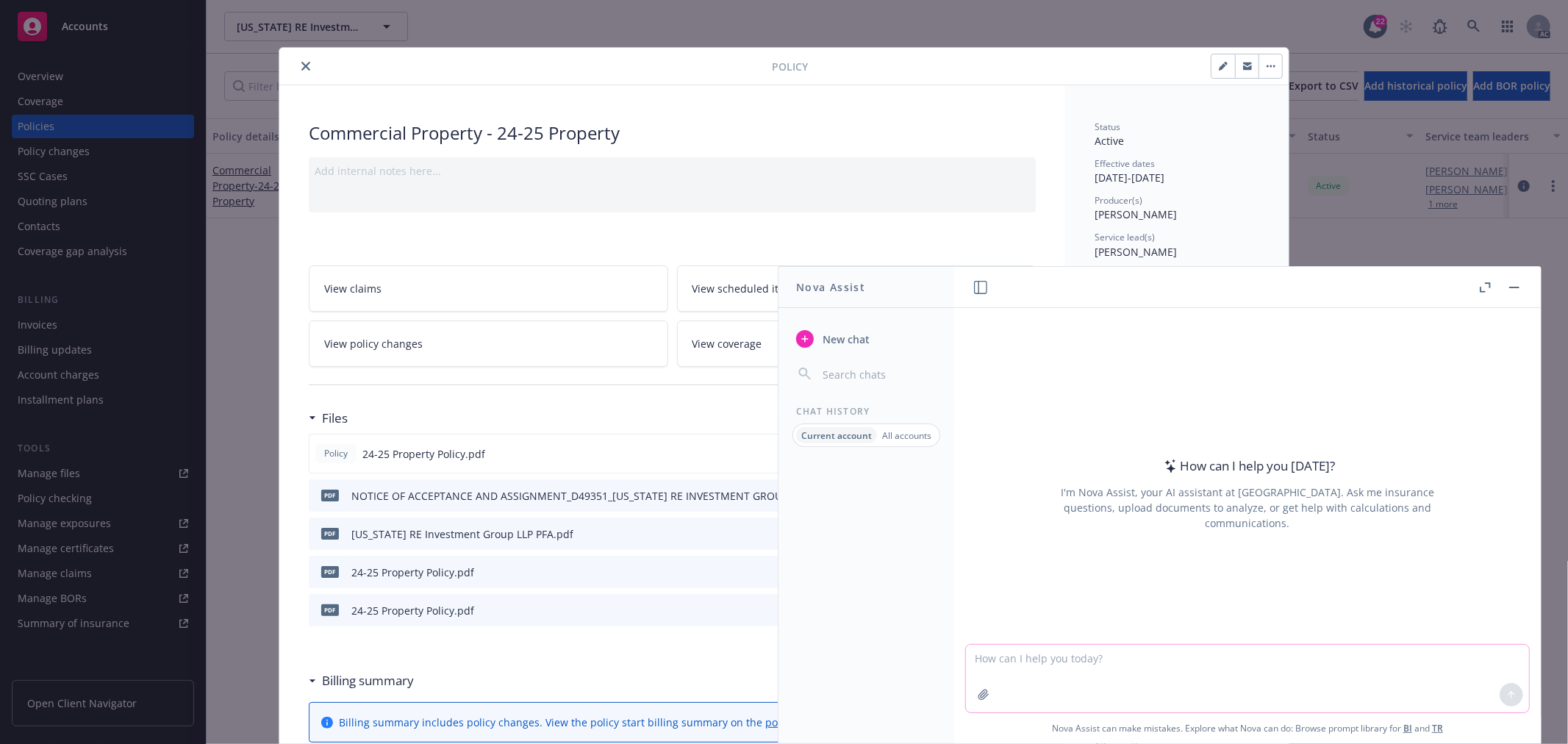
click at [978, 694] on icon "button" at bounding box center [983, 694] width 11 height 11
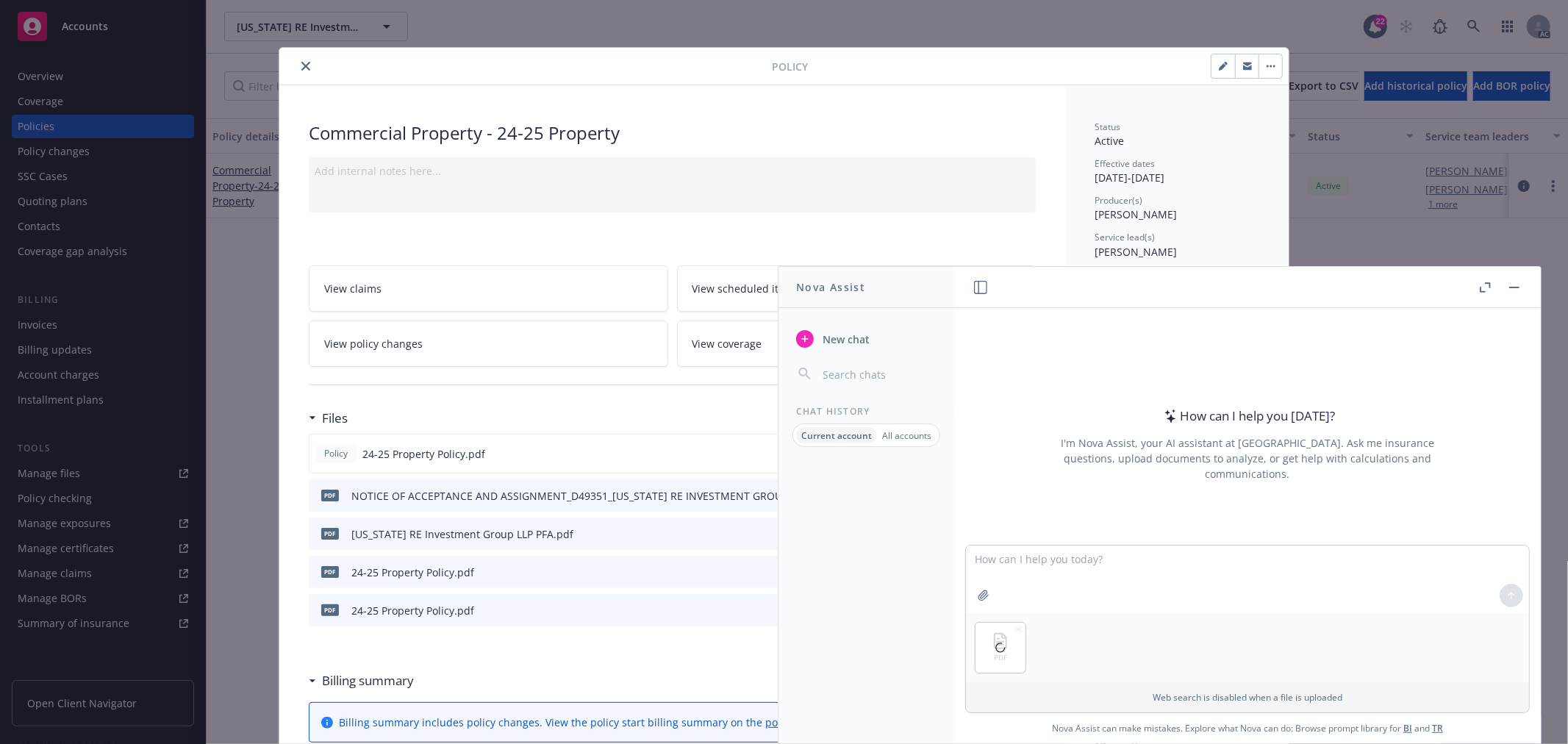
click at [907, 439] on p "All accounts" at bounding box center [907, 435] width 49 height 12
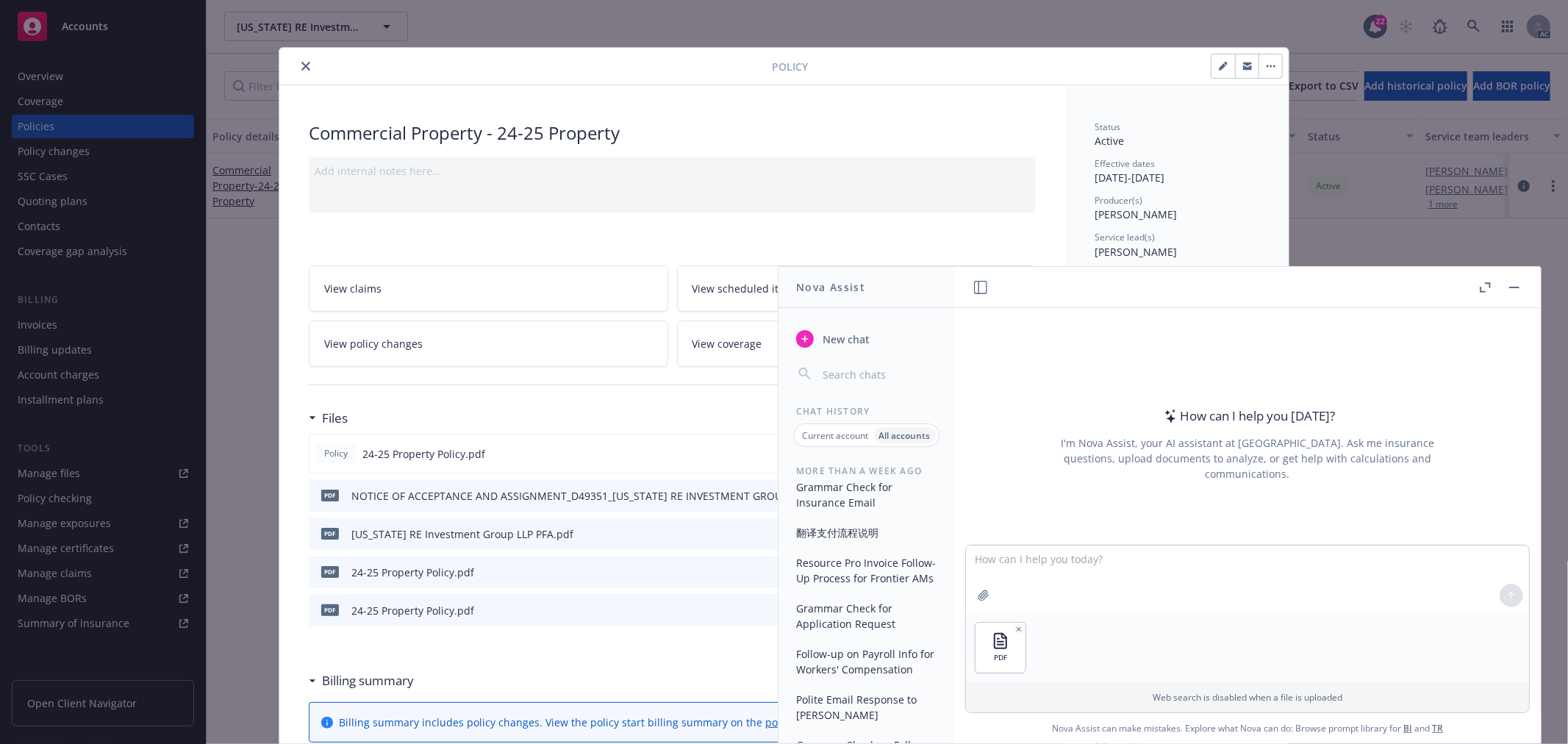
scroll to position [4003, 0]
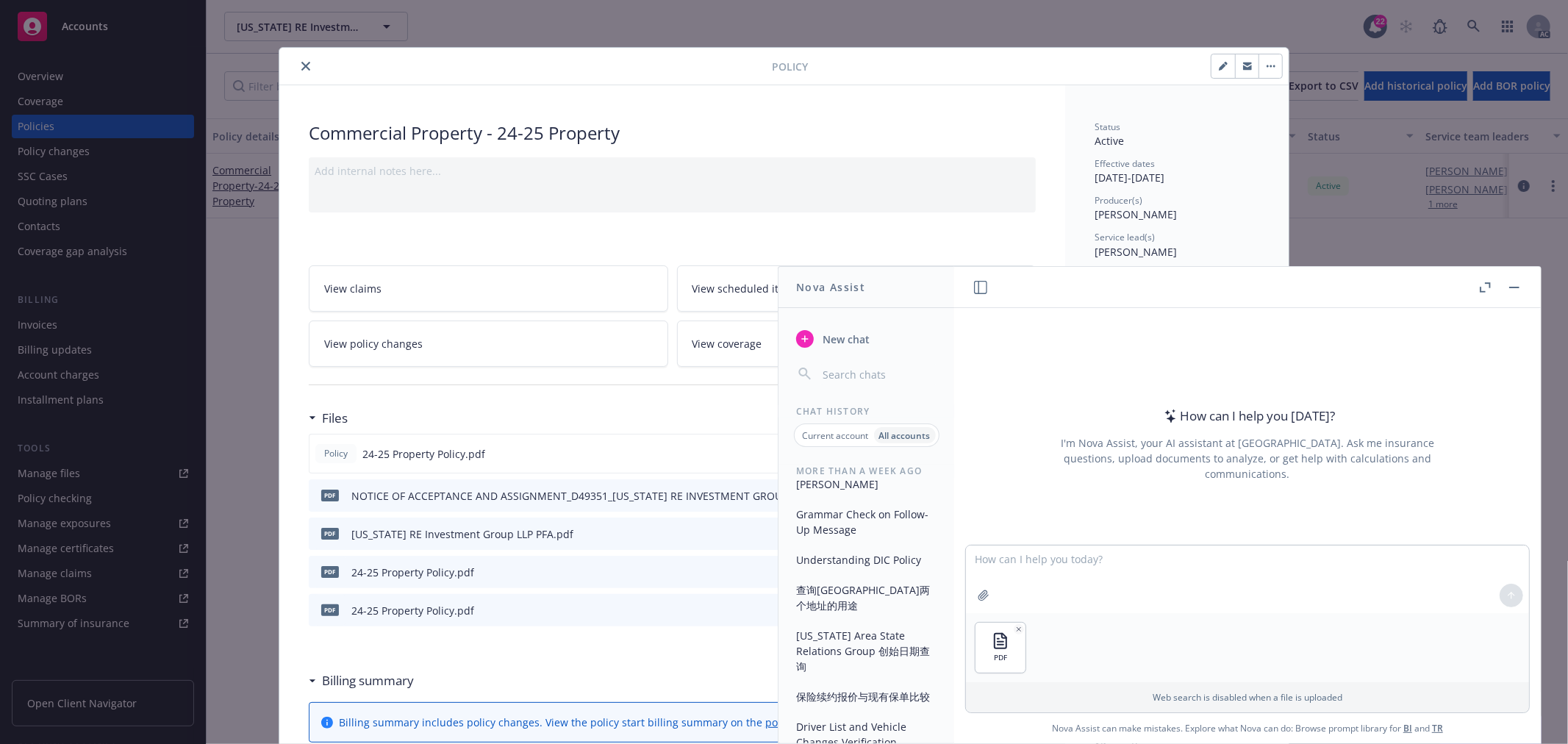
click at [826, 430] on p "Current account" at bounding box center [835, 435] width 66 height 12
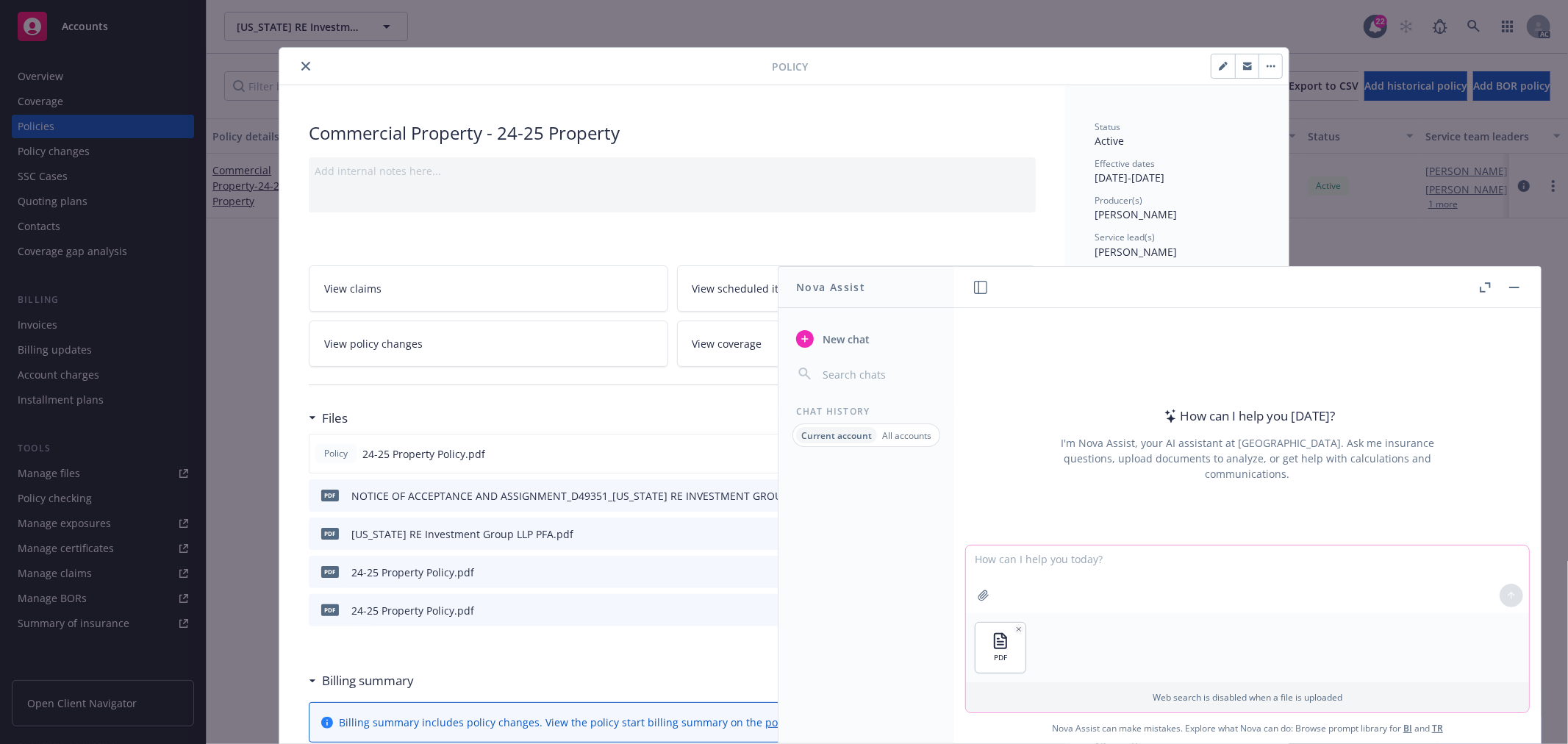
click at [1049, 562] on textarea at bounding box center [1248, 579] width 563 height 68
type textarea "帮我看一下，这个property的policy为什么没有列出投保的location地址？"
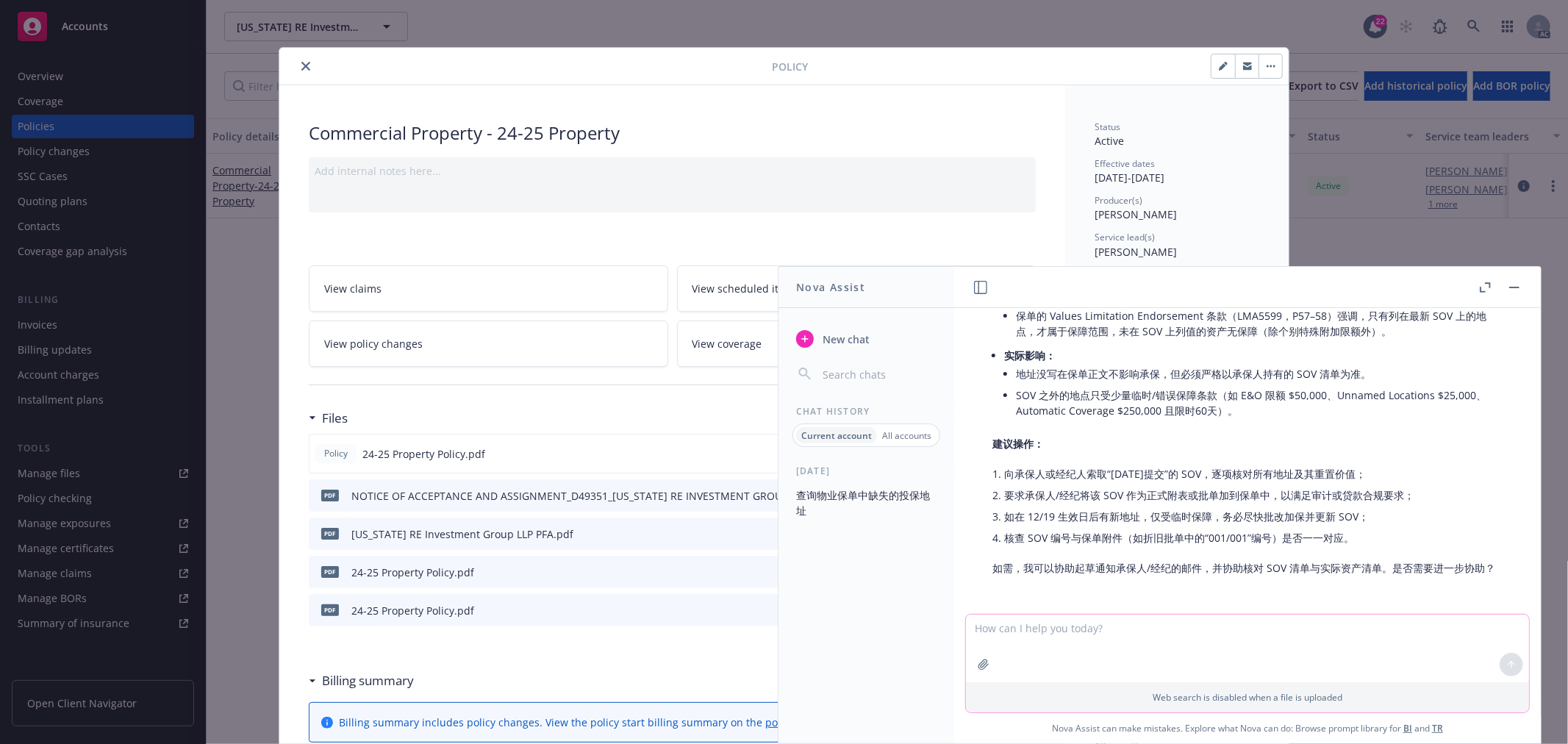
scroll to position [310, 0]
click at [1101, 633] on textarea at bounding box center [1248, 649] width 563 height 68
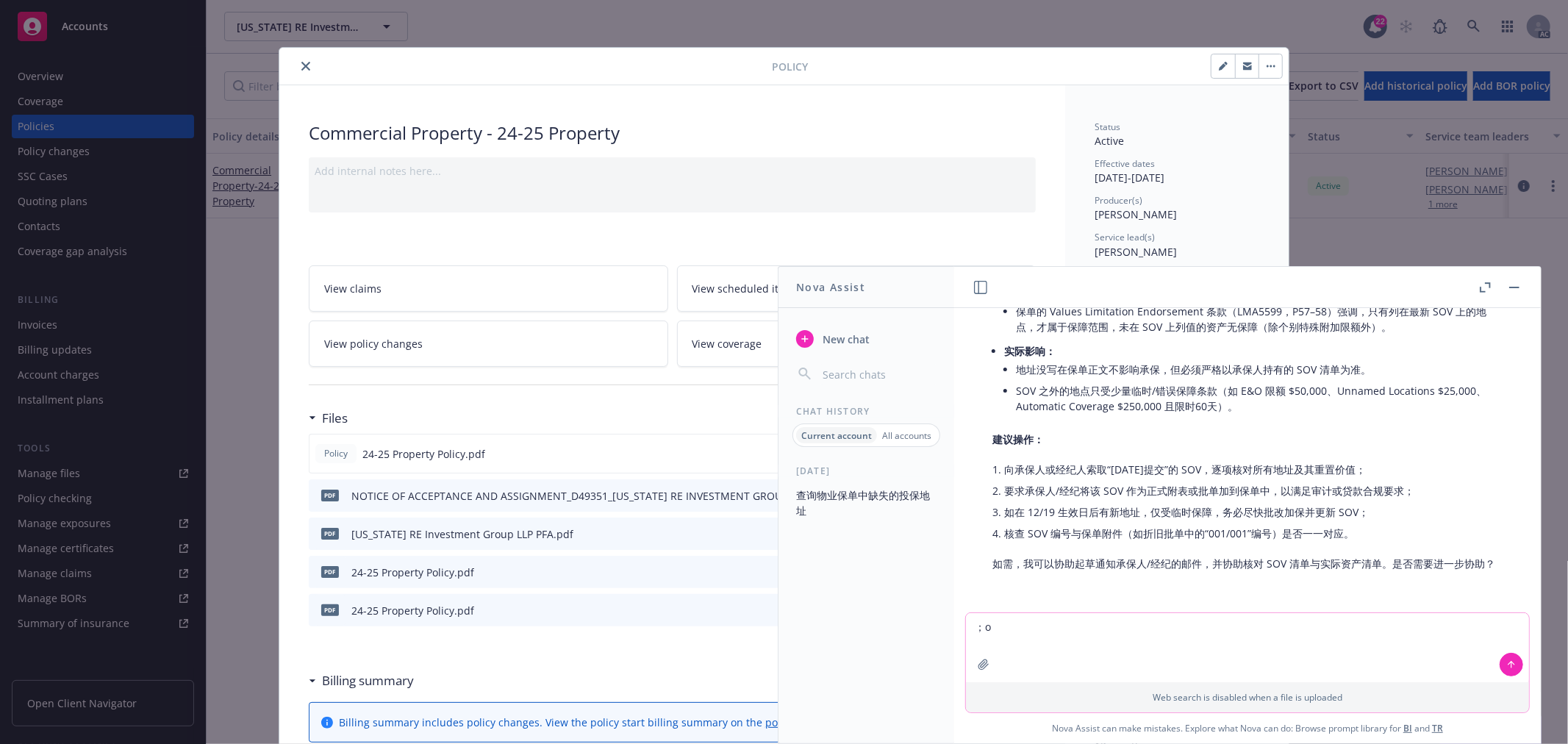
type textarea "；"
type textarea "另外这份保单不像是常规的property 保单列出building limit Bpp limit？"
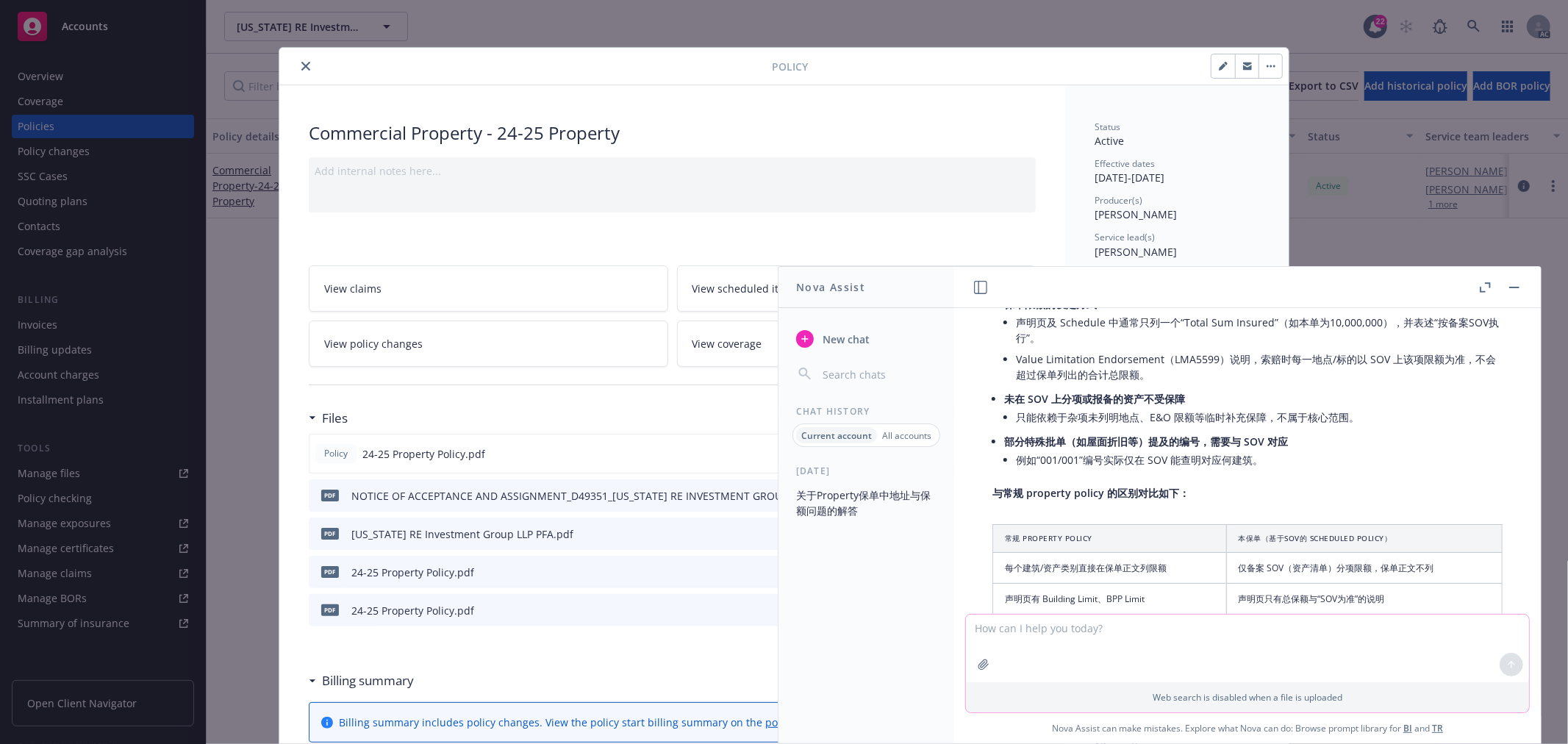
scroll to position [541, 0]
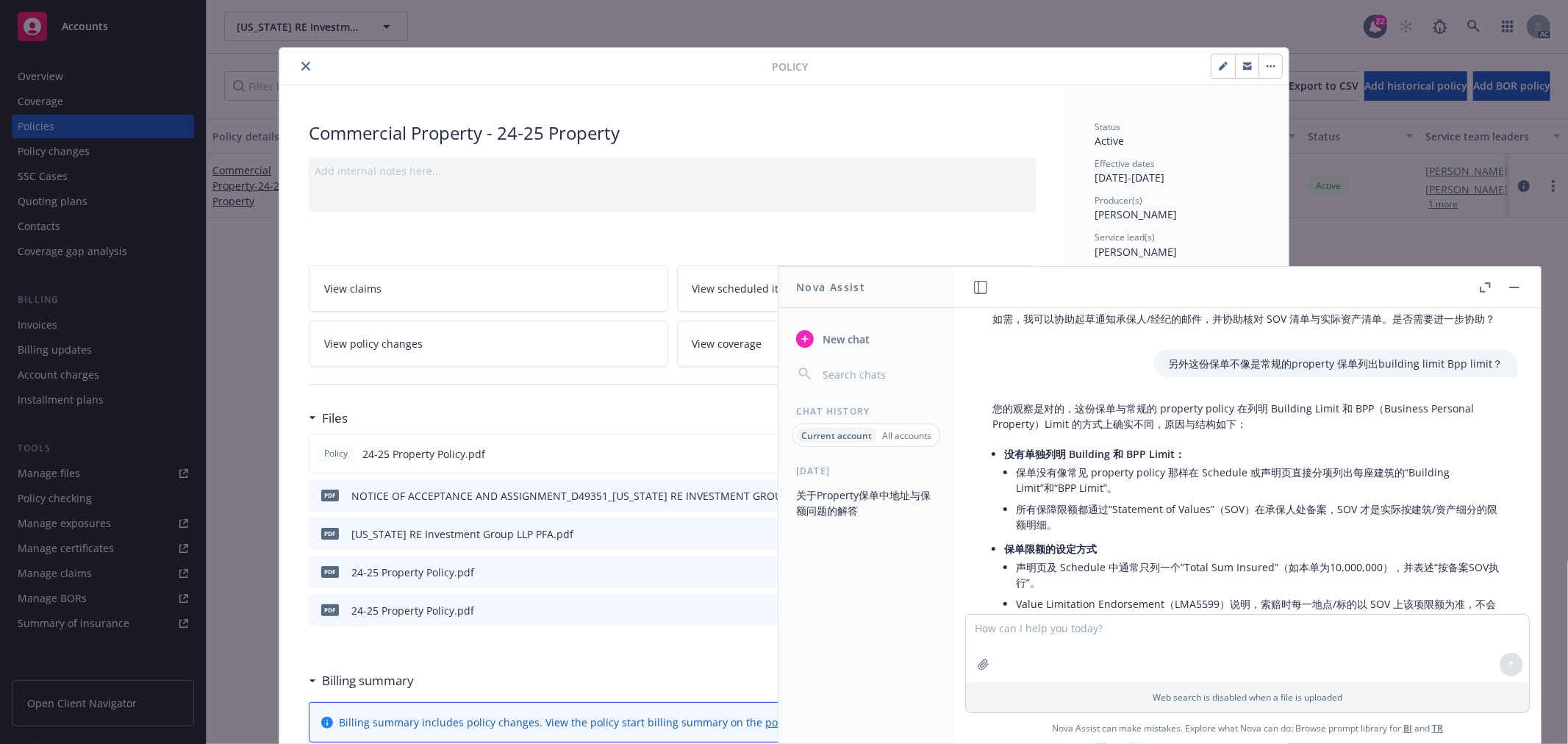
click at [555, 422] on div "Files" at bounding box center [672, 418] width 727 height 31
click at [297, 66] on button "close" at bounding box center [305, 66] width 18 height 18
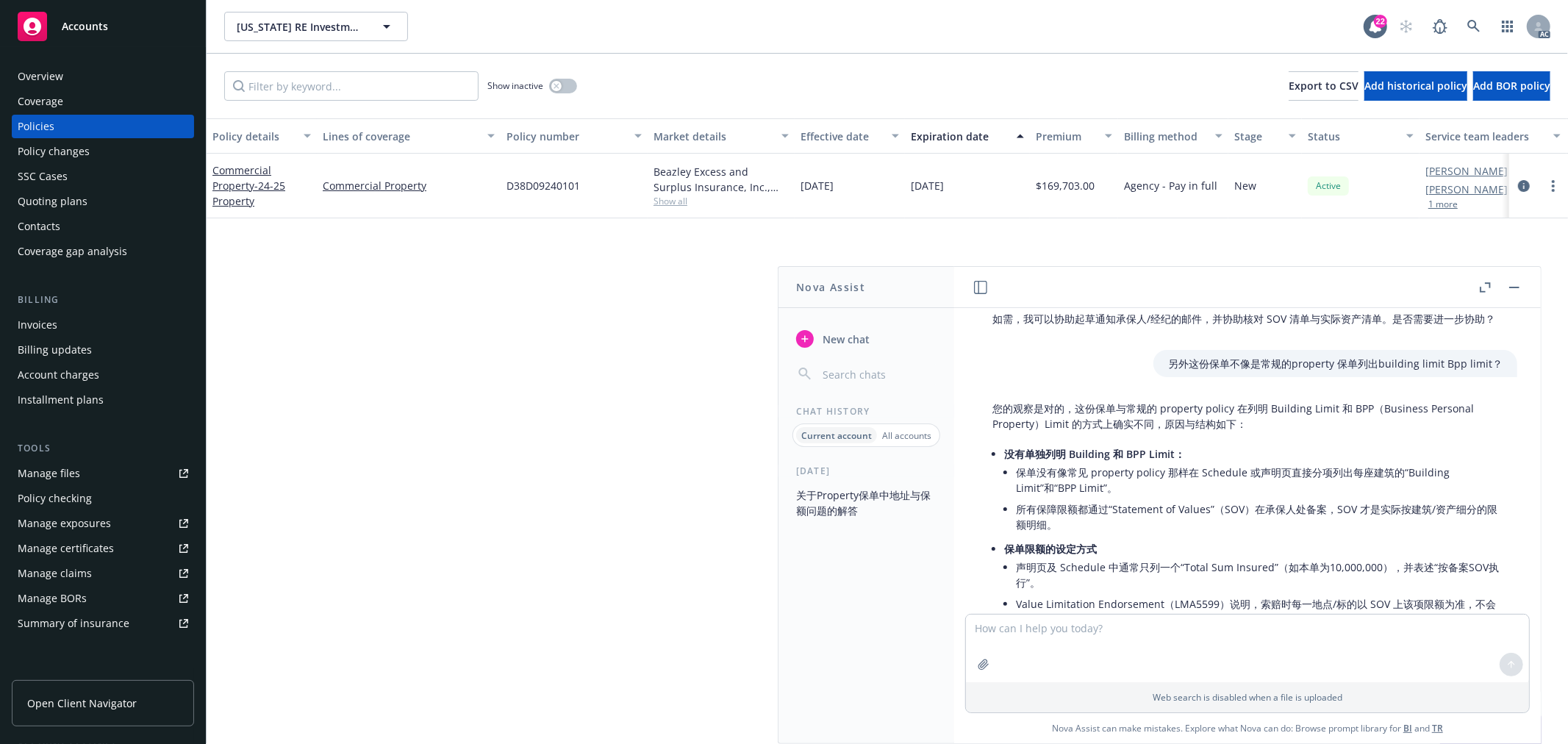
click at [444, 231] on div "Policy details Lines of coverage Policy number Market details Effective date Ex…" at bounding box center [887, 431] width 1362 height 625
click at [558, 77] on div "Show inactive" at bounding box center [532, 86] width 89 height 29
click at [557, 89] on icon "button" at bounding box center [557, 86] width 6 height 6
click at [259, 186] on span "- 24-25 Property" at bounding box center [249, 193] width 73 height 29
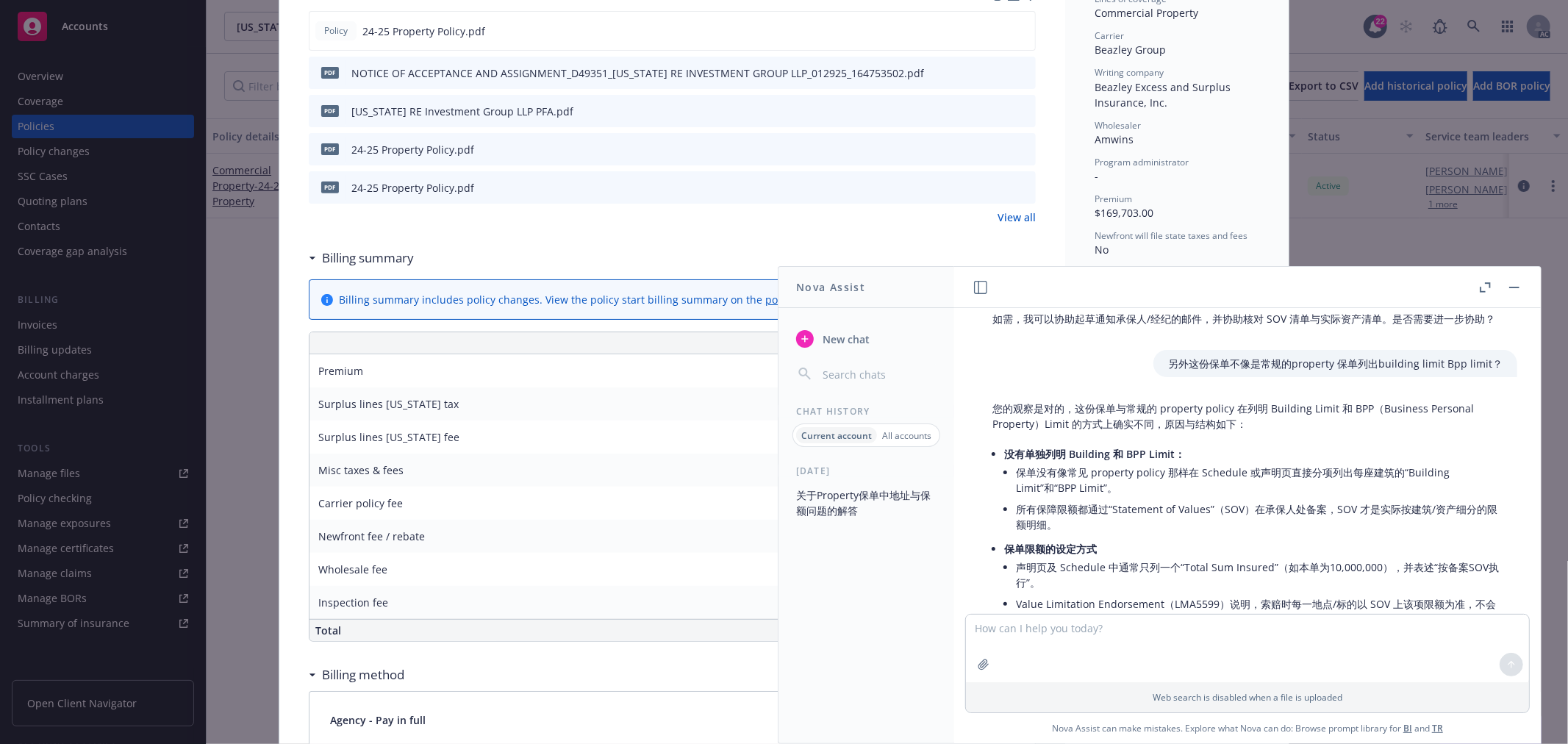
scroll to position [452, 0]
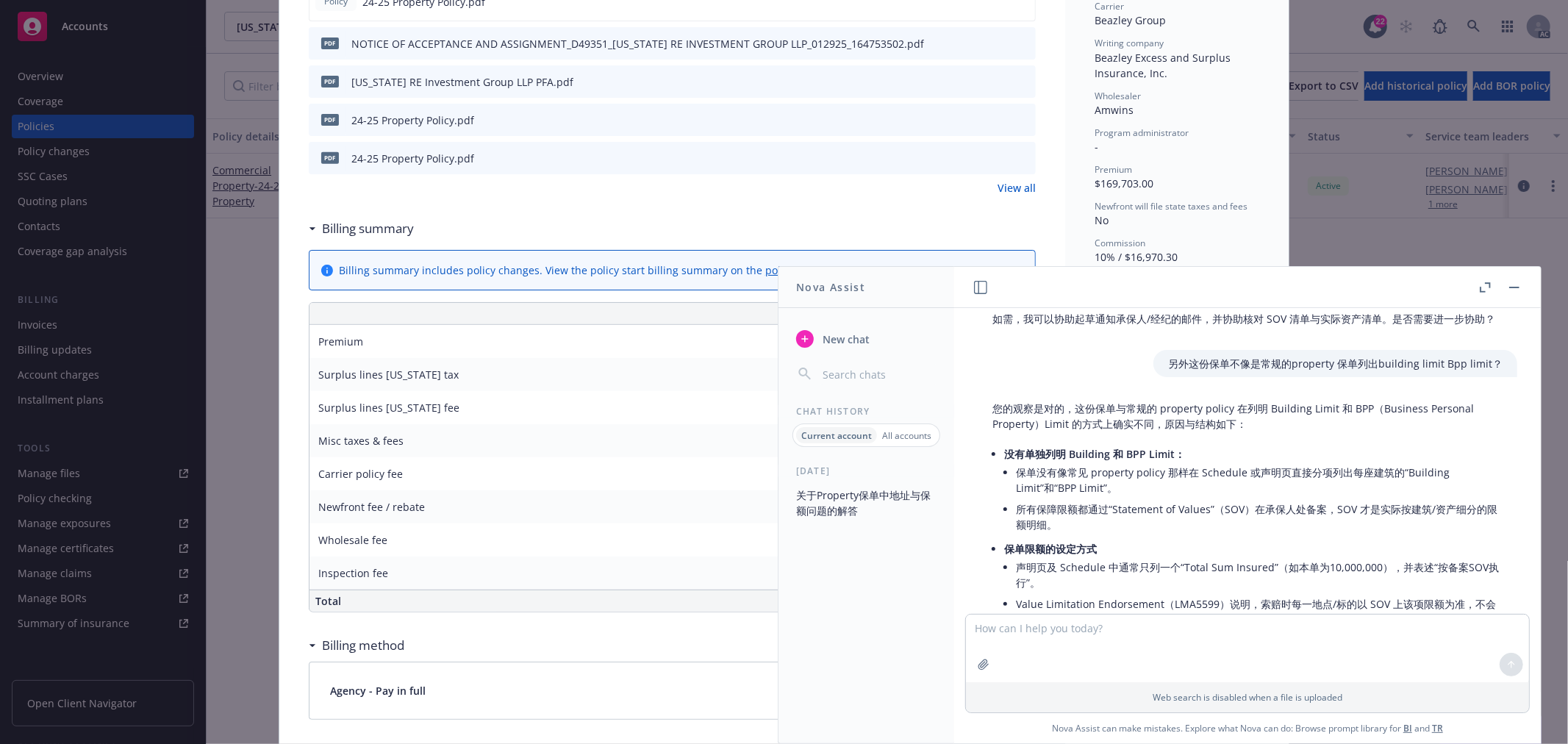
click at [1006, 186] on link "View all" at bounding box center [1016, 187] width 39 height 15
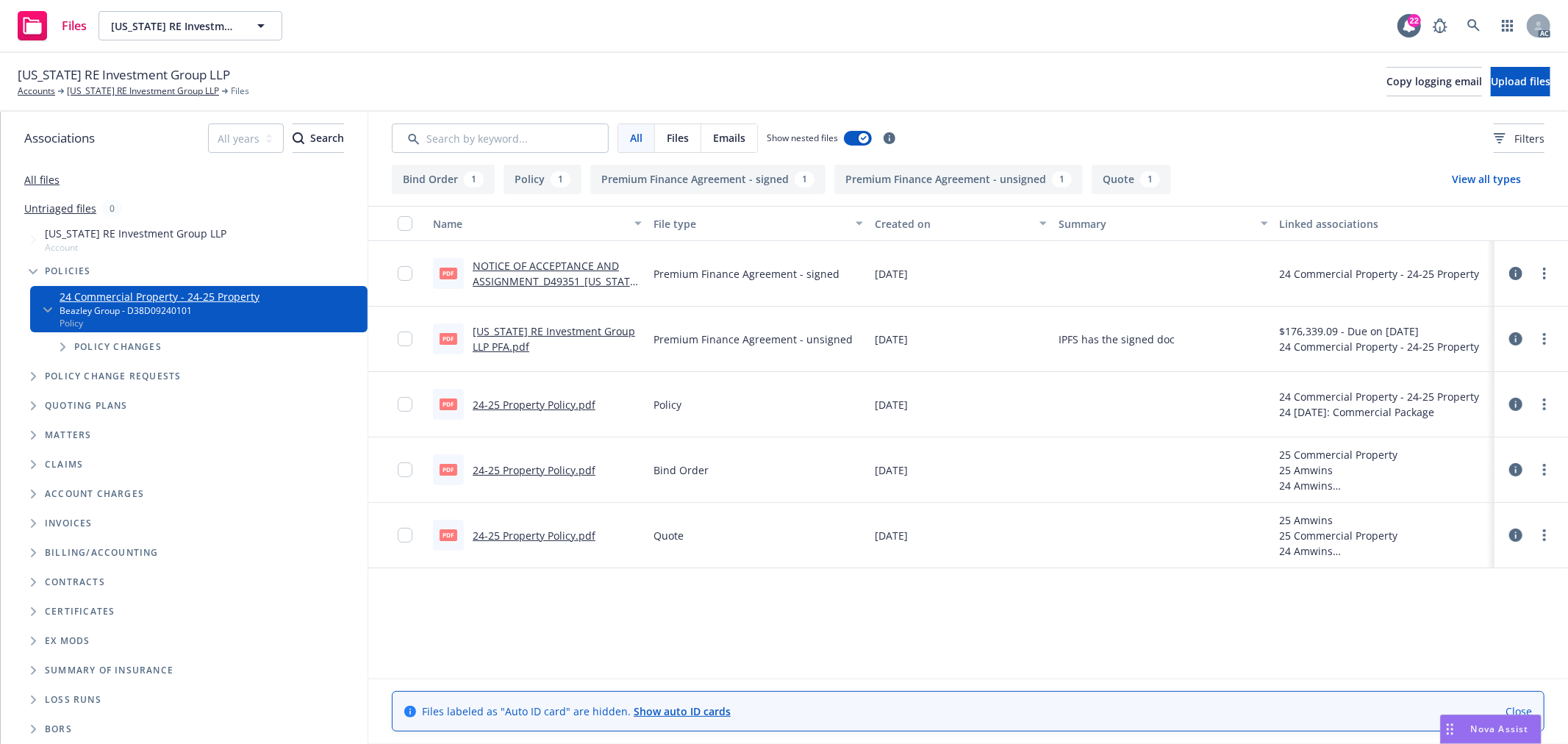
click at [560, 329] on link "[US_STATE] RE Investment Group LLP PFA.pdf" at bounding box center [554, 338] width 163 height 29
click at [564, 533] on link "24-25 Property Policy.pdf" at bounding box center [534, 535] width 122 height 14
click at [1498, 733] on span "Nova Assist" at bounding box center [1500, 728] width 58 height 12
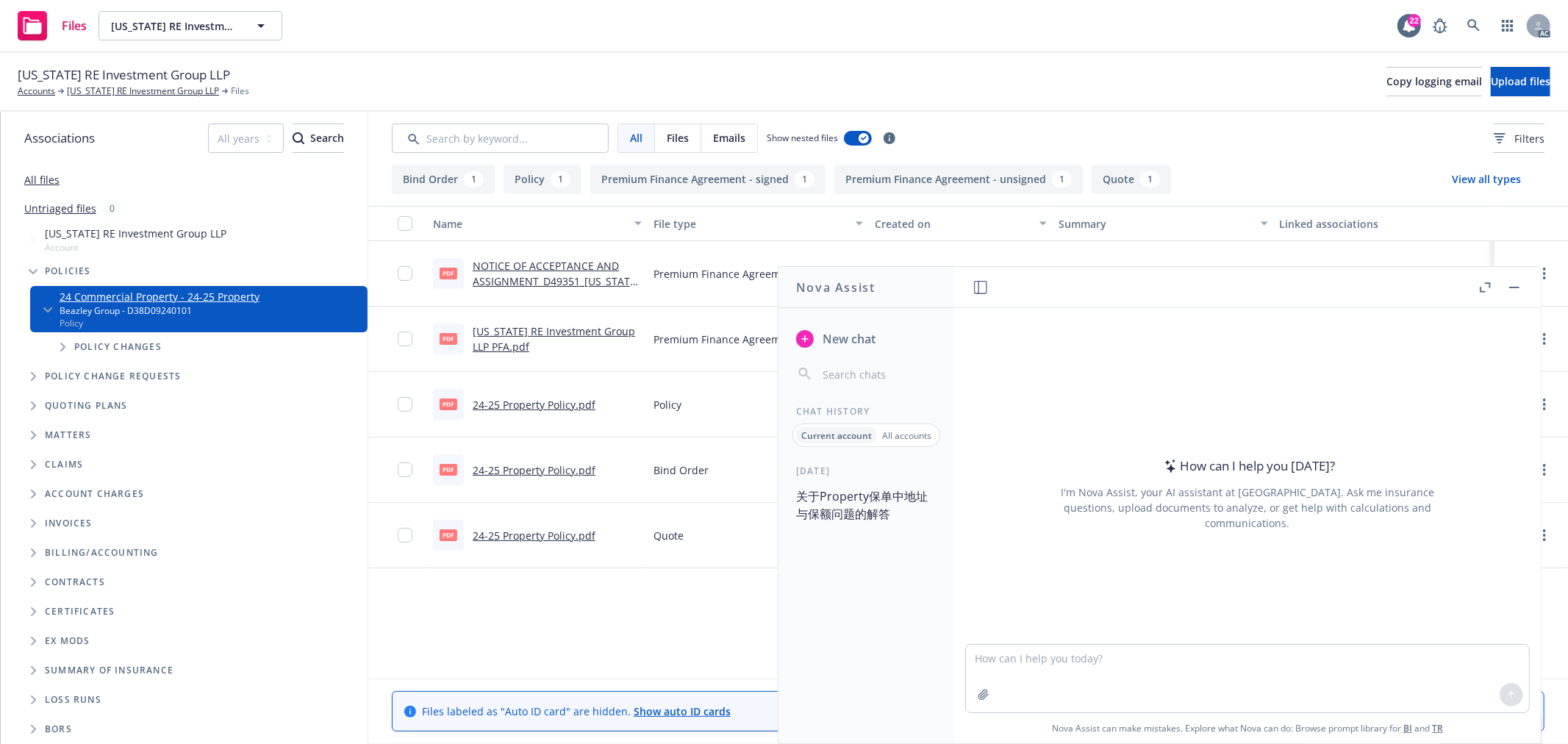
click at [870, 505] on button "关于Property保单中地址与保额问题的解答" at bounding box center [866, 505] width 153 height 44
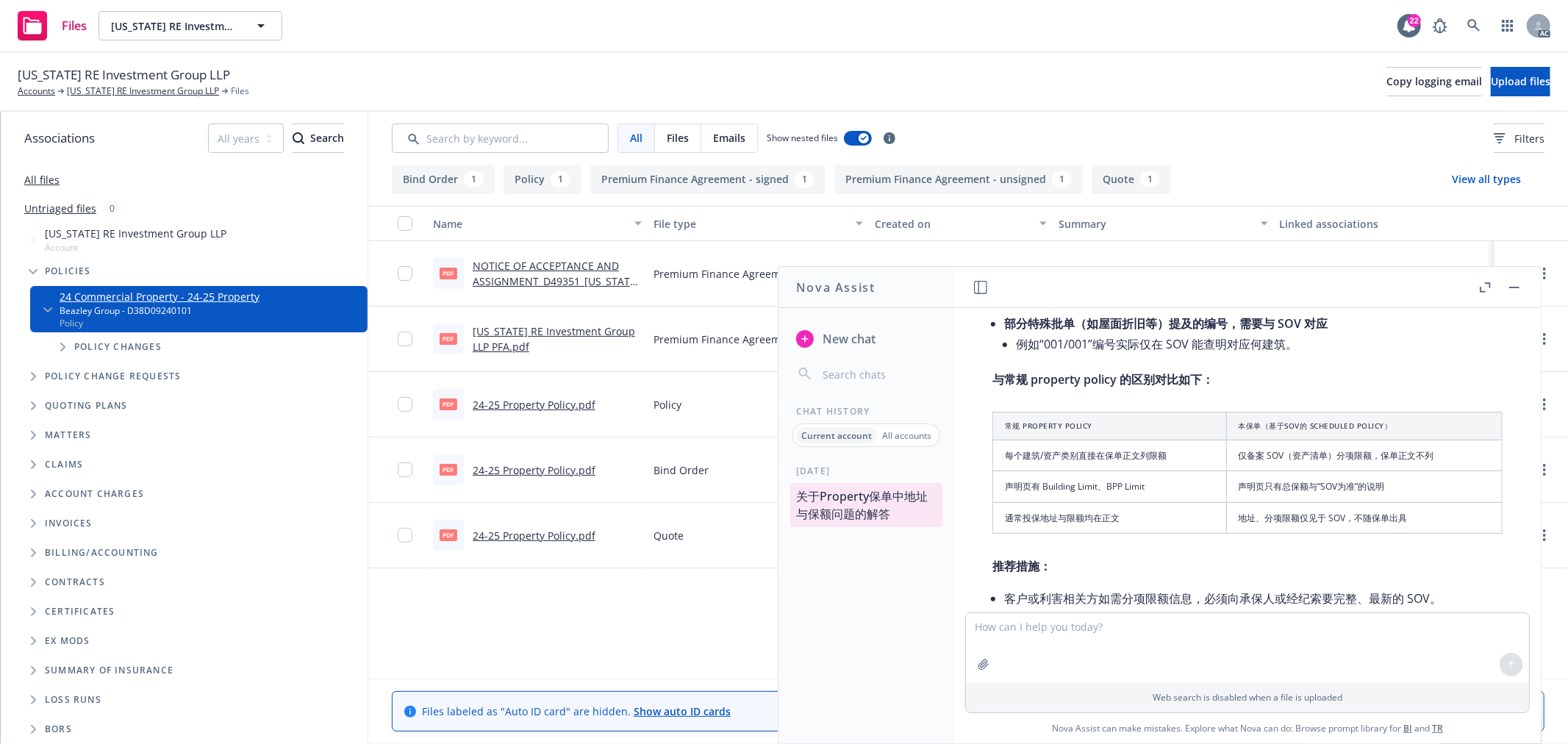
scroll to position [1172, 0]
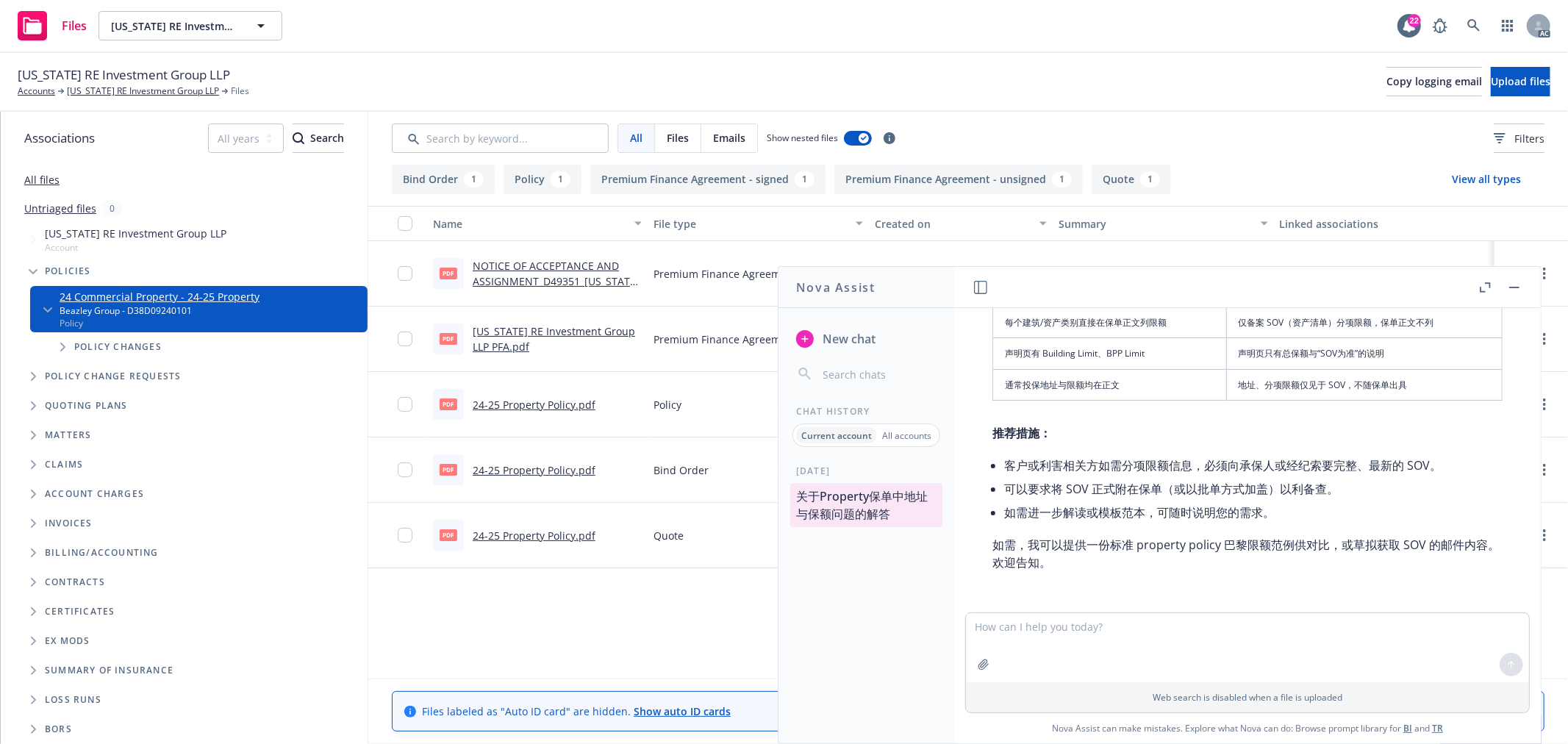
click at [1077, 645] on textarea at bounding box center [1248, 647] width 563 height 69
click at [1091, 636] on textarea at bounding box center [1248, 647] width 563 height 69
click at [1137, 631] on textarea at bounding box center [1248, 647] width 563 height 69
paste textarea "there is no explicit Location in the policy, can we use the mailing address as …"
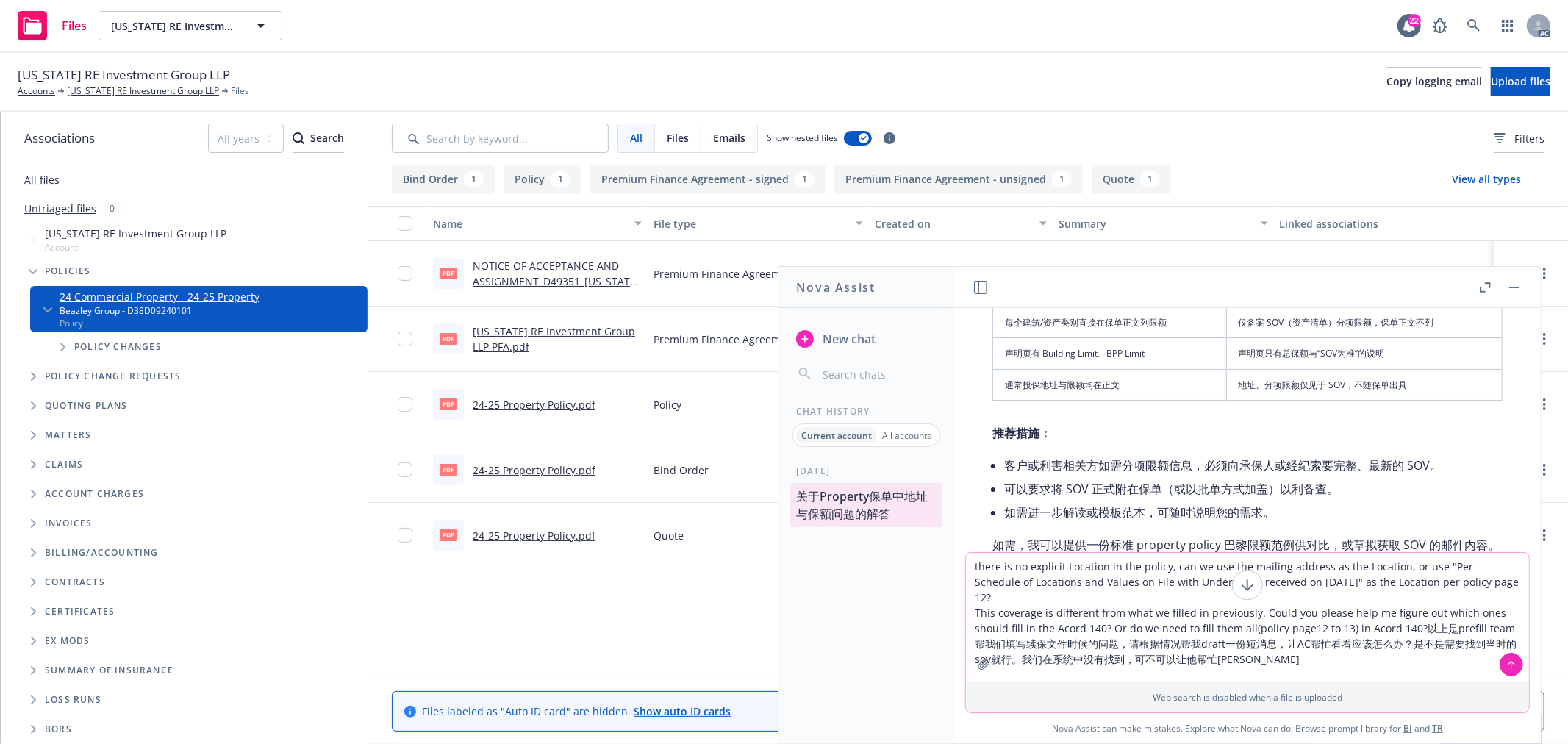
type textarea "there is no explicit Location in the policy, can we use the mailing address as …"
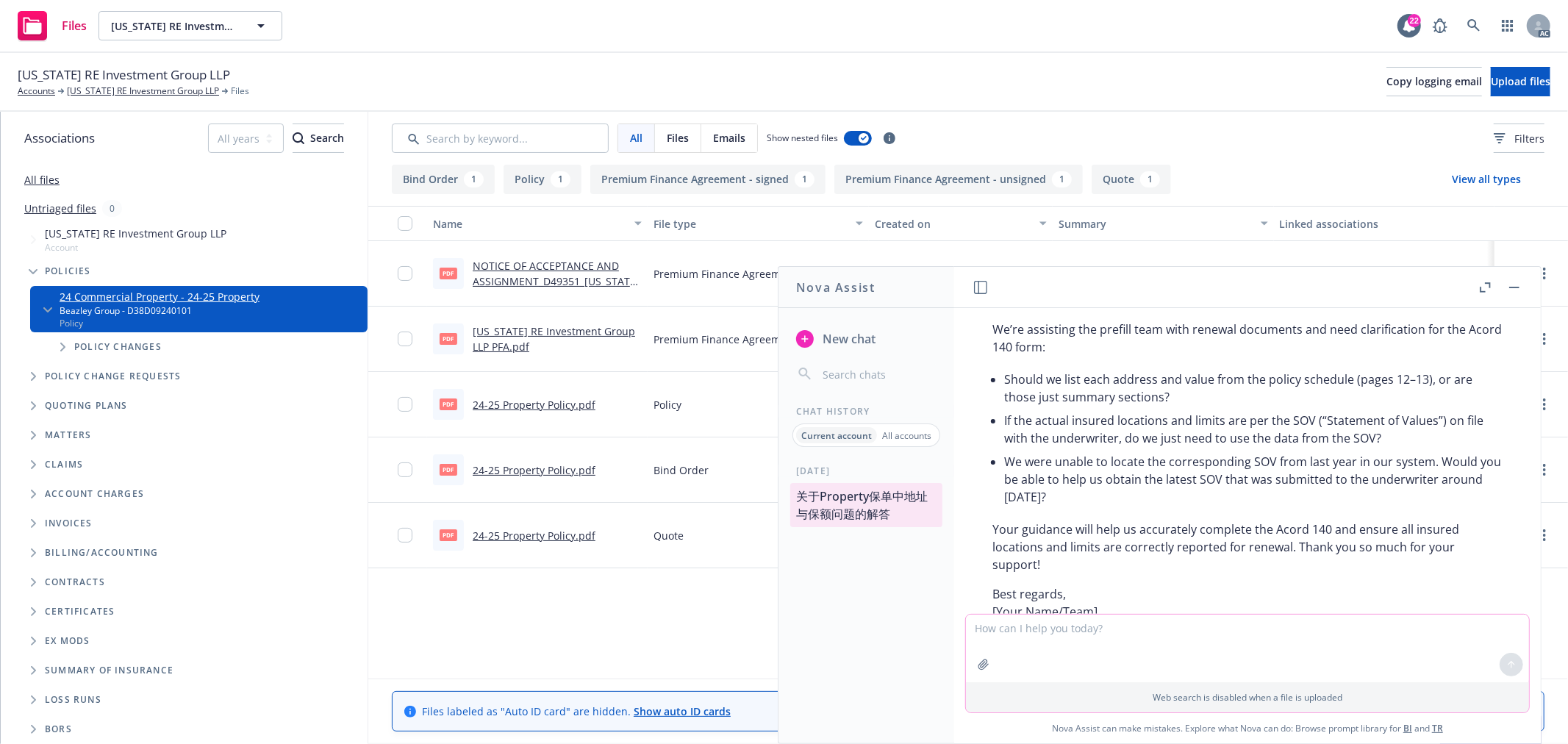
scroll to position [1778, 0]
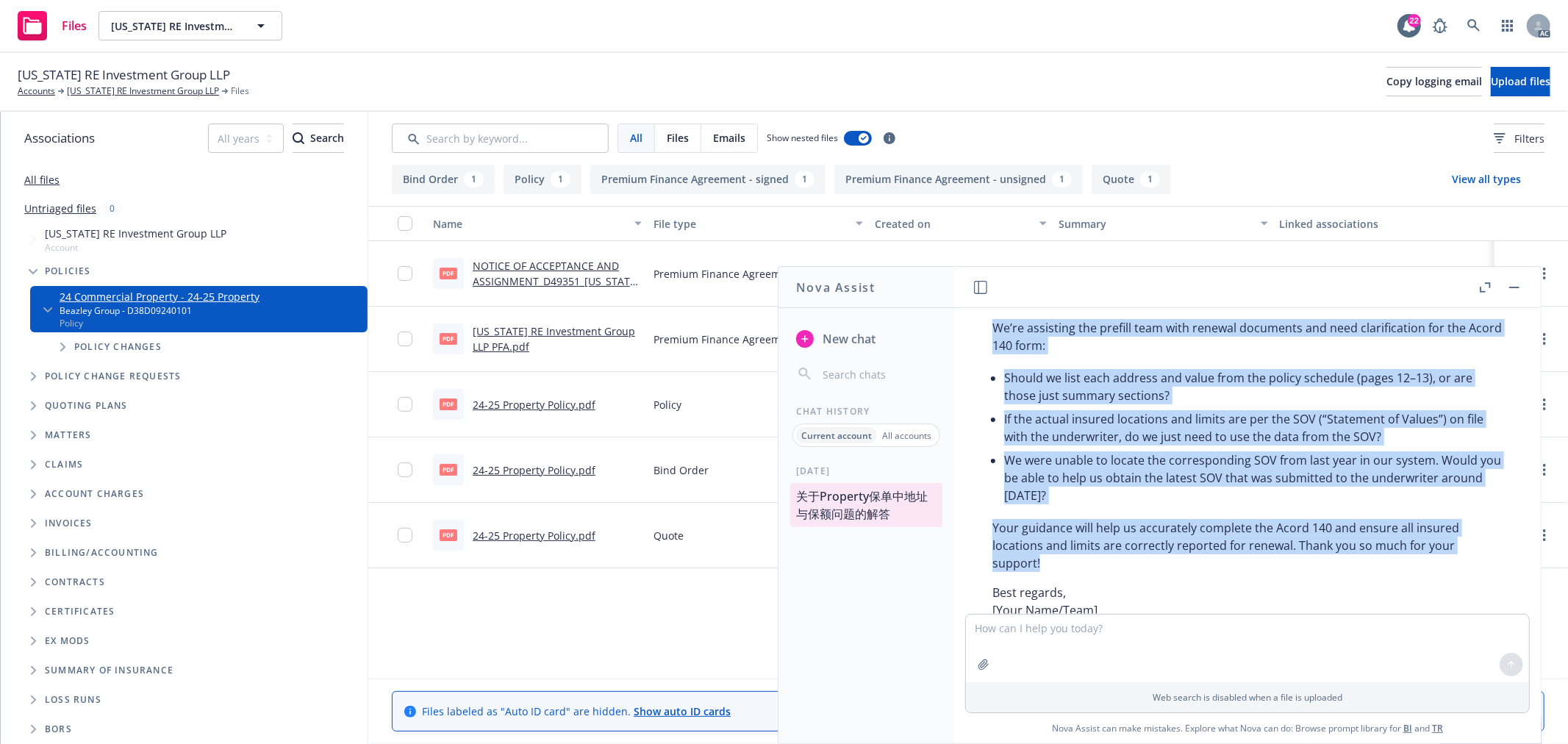
drag, startPoint x: 1069, startPoint y: 558, endPoint x: 983, endPoint y: 324, distance: 249.3
click at [983, 324] on div "以下是给 AC 沟通的简短英文消息草稿，已结合您的实际情况与需求： Hi [AC的名字], We noticed that the current prope…" at bounding box center [1247, 412] width 540 height 508
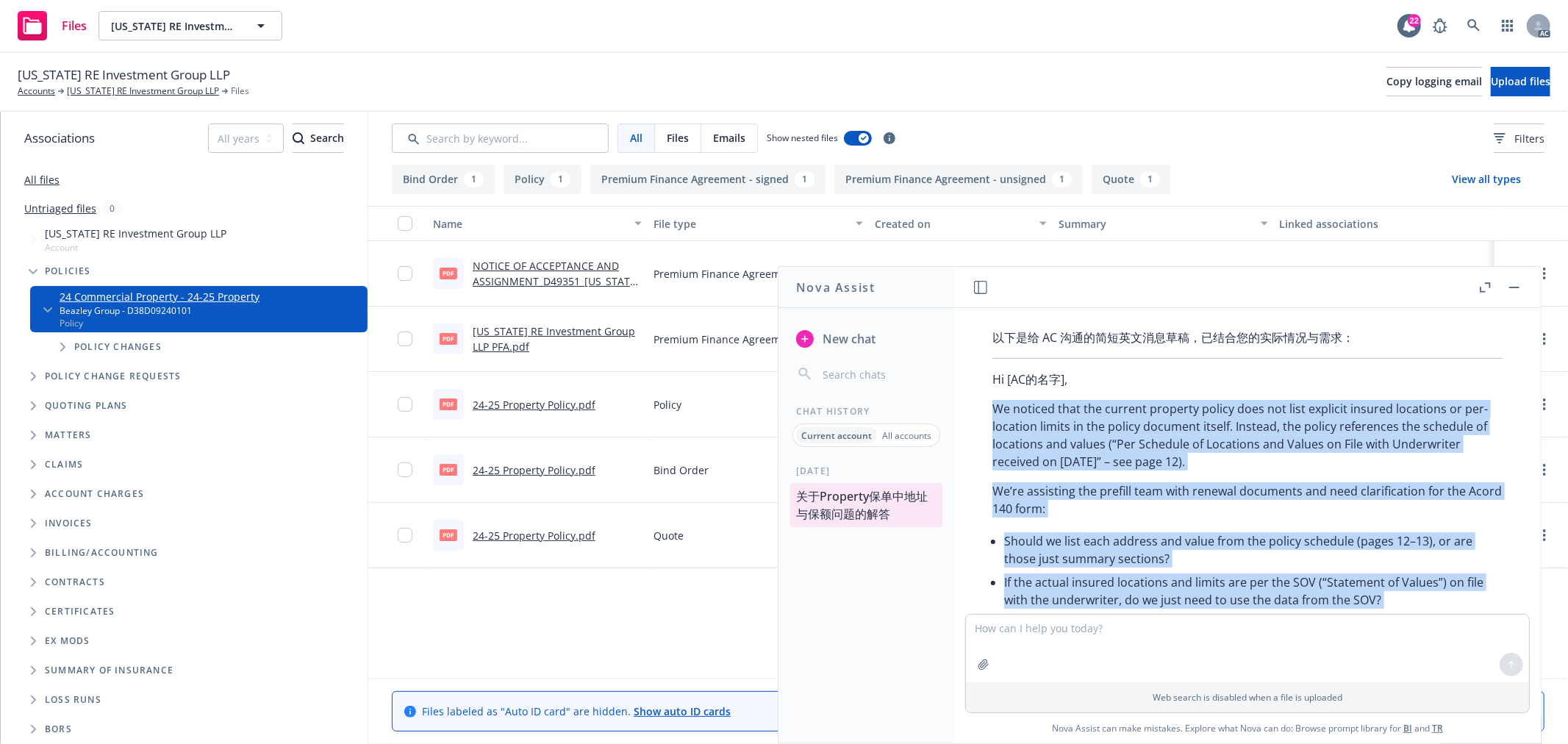
click at [996, 405] on p "We noticed that the current property policy does not list explicit insured loca…" at bounding box center [1248, 435] width 510 height 71
copy div "Lo ipsumdo sita con adipisc elitsedd eiusmo temp inc utla etdolore magnaal enim…"
click at [1185, 511] on p "We’re assisting the prefill team with renewal documents and need clarification …" at bounding box center [1248, 499] width 510 height 35
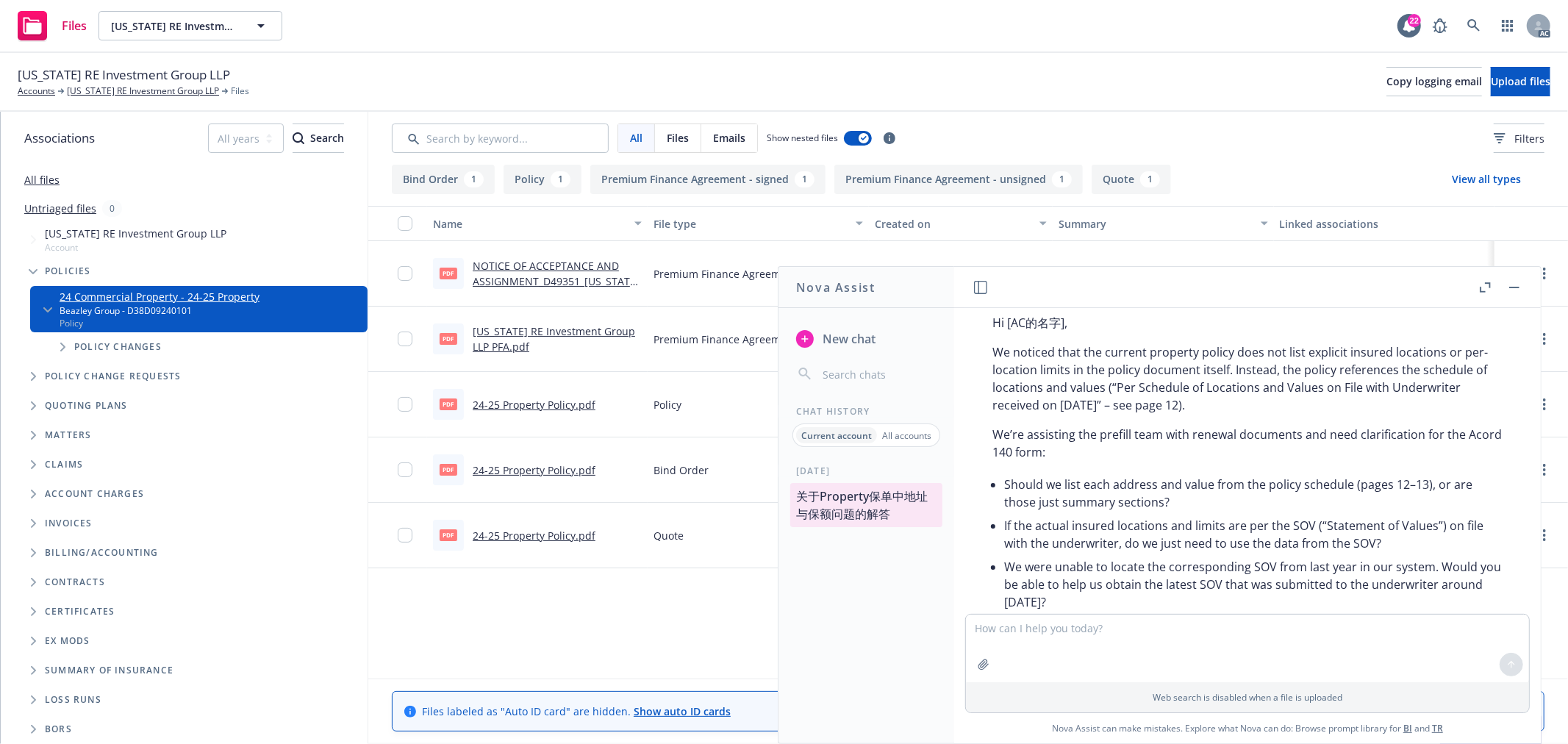
scroll to position [1696, 0]
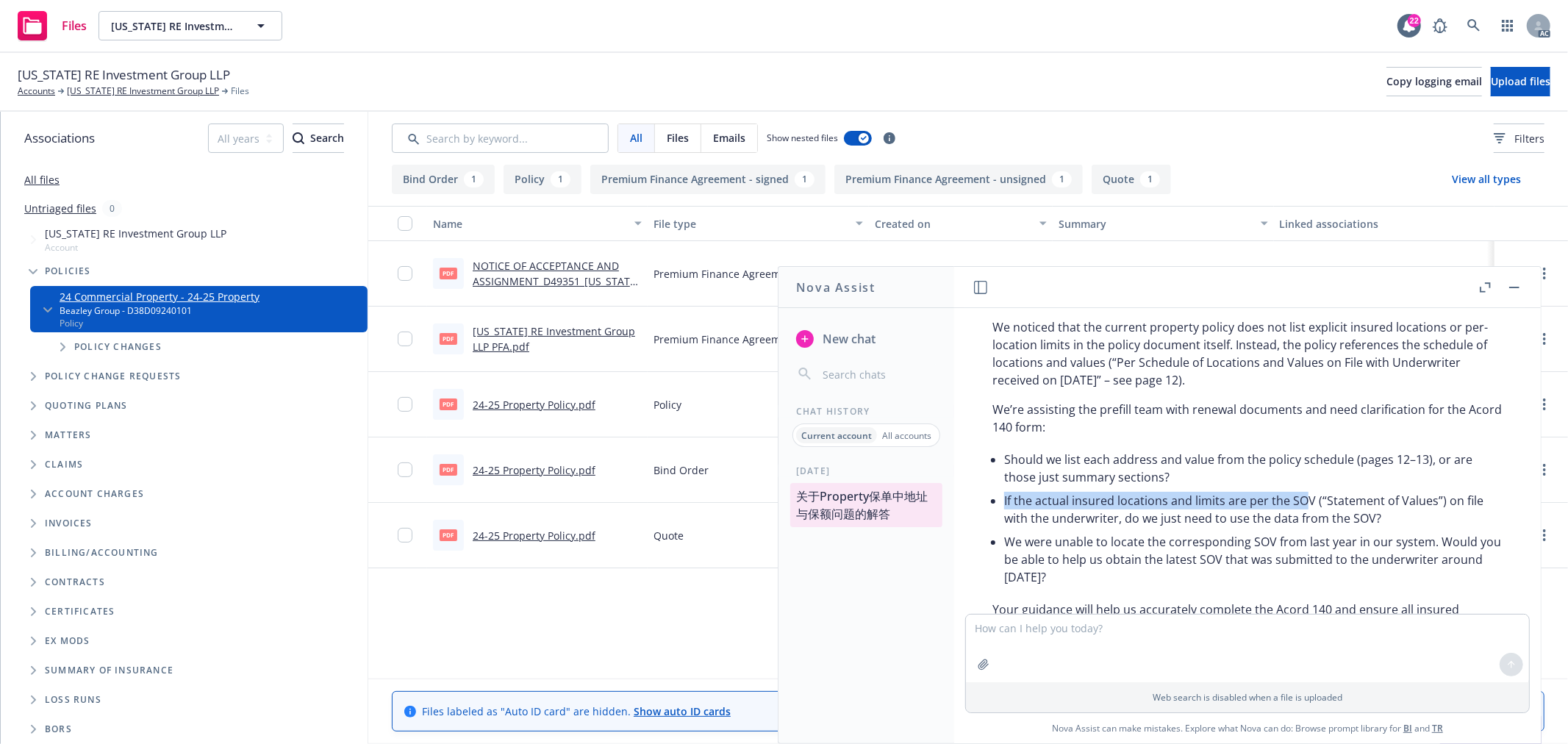
drag, startPoint x: 1003, startPoint y: 501, endPoint x: 1306, endPoint y: 508, distance: 303.1
click at [1306, 508] on div "以下是给 AC 沟通的简短英文消息草稿，已结合您的实际情况与需求： Hi [AC的名字], We noticed that the current prope…" at bounding box center [1247, 494] width 540 height 508
click at [1131, 527] on li "If the actual insured locations and limits are per the SOV (“Statement of Value…" at bounding box center [1253, 509] width 498 height 41
drag, startPoint x: 1122, startPoint y: 520, endPoint x: 1383, endPoint y: 522, distance: 261.0
click at [1383, 522] on li "If the actual insured locations and limits are per the SOV (“Statement of Value…" at bounding box center [1253, 509] width 498 height 41
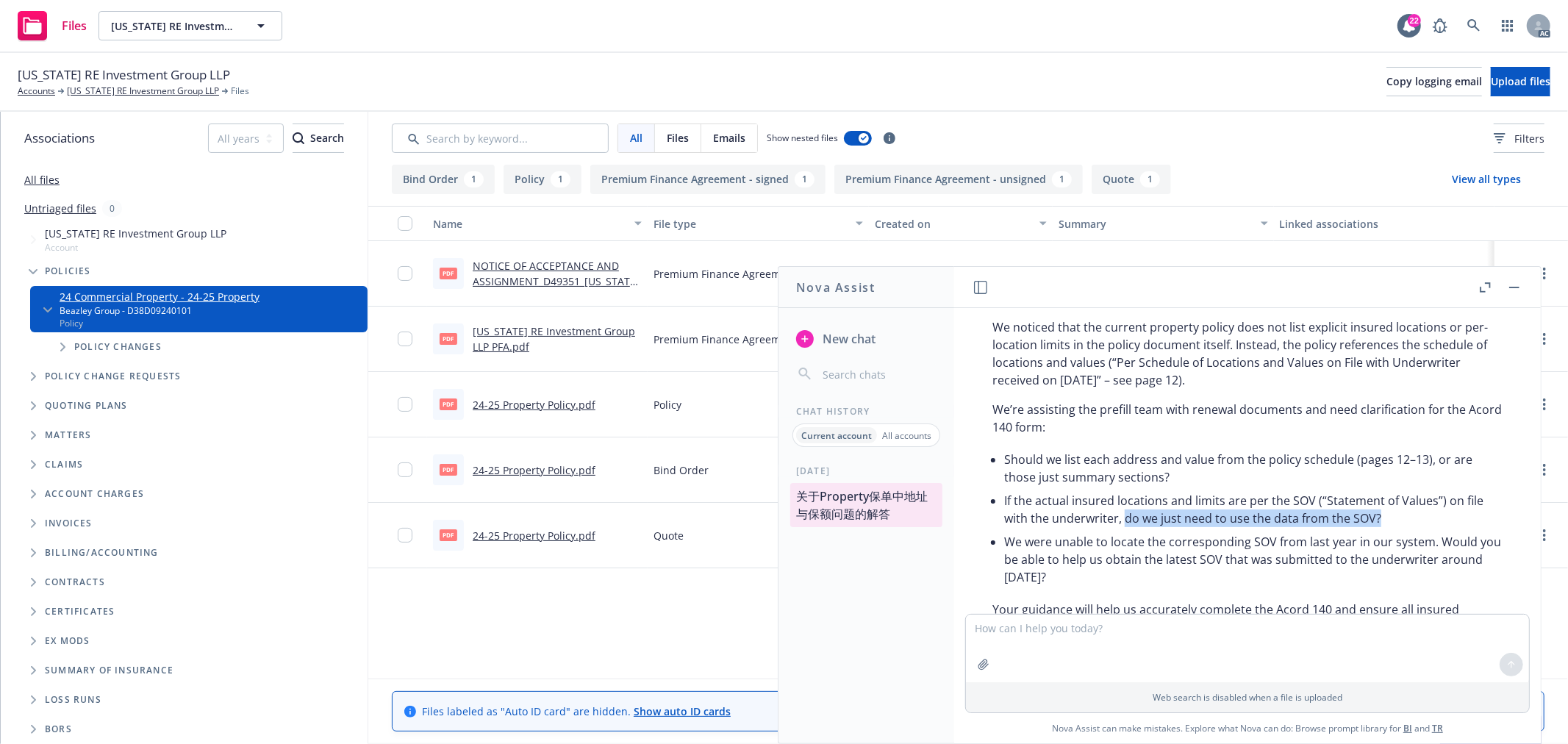
copy li "do we just need to use the data from the SOV?"
click at [1083, 555] on li "We were unable to locate the corresponding SOV from last year in our system. Wo…" at bounding box center [1253, 559] width 498 height 58
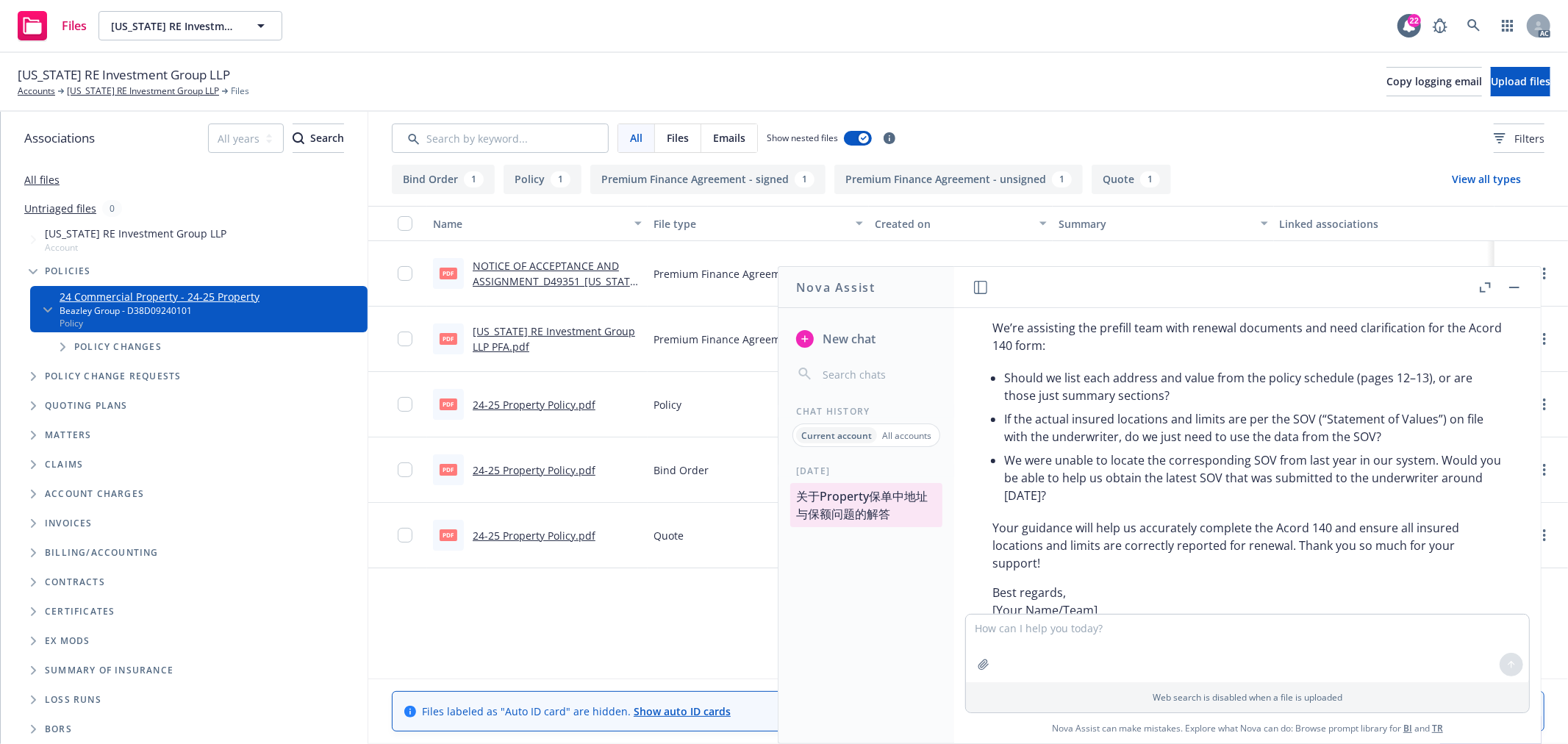
drag, startPoint x: 1006, startPoint y: 454, endPoint x: 1121, endPoint y: 494, distance: 121.8
click at [1121, 494] on li "We were unable to locate the corresponding SOV from last year in our system. Wo…" at bounding box center [1253, 477] width 498 height 58
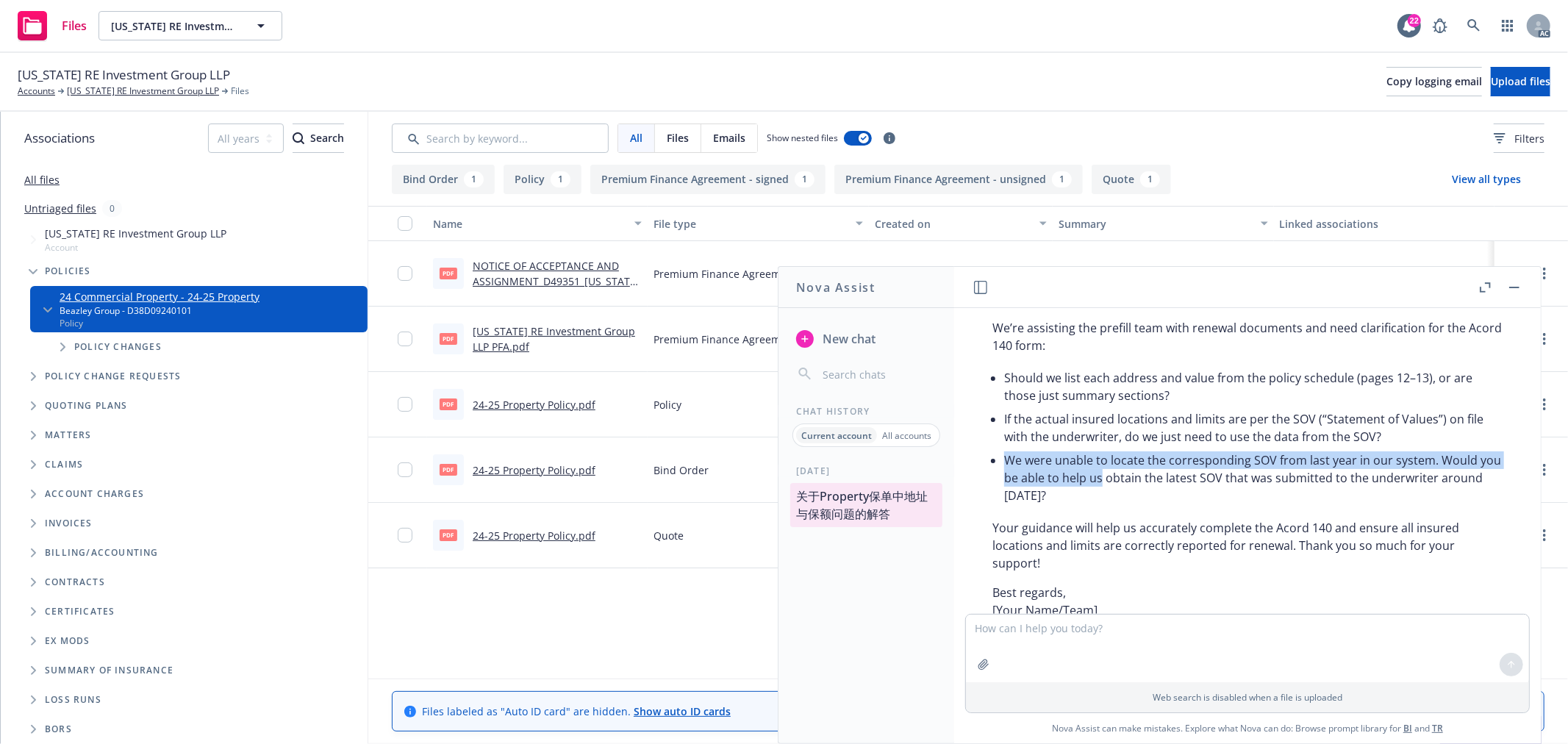
click at [1126, 478] on li "We were unable to locate the corresponding SOV from last year in our system. Wo…" at bounding box center [1253, 477] width 498 height 58
copy li "We were unable to locate the corresponding SOV from last year in our system. Wo…"
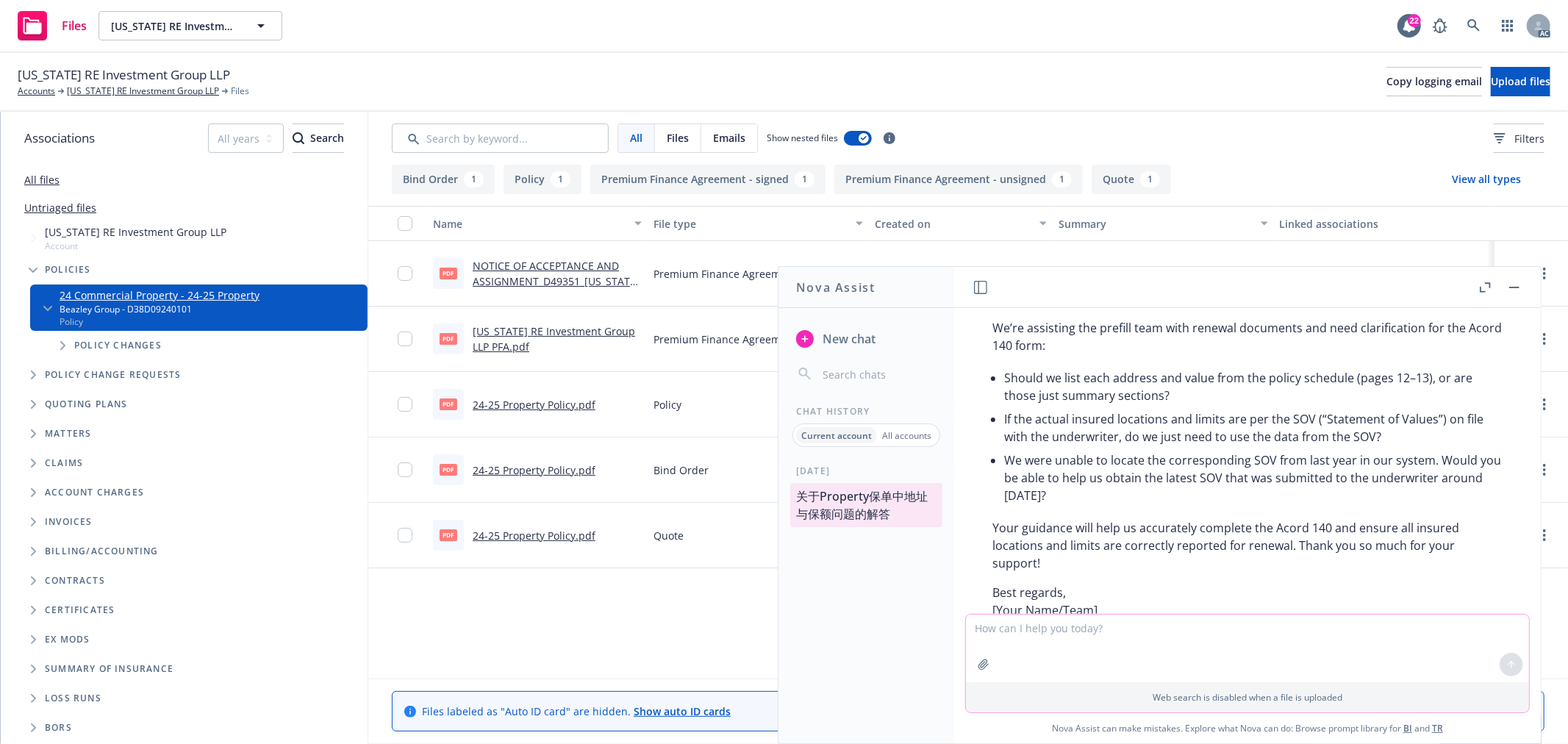
click at [1122, 635] on textarea at bounding box center [1248, 649] width 563 height 68
paste textarea "The current property policy does not list explicit insured locations or per-loc…"
type textarea "check grammar： The current property policy does not list explicit insured locat…"
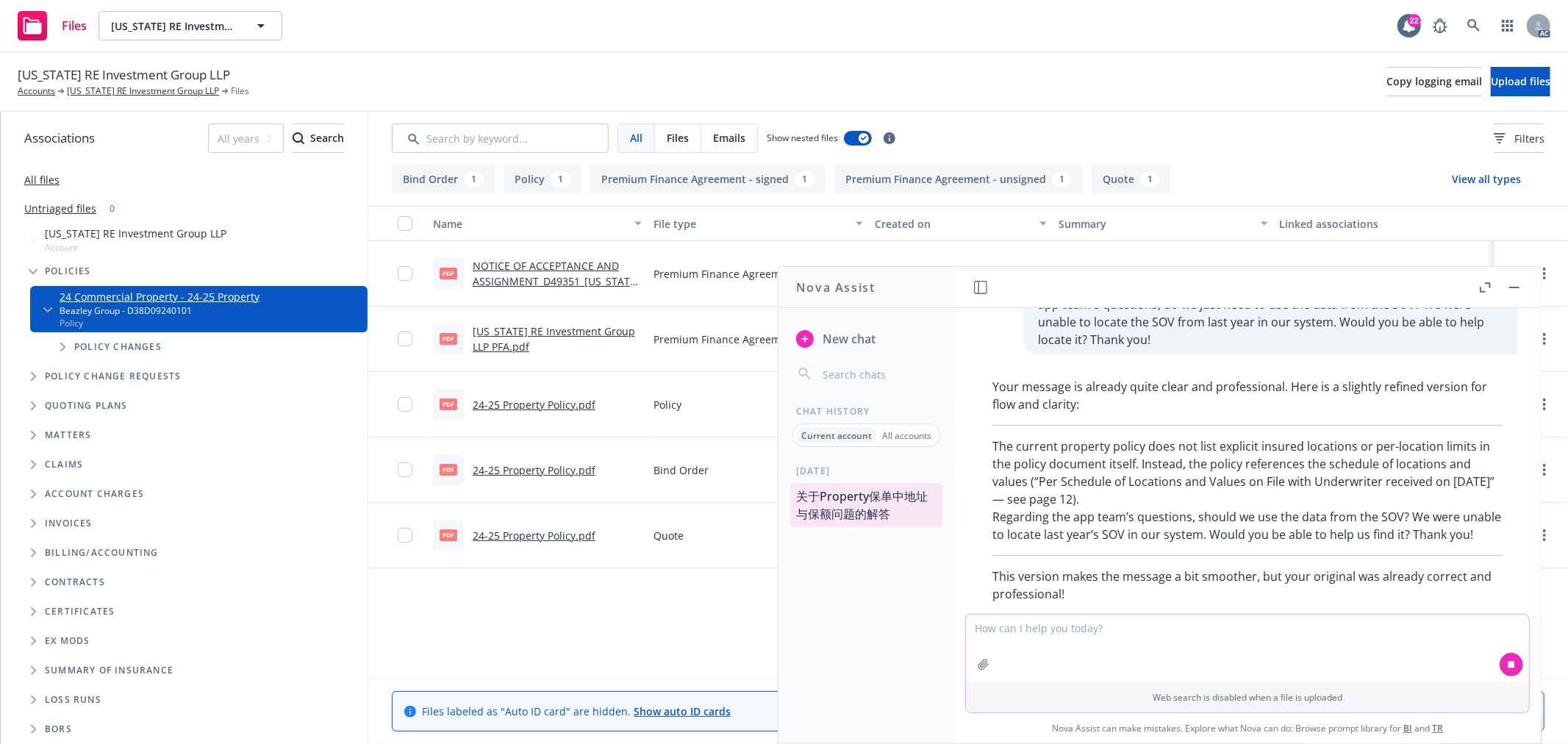
scroll to position [2273, 0]
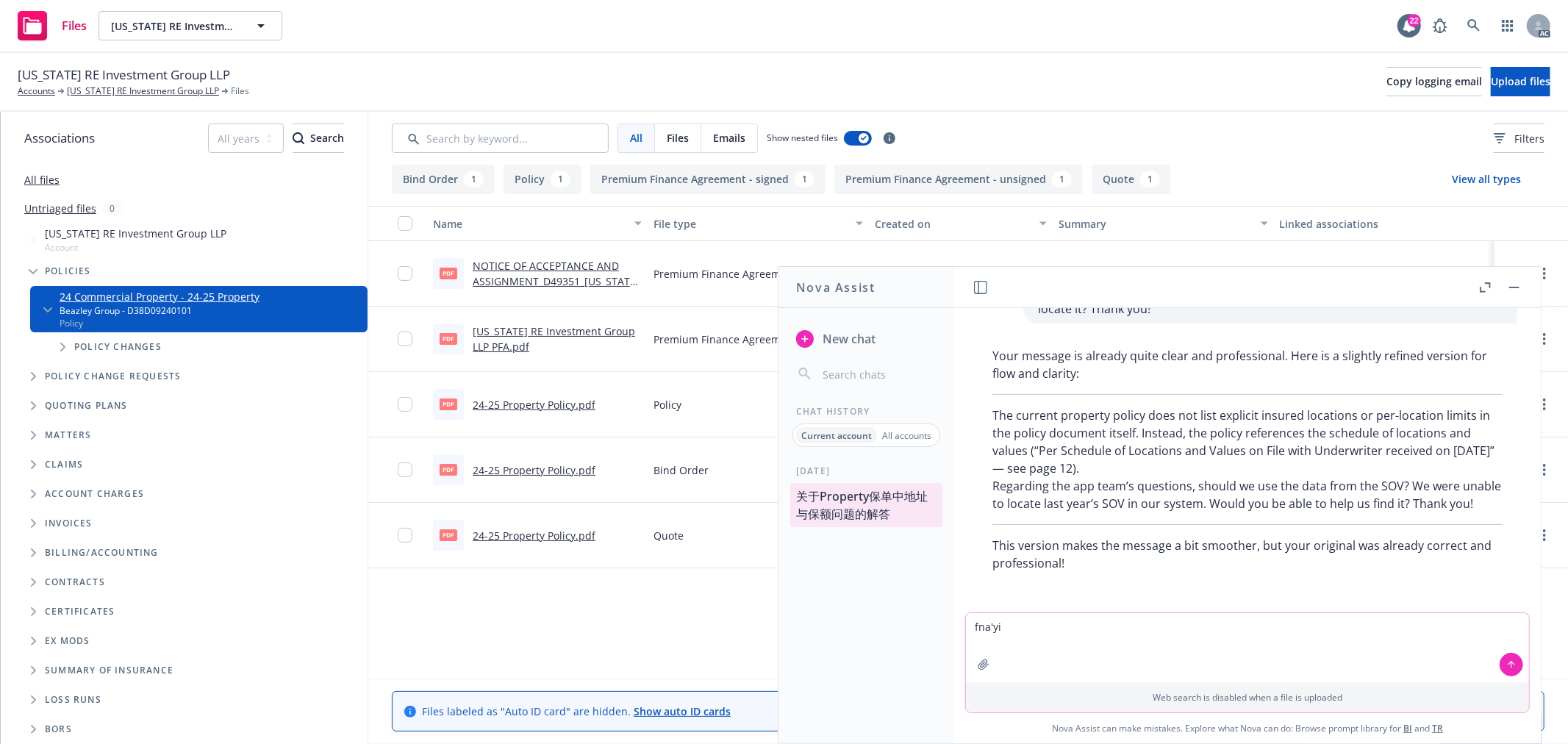
type textarea "翻译"
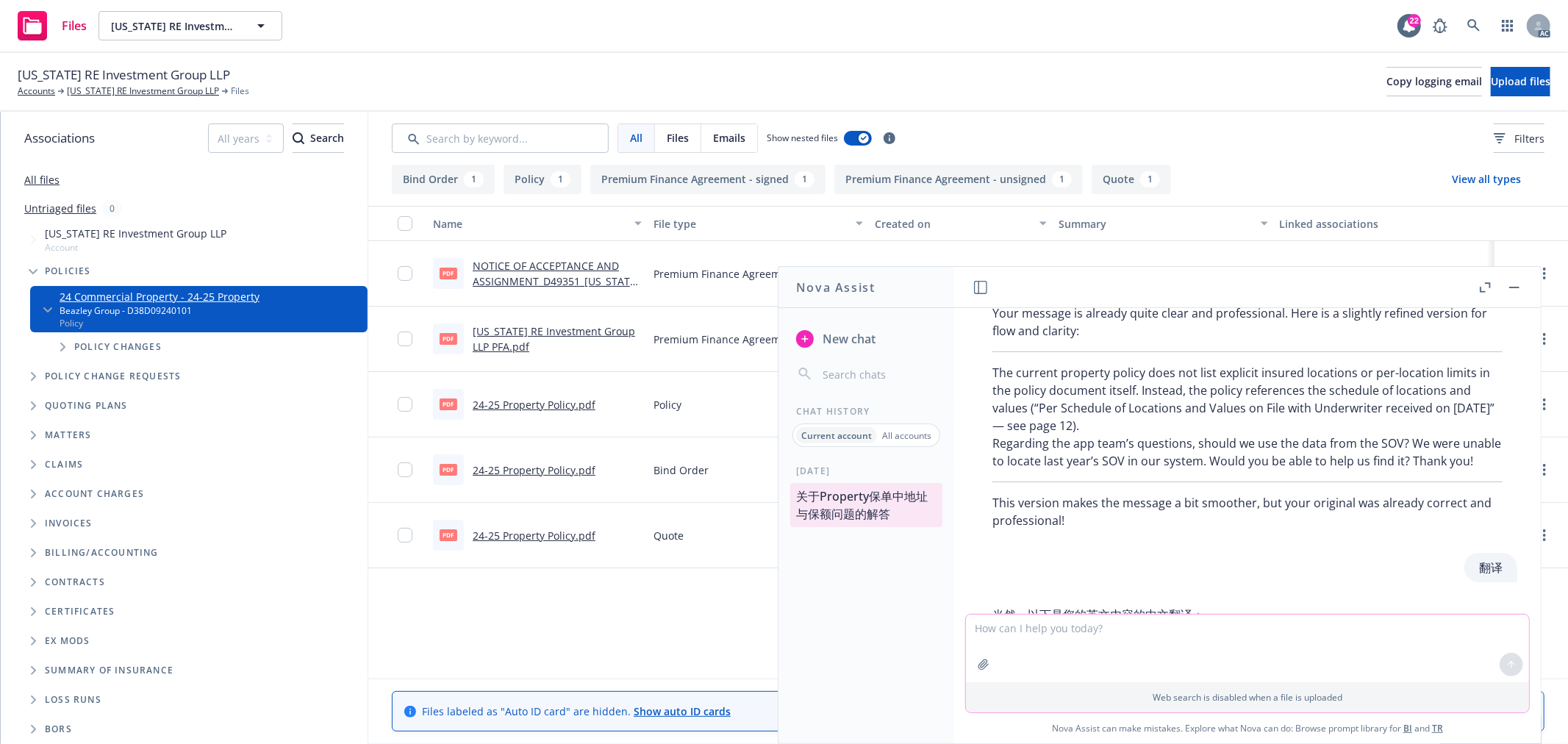
scroll to position [2289, 0]
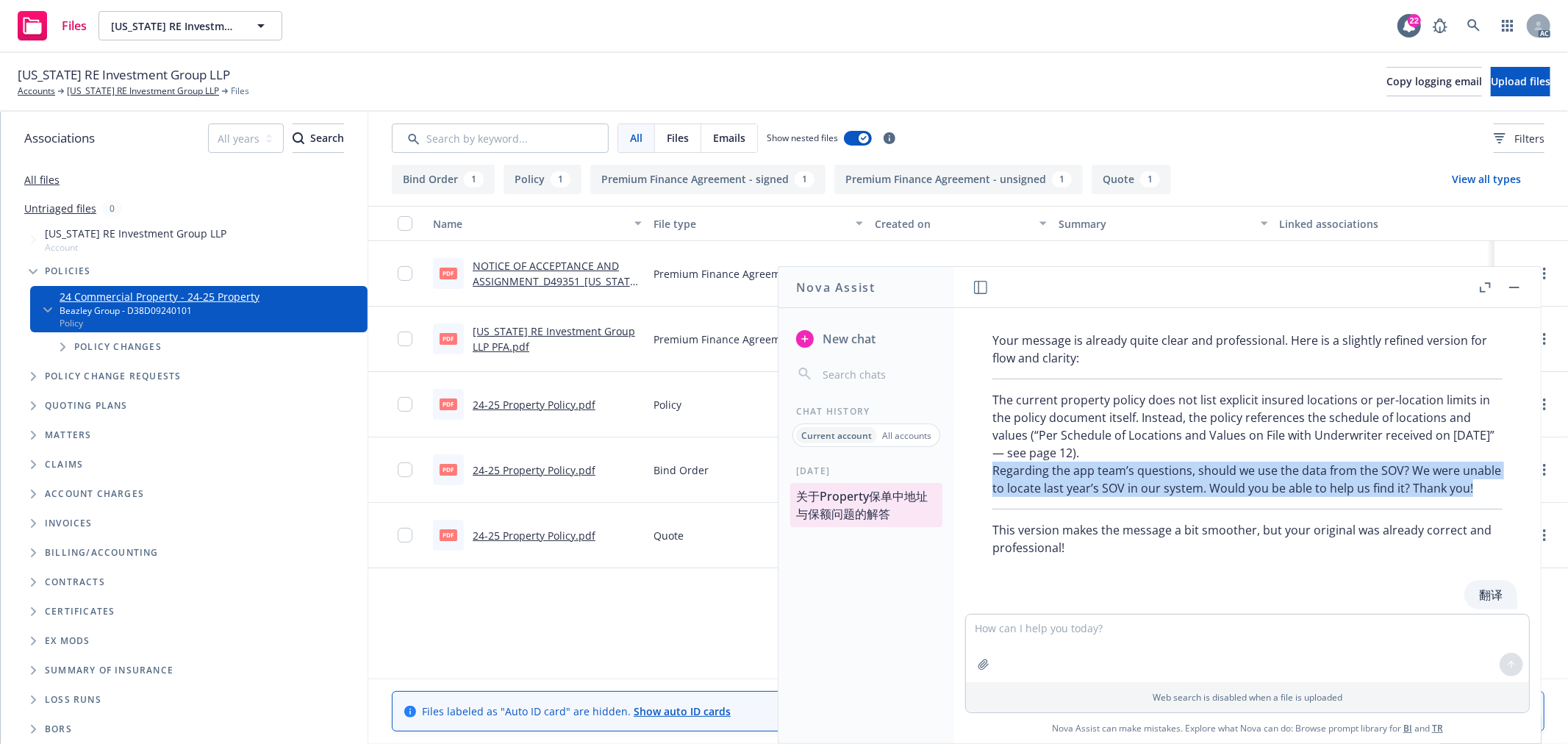
drag, startPoint x: 1067, startPoint y: 488, endPoint x: 993, endPoint y: 450, distance: 83.2
click at [993, 450] on p "The current property policy does not list explicit insured locations or per-loc…" at bounding box center [1248, 444] width 510 height 105
copy p "Regarding the app team’s questions, should we use the data from the SOV? We wer…"
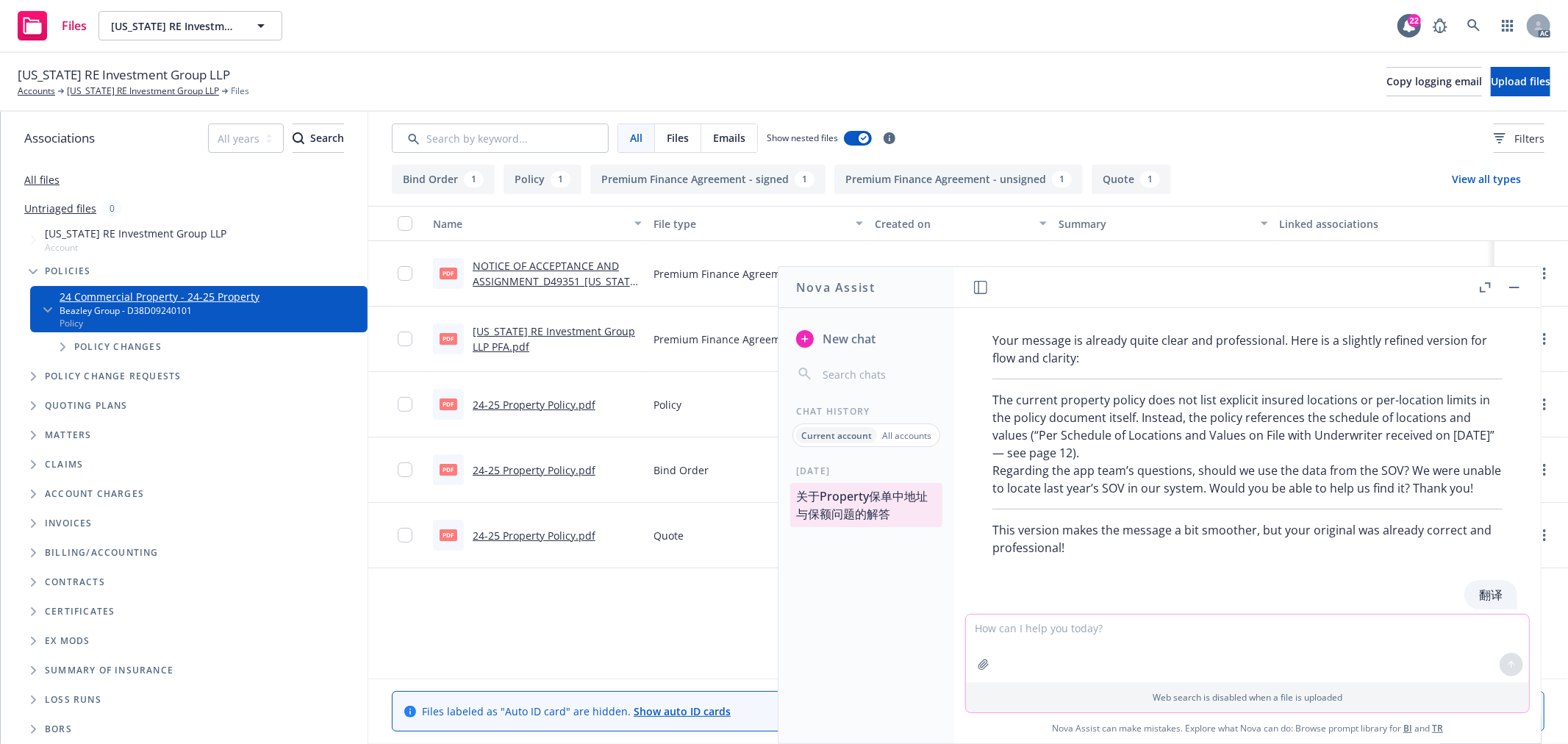
click at [1118, 635] on textarea at bounding box center [1248, 649] width 563 height 68
click at [1032, 636] on textarea at bounding box center [1248, 649] width 563 height 68
paste textarea "The current property policy does not list explicit insured locations or per-loc…"
type textarea "口语化，[PERSON_NAME]一点：The current property policy does not list explicit insured …"
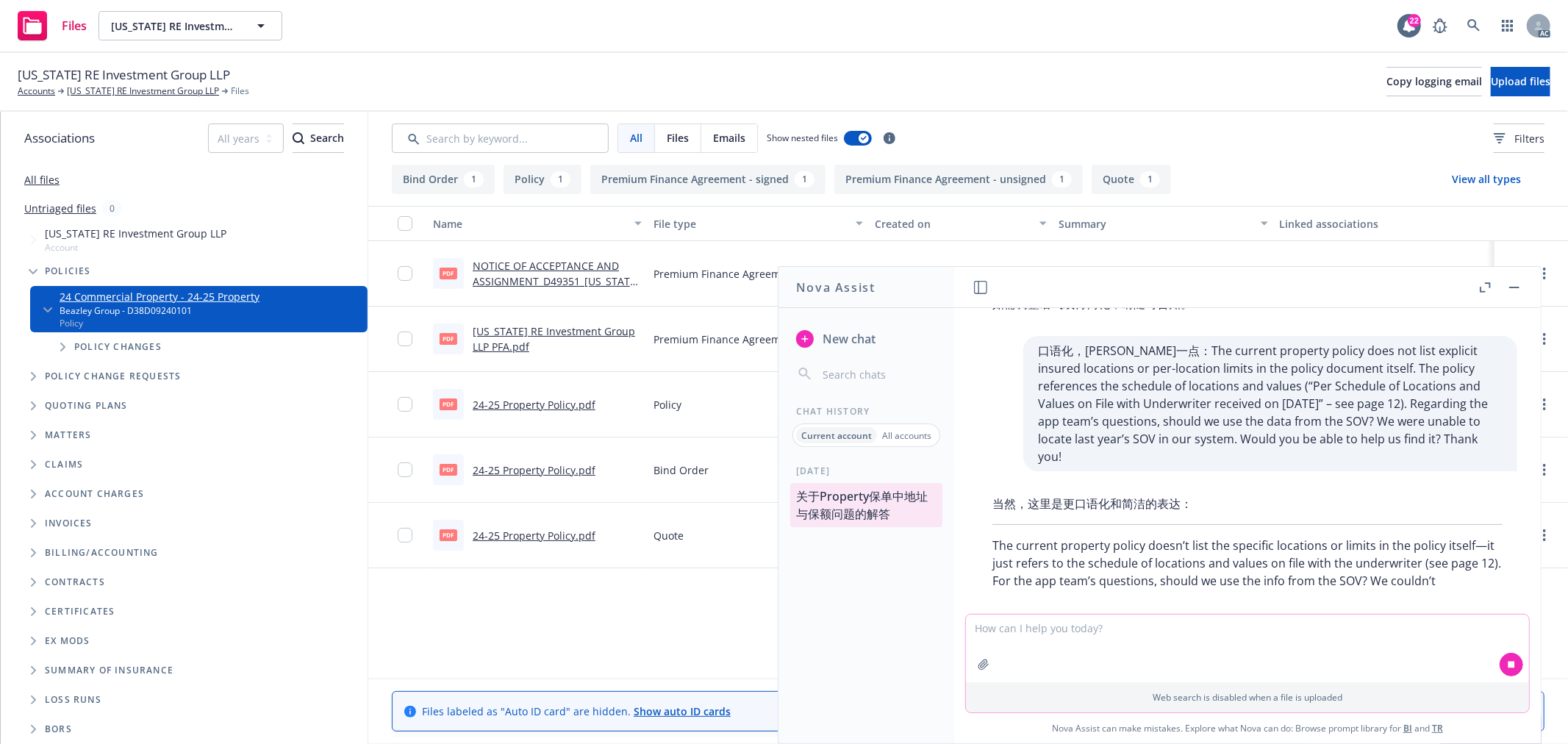
scroll to position [2811, 0]
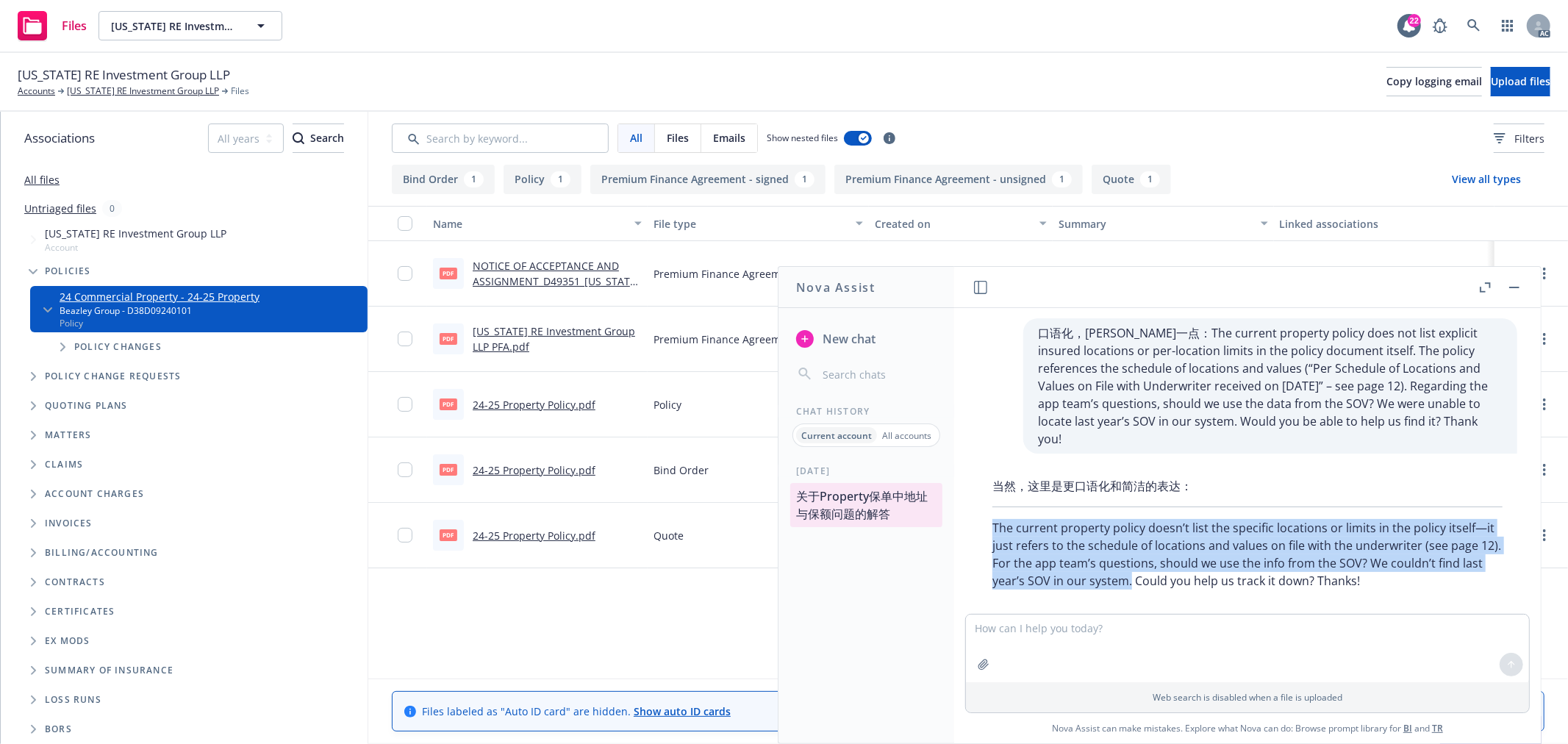
drag, startPoint x: 1224, startPoint y: 564, endPoint x: 994, endPoint y: 513, distance: 235.6
click at [994, 519] on p "The current property policy doesn’t list the specific locations or limits in th…" at bounding box center [1248, 554] width 510 height 71
copy p "The current property policy doesn’t list the specific locations or limits in th…"
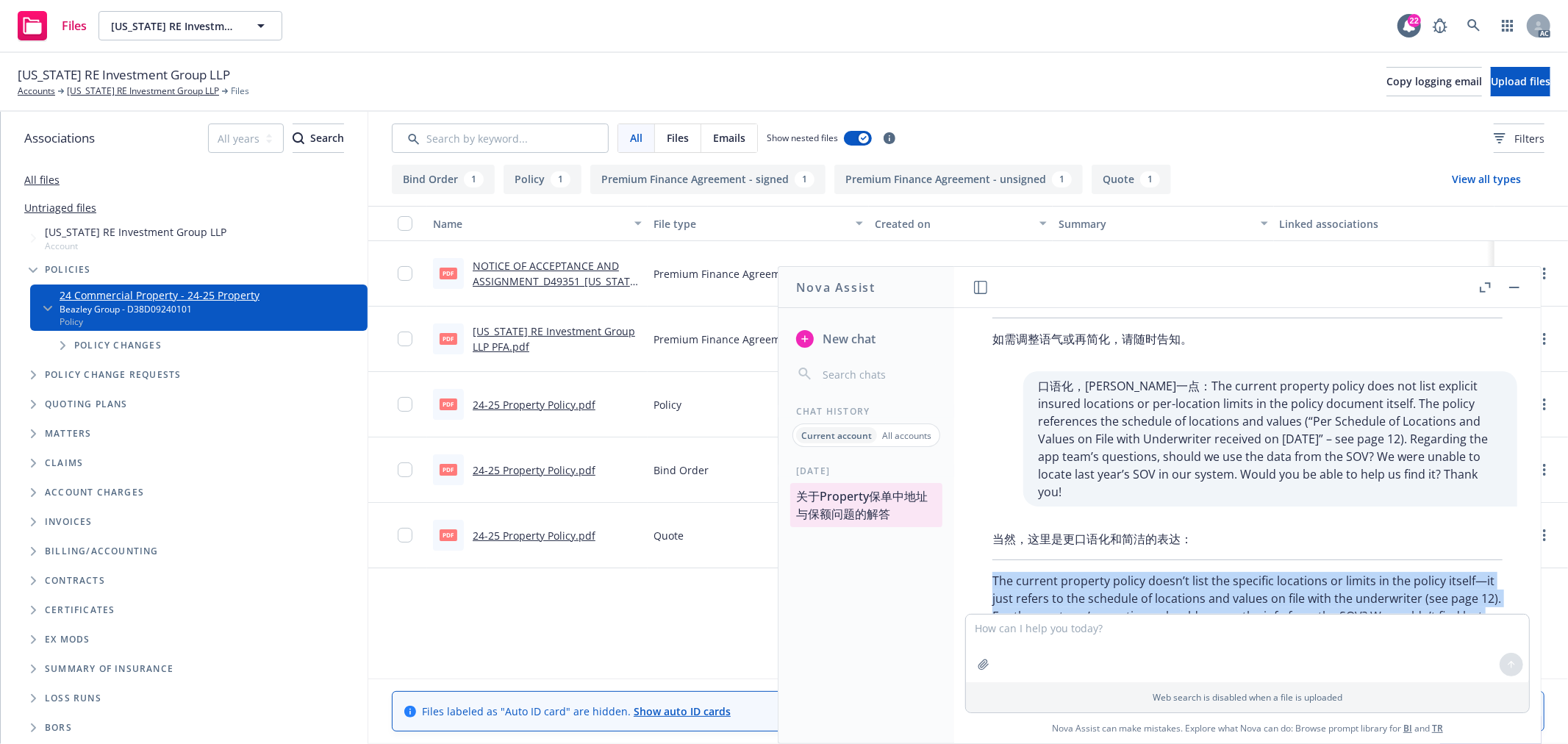
scroll to position [2729, 0]
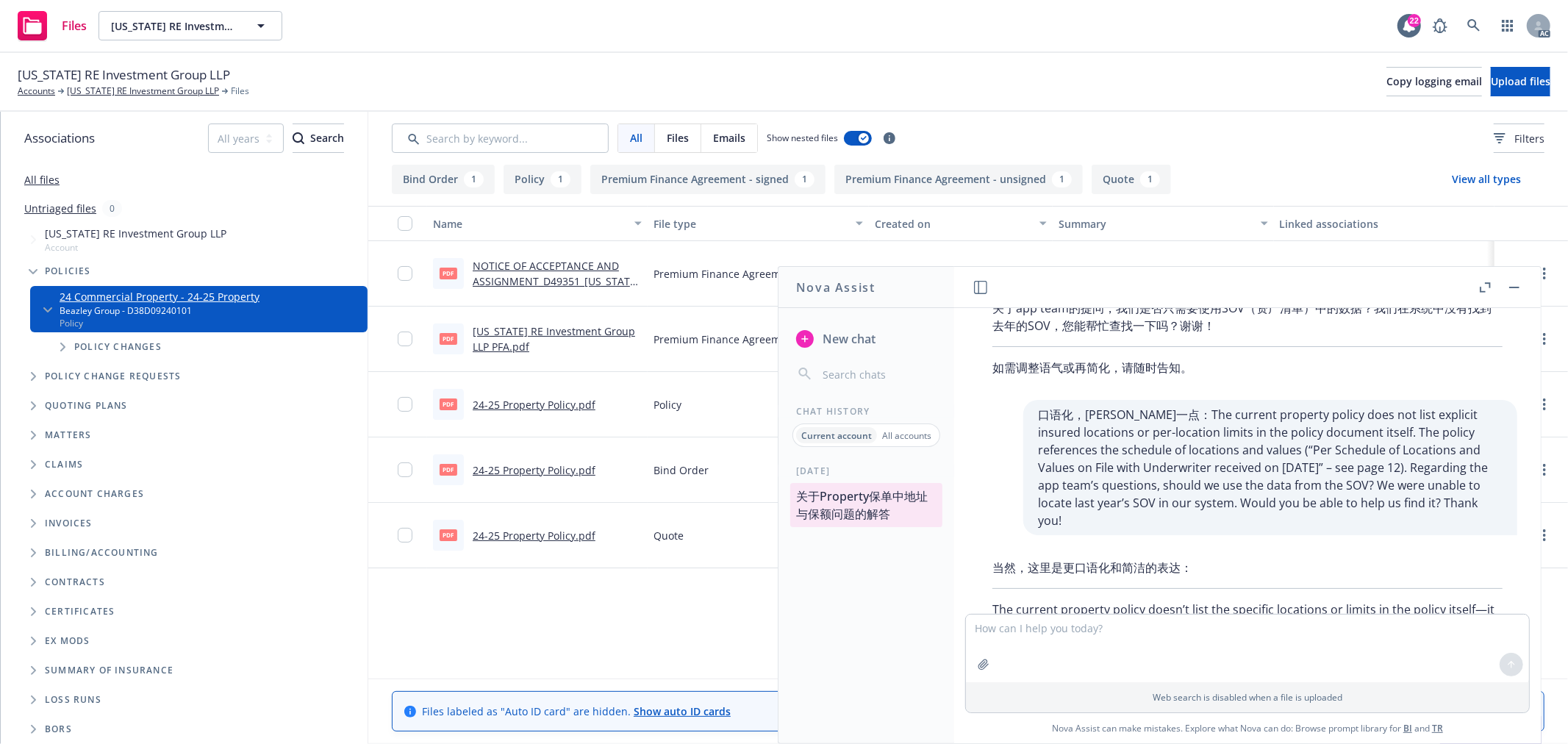
click at [1295, 473] on p "口语化，[PERSON_NAME]一点：The current property policy does not list explicit insured …" at bounding box center [1269, 467] width 464 height 123
